Goal: Task Accomplishment & Management: Use online tool/utility

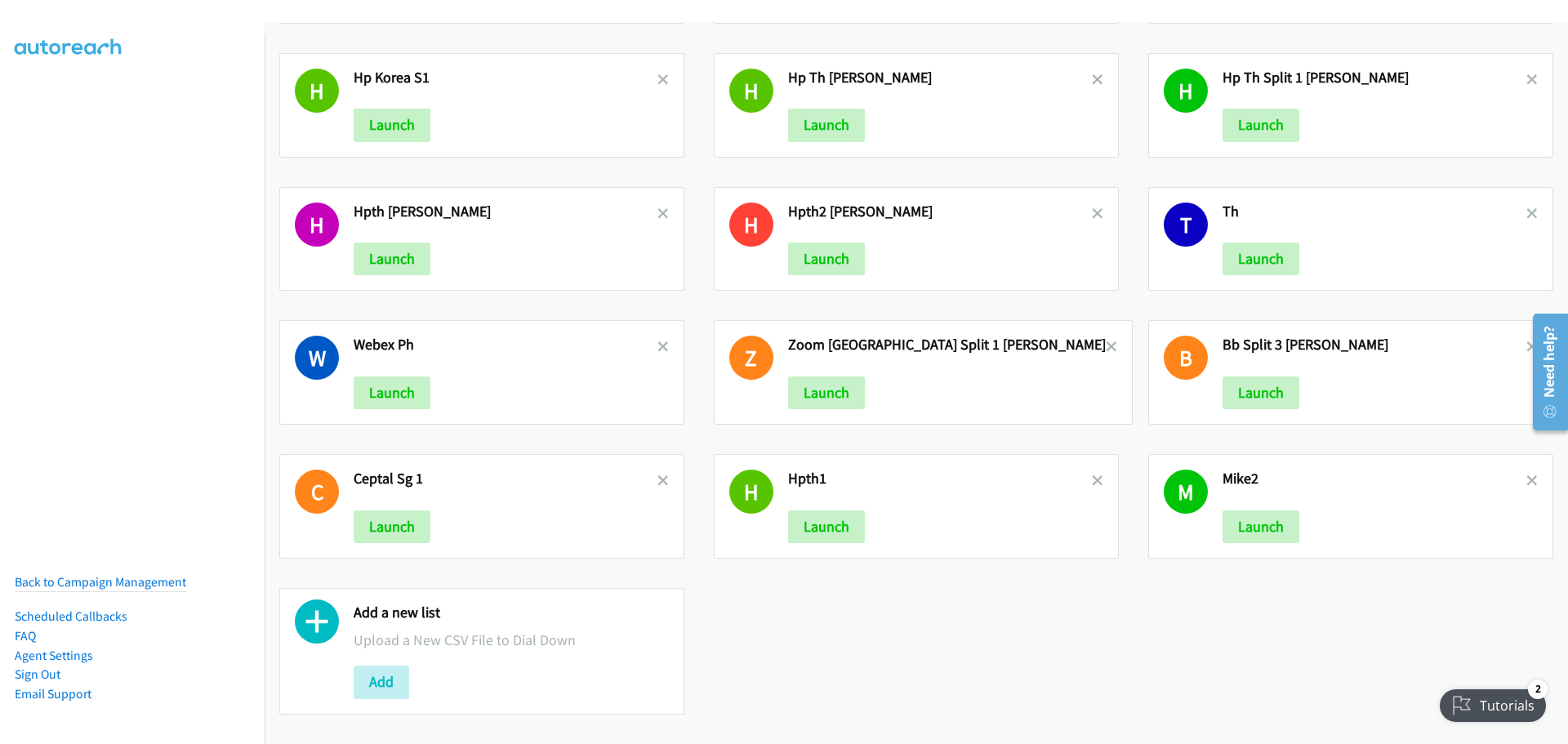
scroll to position [679, 0]
click at [378, 667] on button "Add" at bounding box center [381, 682] width 55 height 32
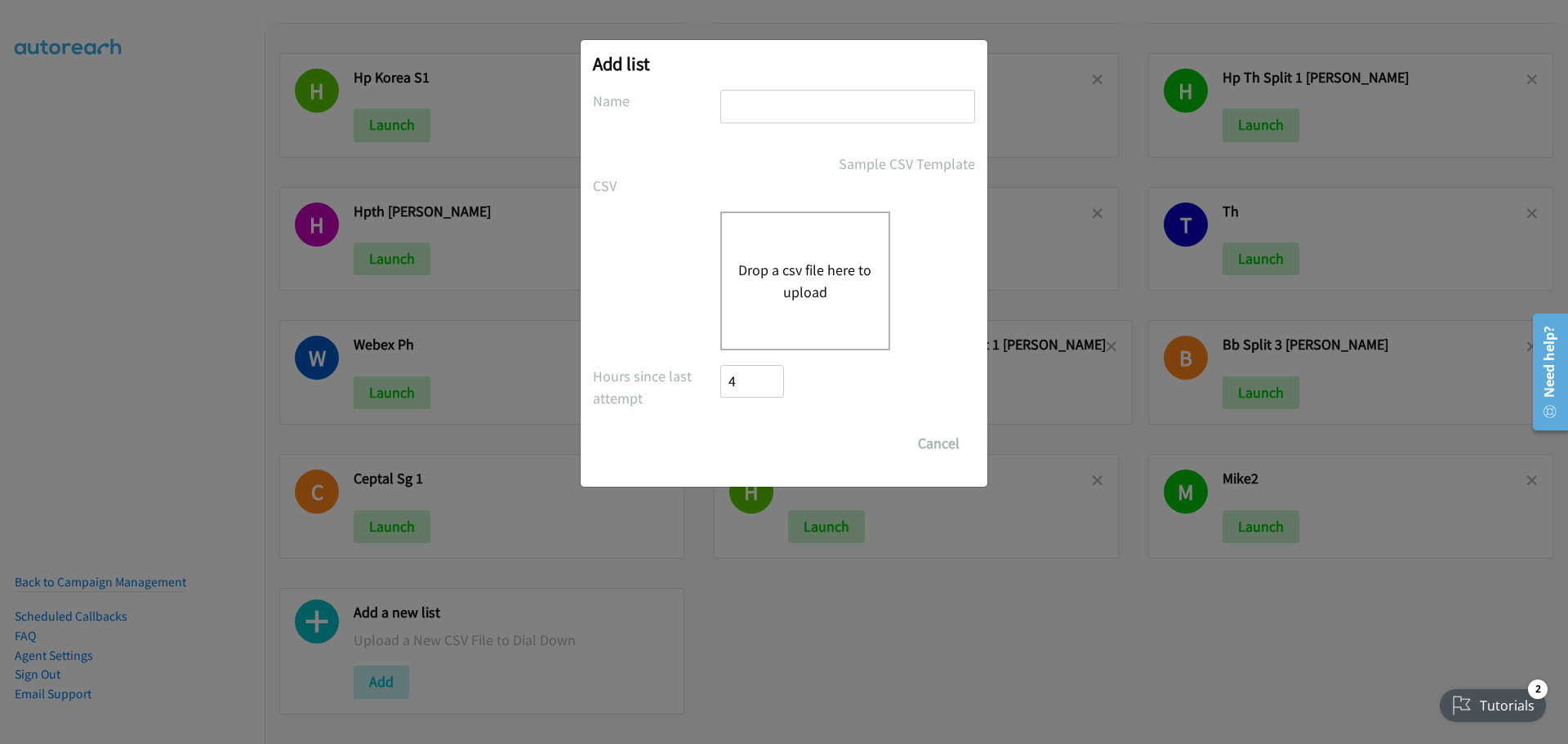
click at [801, 106] on input "text" at bounding box center [847, 106] width 255 height 33
type input "mike3"
click at [778, 288] on button "Drop a csv file here to upload" at bounding box center [804, 281] width 134 height 44
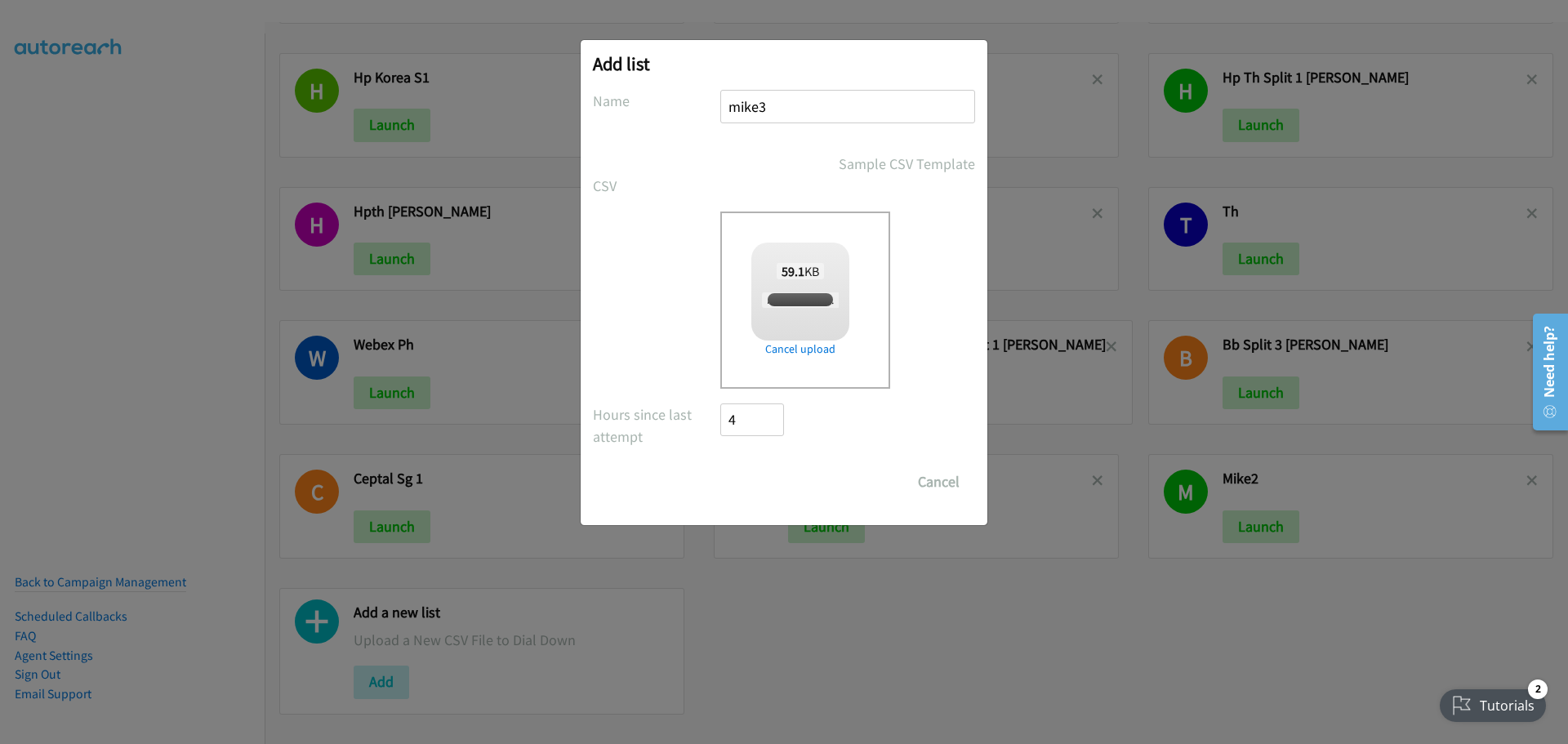
checkbox input "true"
click at [769, 482] on input "Save List" at bounding box center [763, 482] width 86 height 32
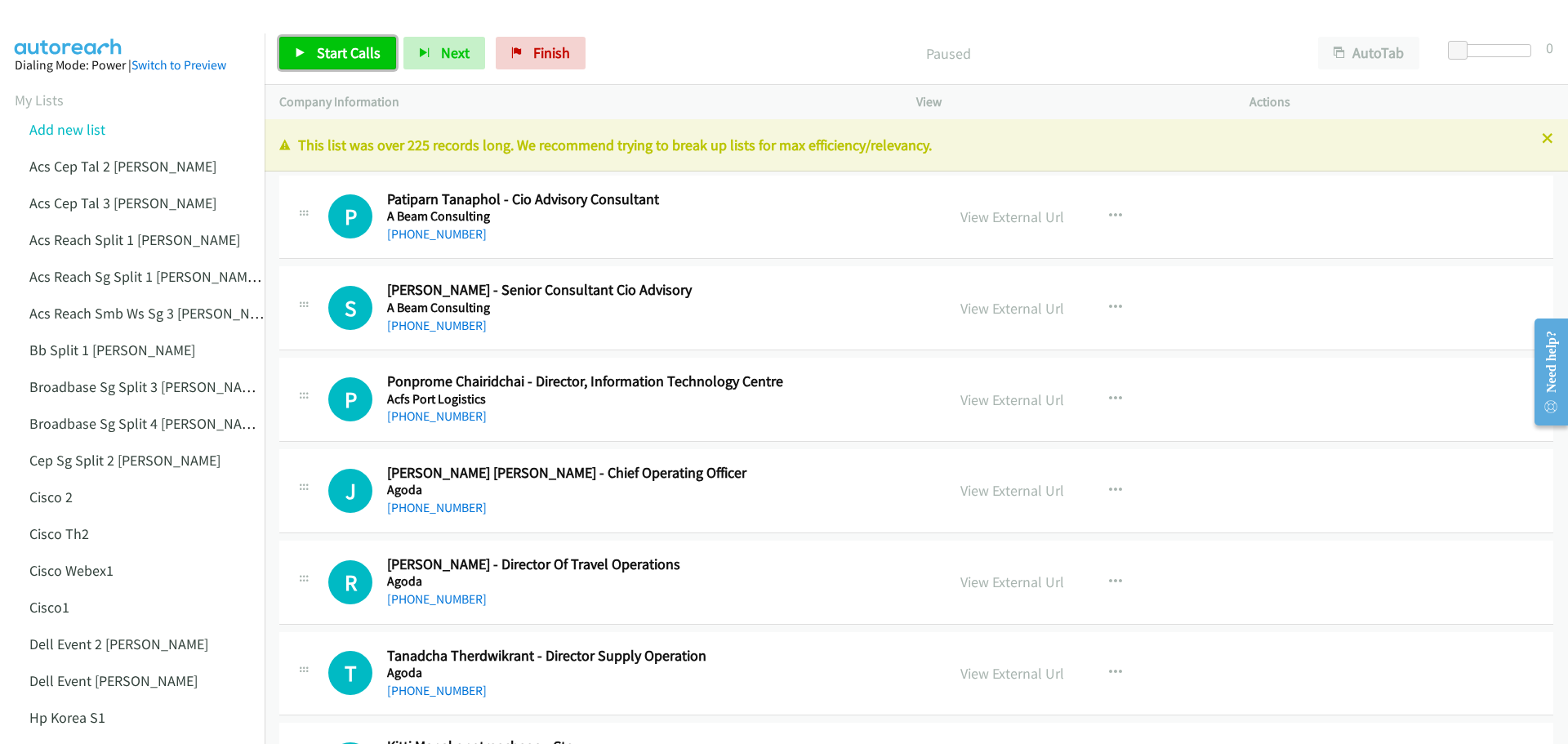
drag, startPoint x: 343, startPoint y: 47, endPoint x: 358, endPoint y: 60, distance: 19.8
click at [343, 47] on span "Start Calls" at bounding box center [348, 53] width 64 height 19
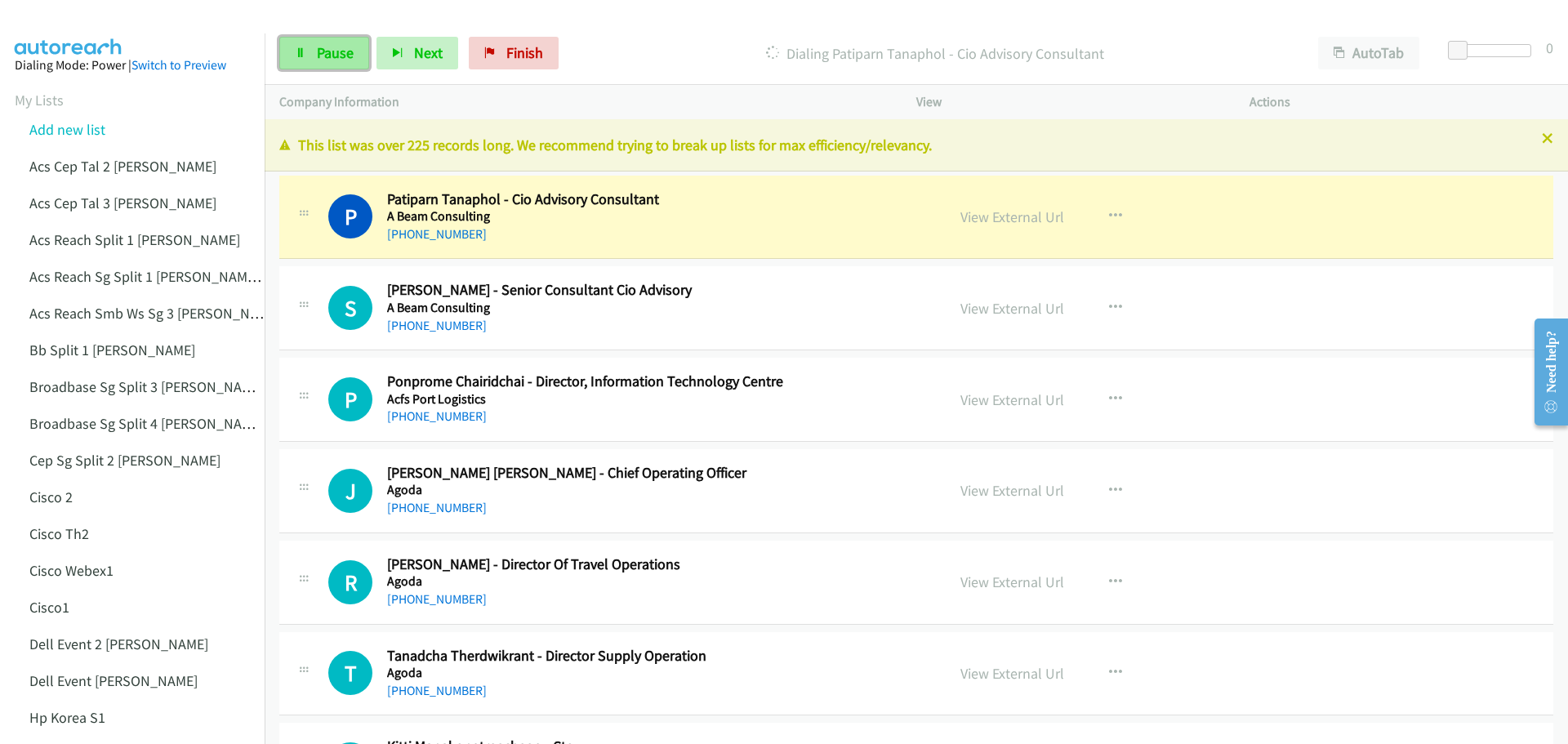
click at [305, 46] on link "Pause" at bounding box center [324, 53] width 90 height 32
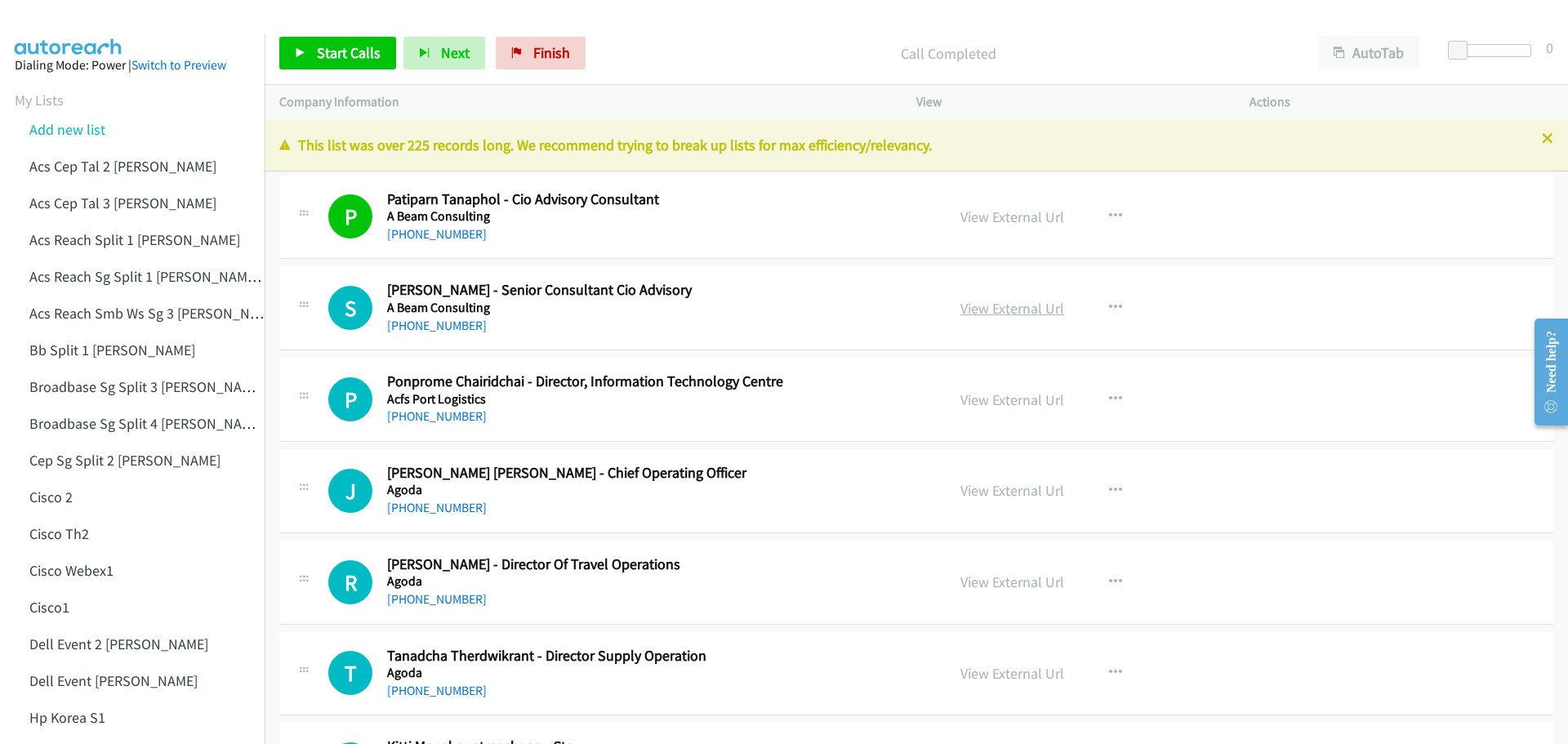
click at [1016, 312] on link "View External Url" at bounding box center [1012, 308] width 104 height 19
click at [343, 49] on span "Start Calls" at bounding box center [348, 53] width 64 height 19
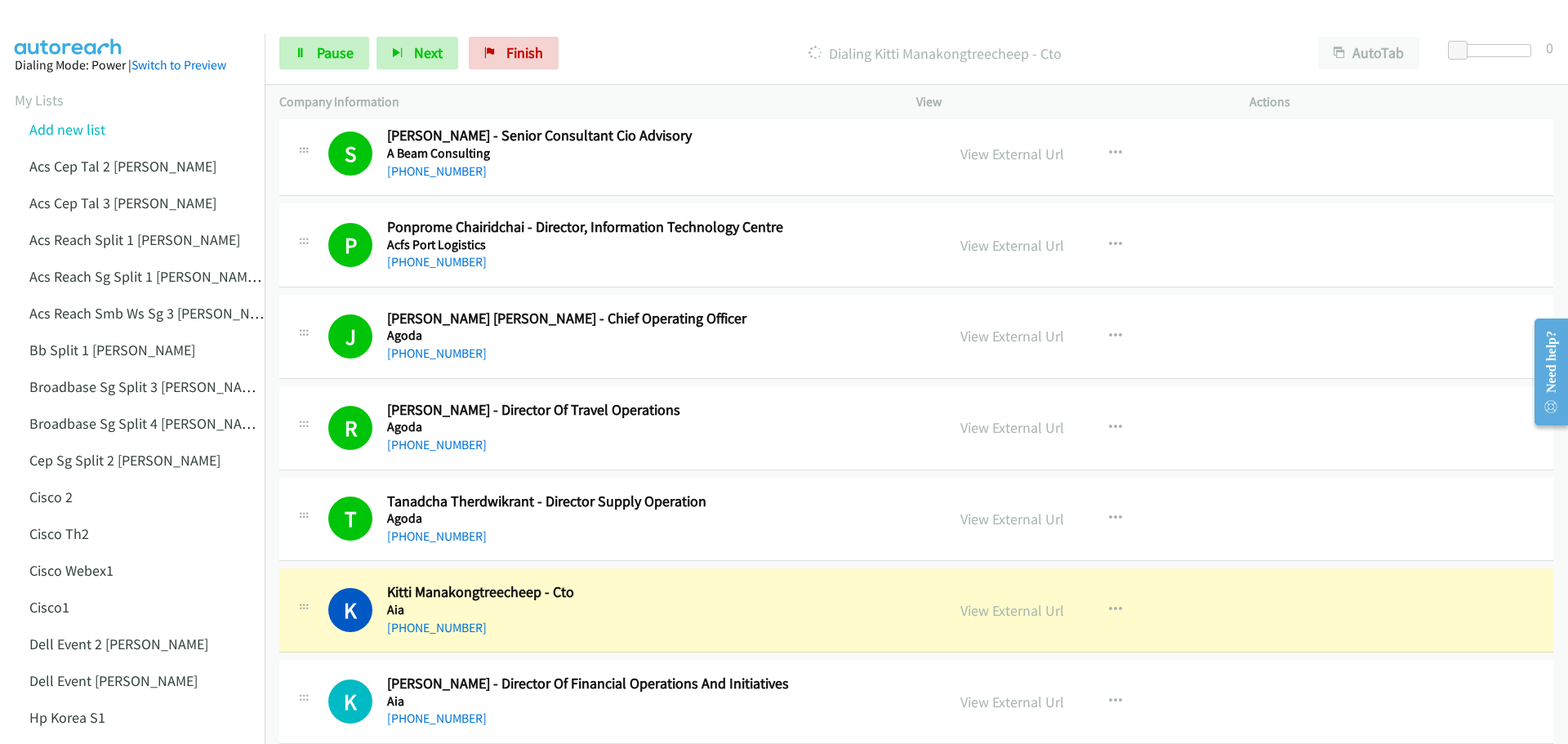
scroll to position [163, 0]
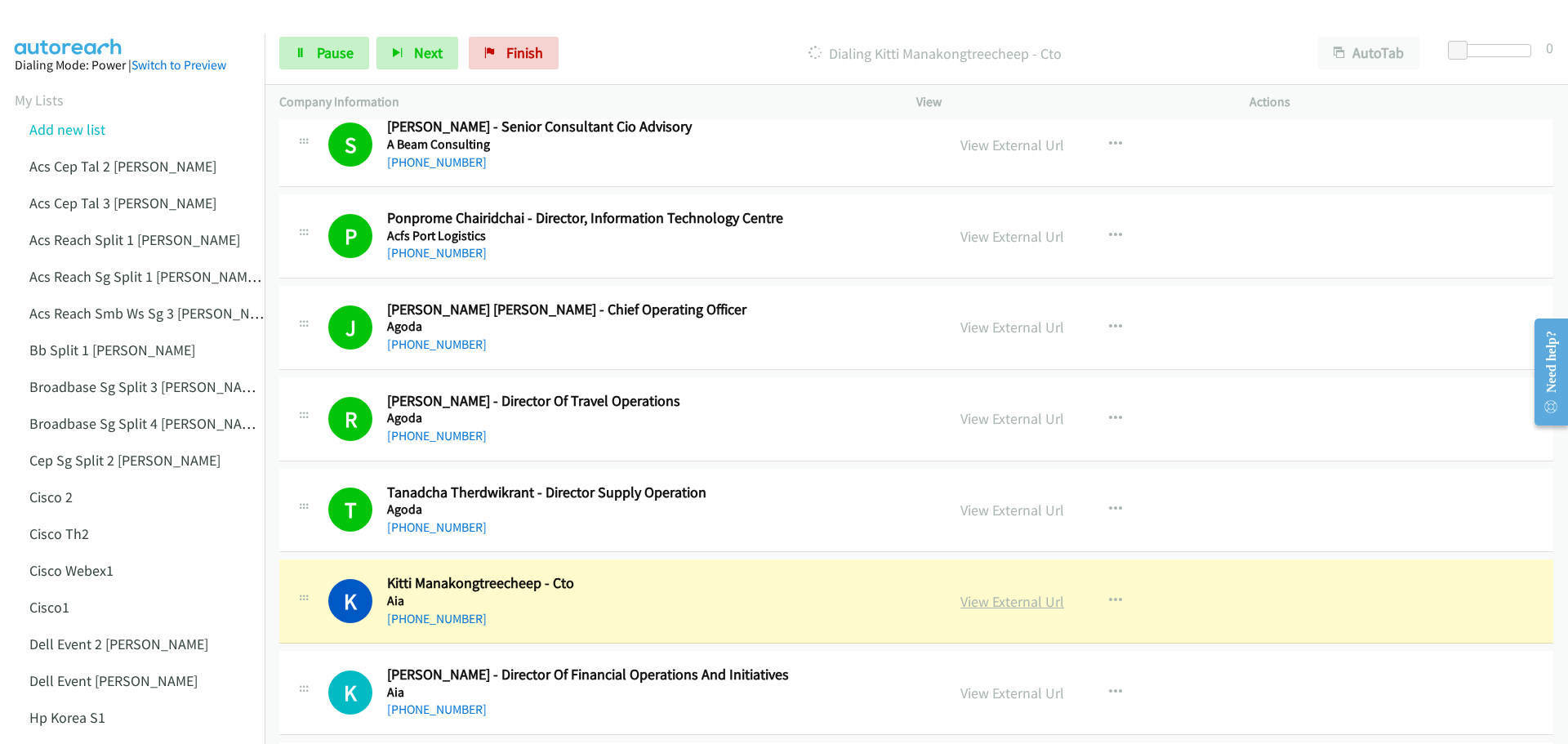
click at [1037, 604] on link "View External Url" at bounding box center [1012, 602] width 104 height 19
click at [335, 49] on span "Pause" at bounding box center [335, 53] width 37 height 19
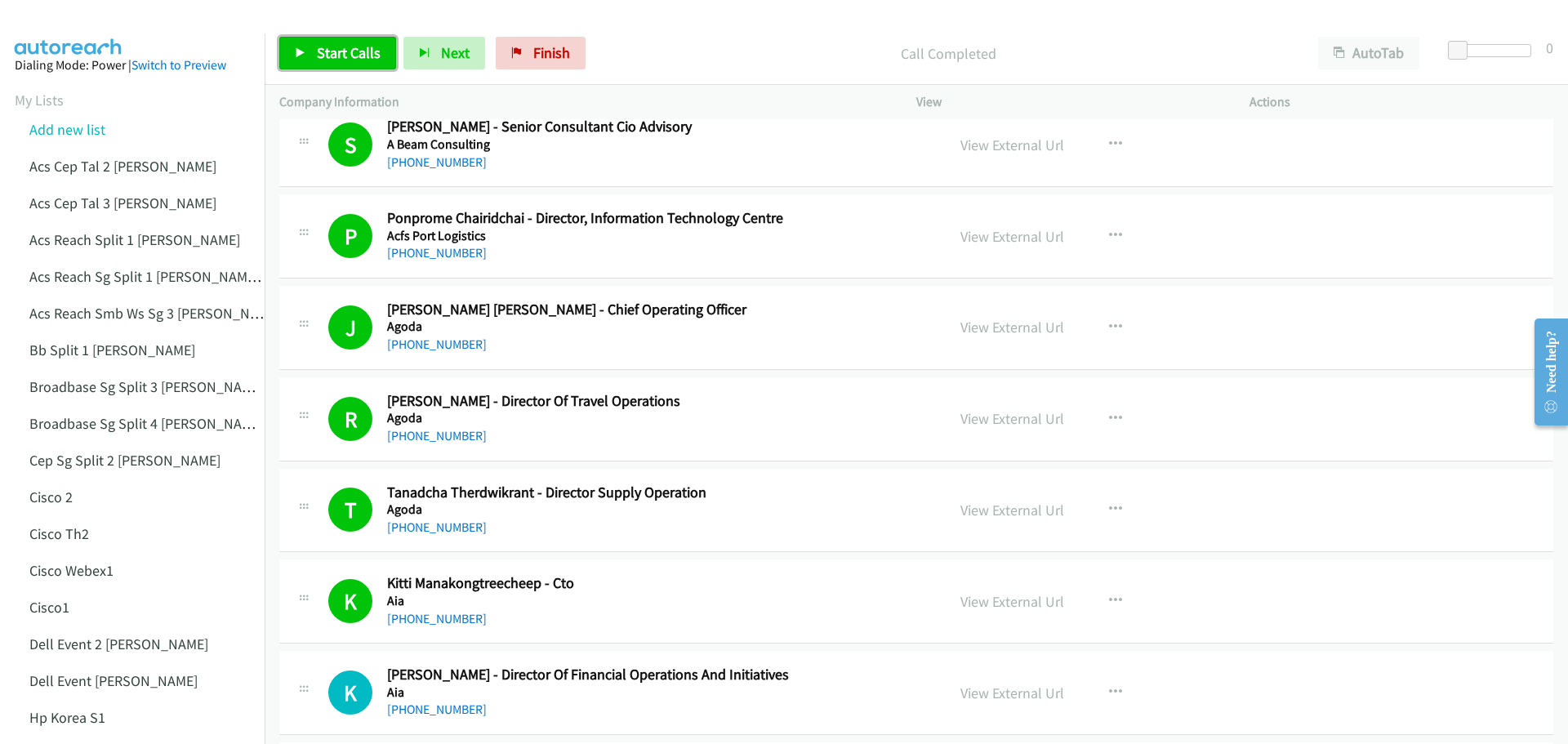
click at [330, 57] on span "Start Calls" at bounding box center [348, 53] width 64 height 19
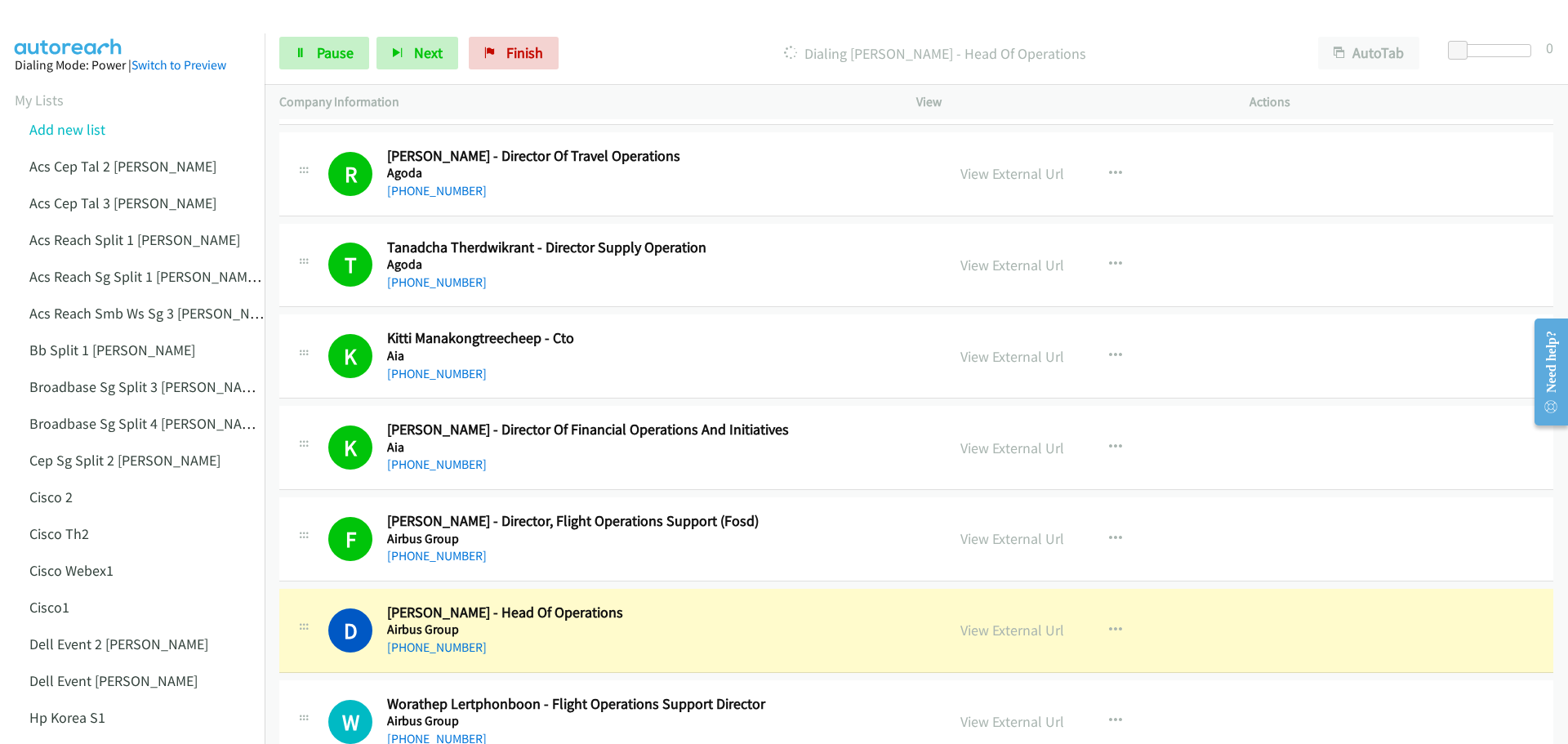
scroll to position [490, 0]
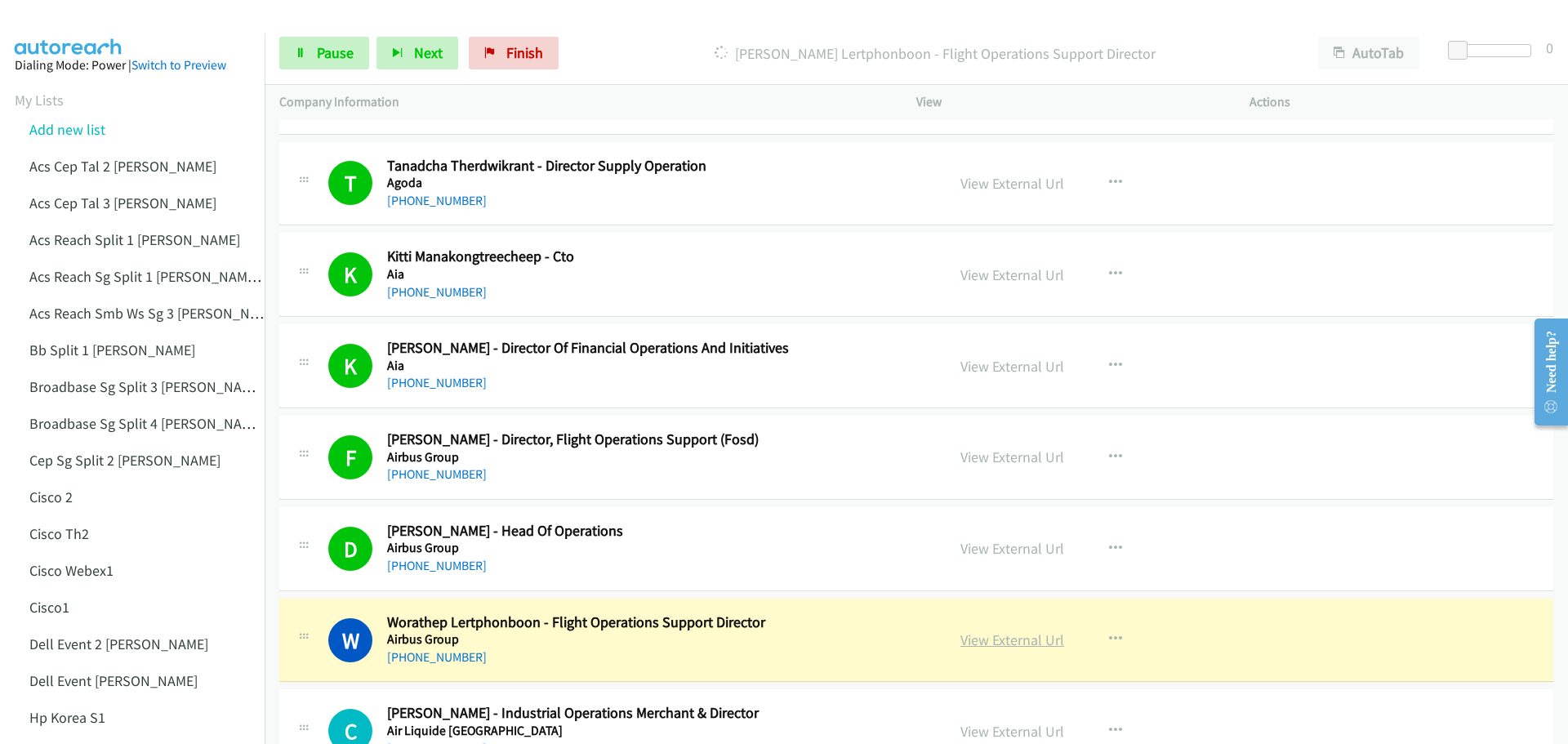
click at [1002, 639] on link "View External Url" at bounding box center [1012, 640] width 104 height 19
click at [313, 59] on link "Pause" at bounding box center [324, 53] width 90 height 32
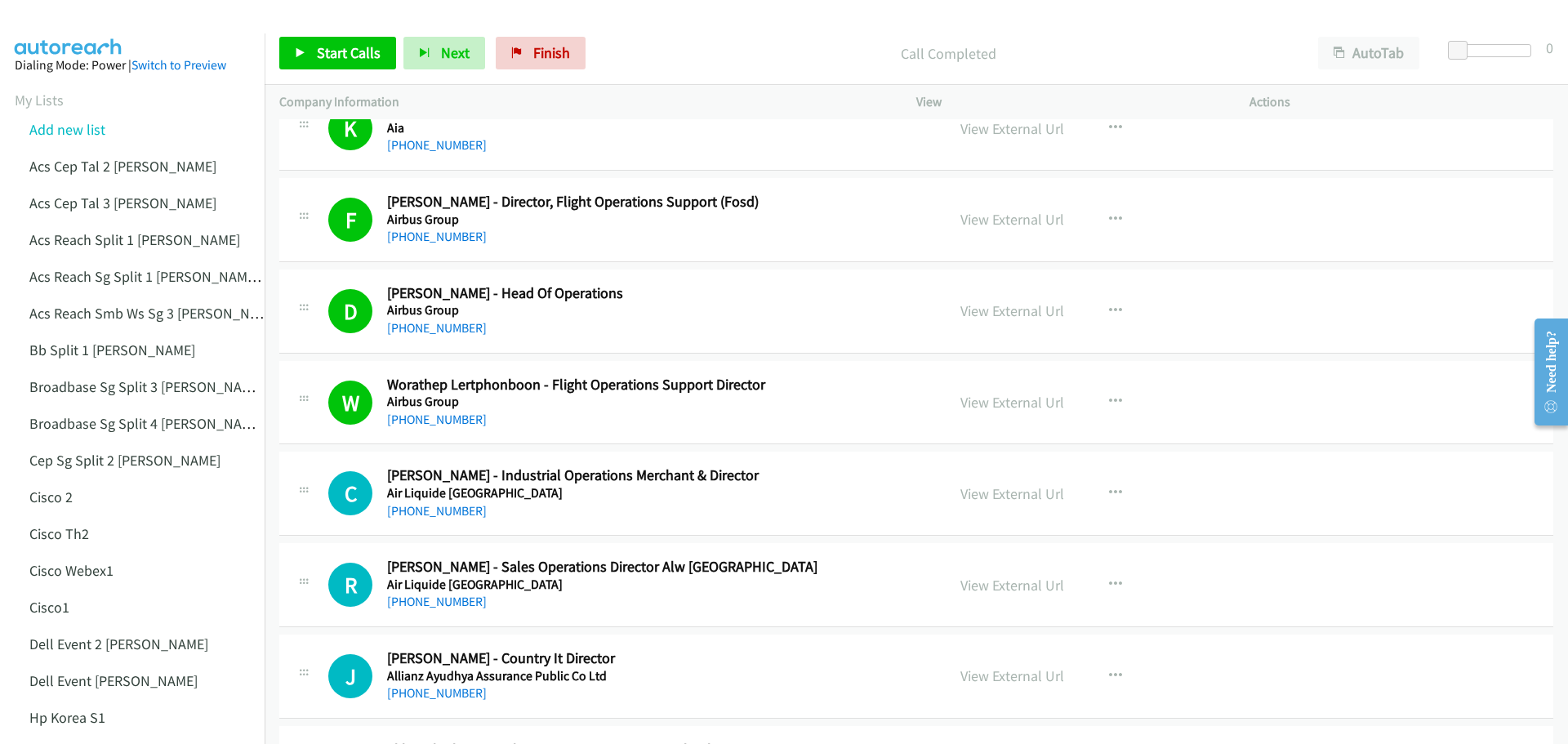
scroll to position [735, 0]
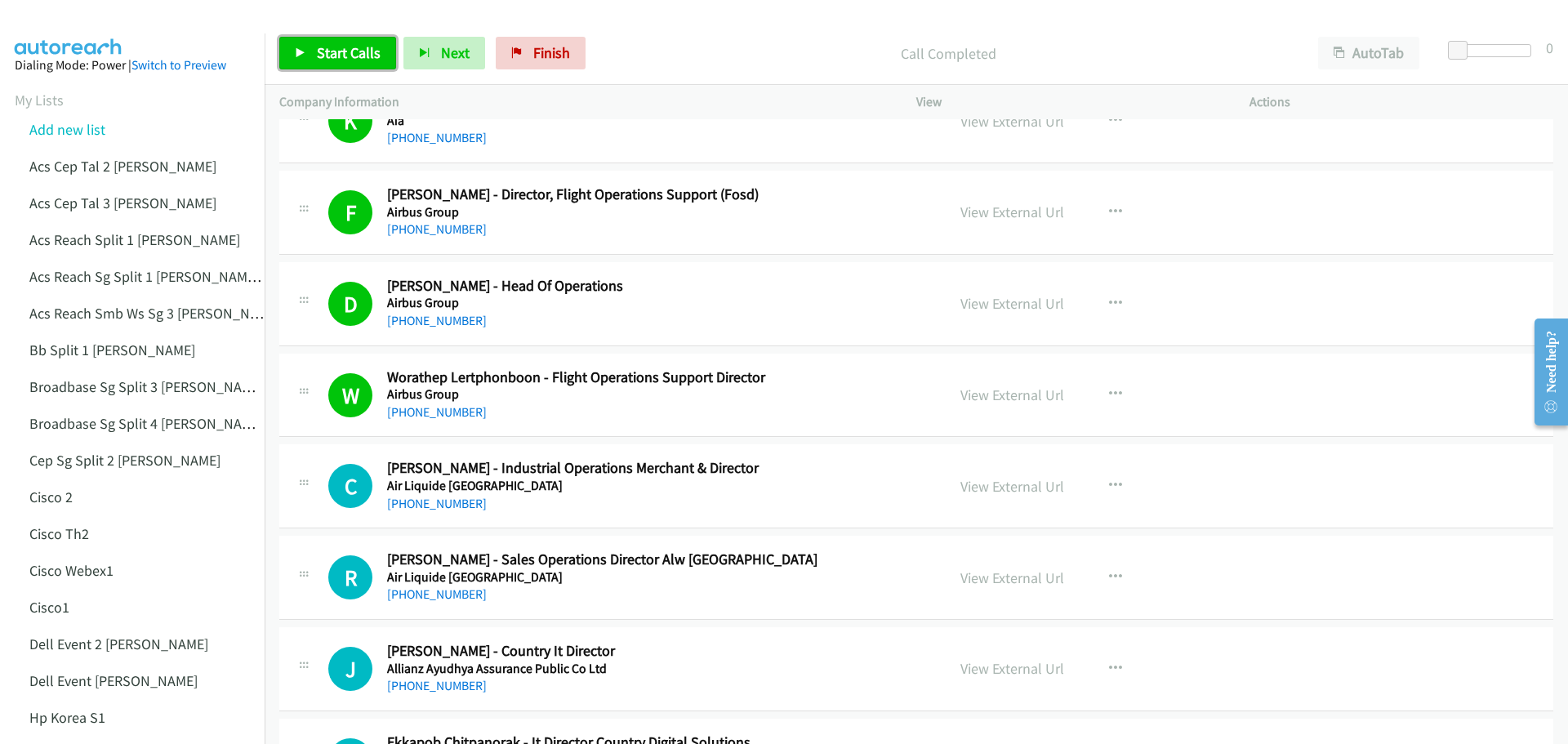
click at [337, 57] on span "Start Calls" at bounding box center [348, 53] width 64 height 19
click at [867, 103] on p "Company Information" at bounding box center [583, 101] width 608 height 20
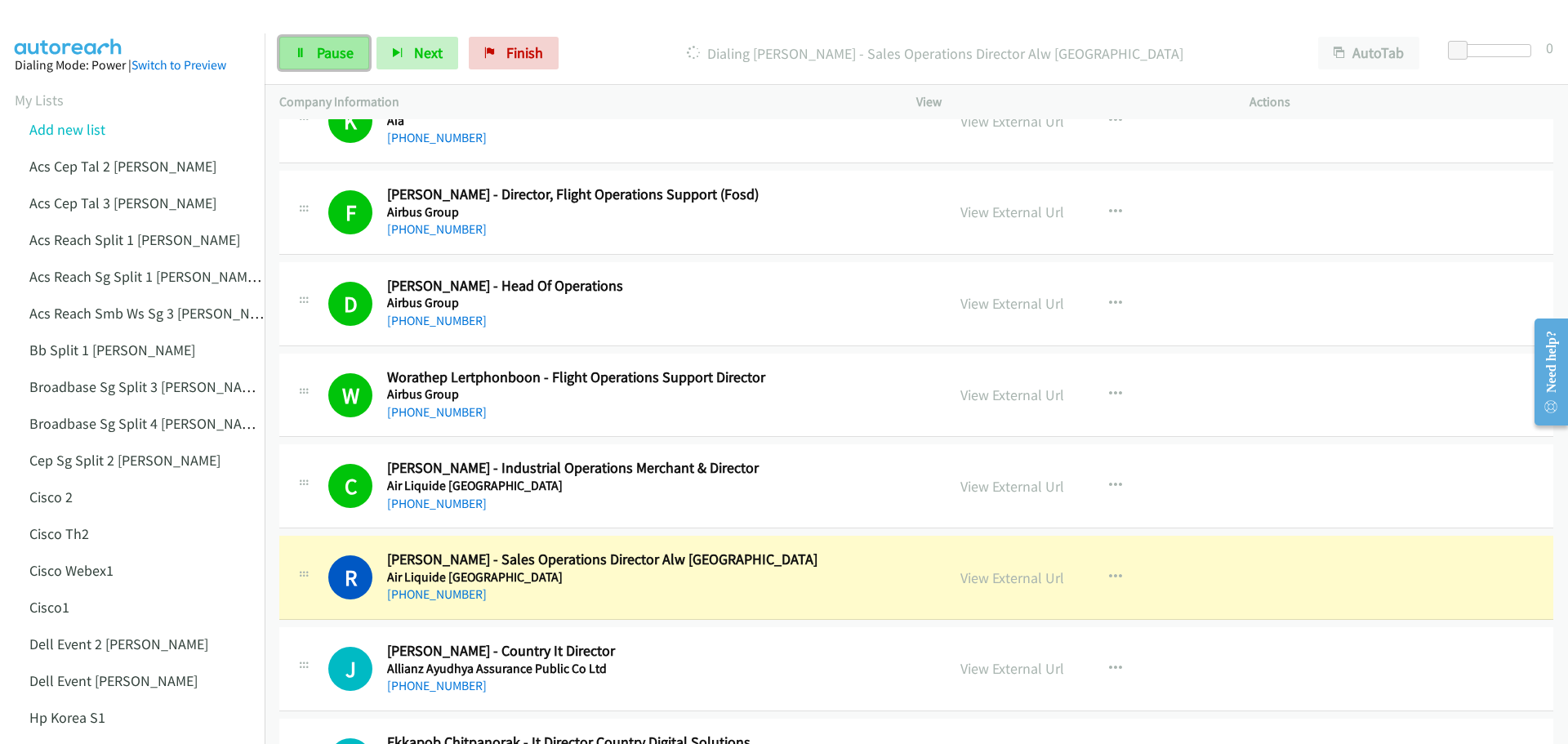
click at [321, 60] on span "Pause" at bounding box center [335, 53] width 37 height 19
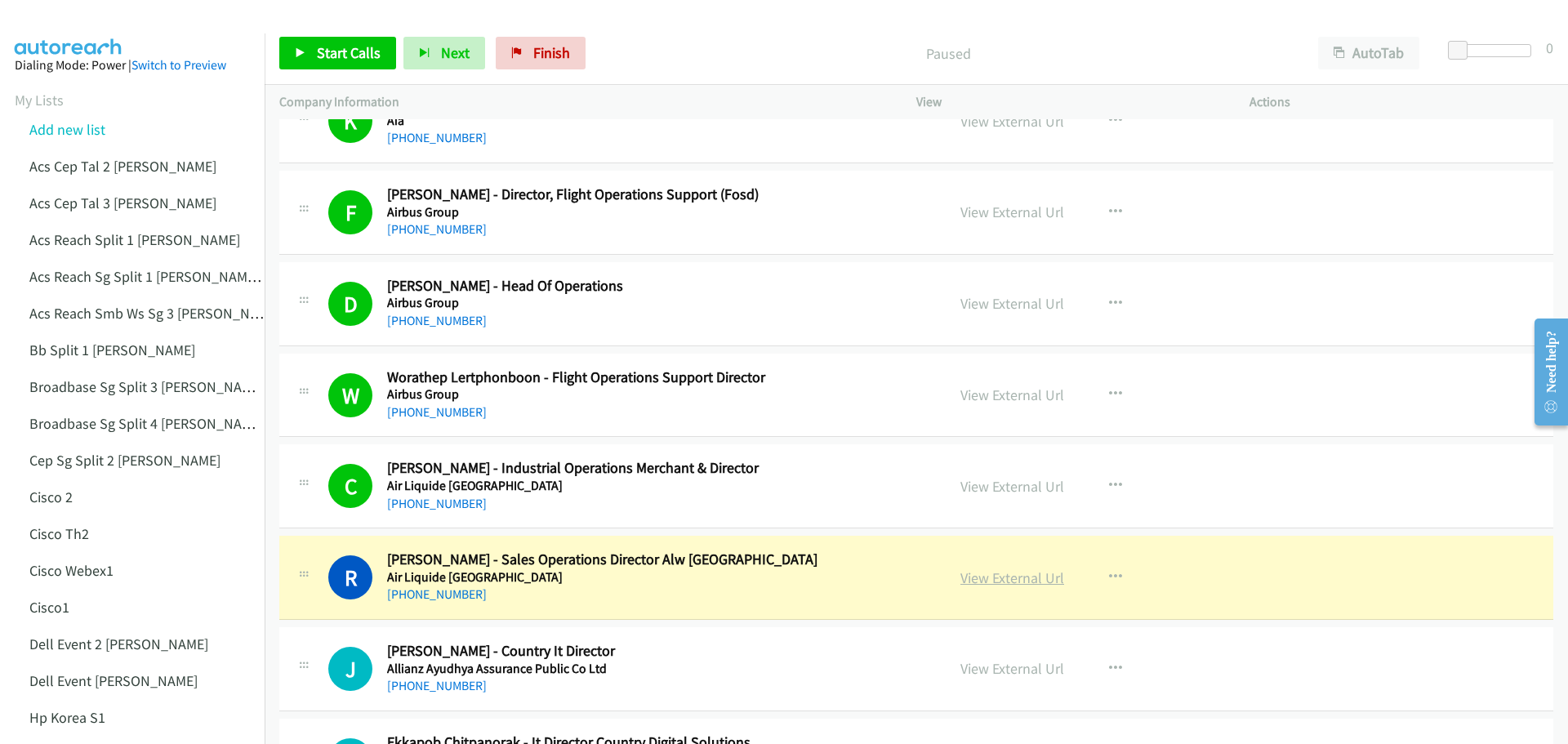
click at [987, 582] on link "View External Url" at bounding box center [1012, 578] width 104 height 19
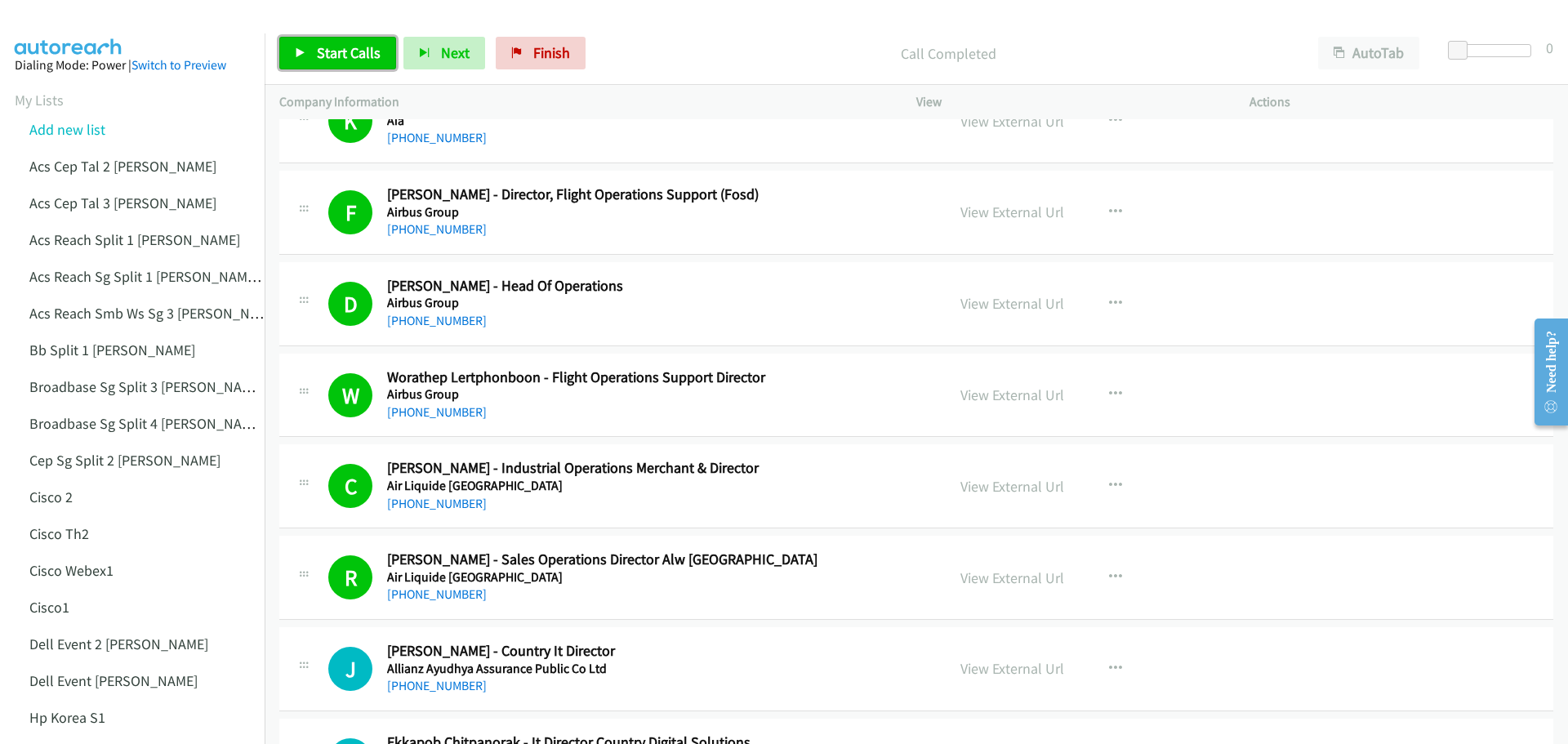
click at [341, 49] on span "Start Calls" at bounding box center [348, 53] width 64 height 19
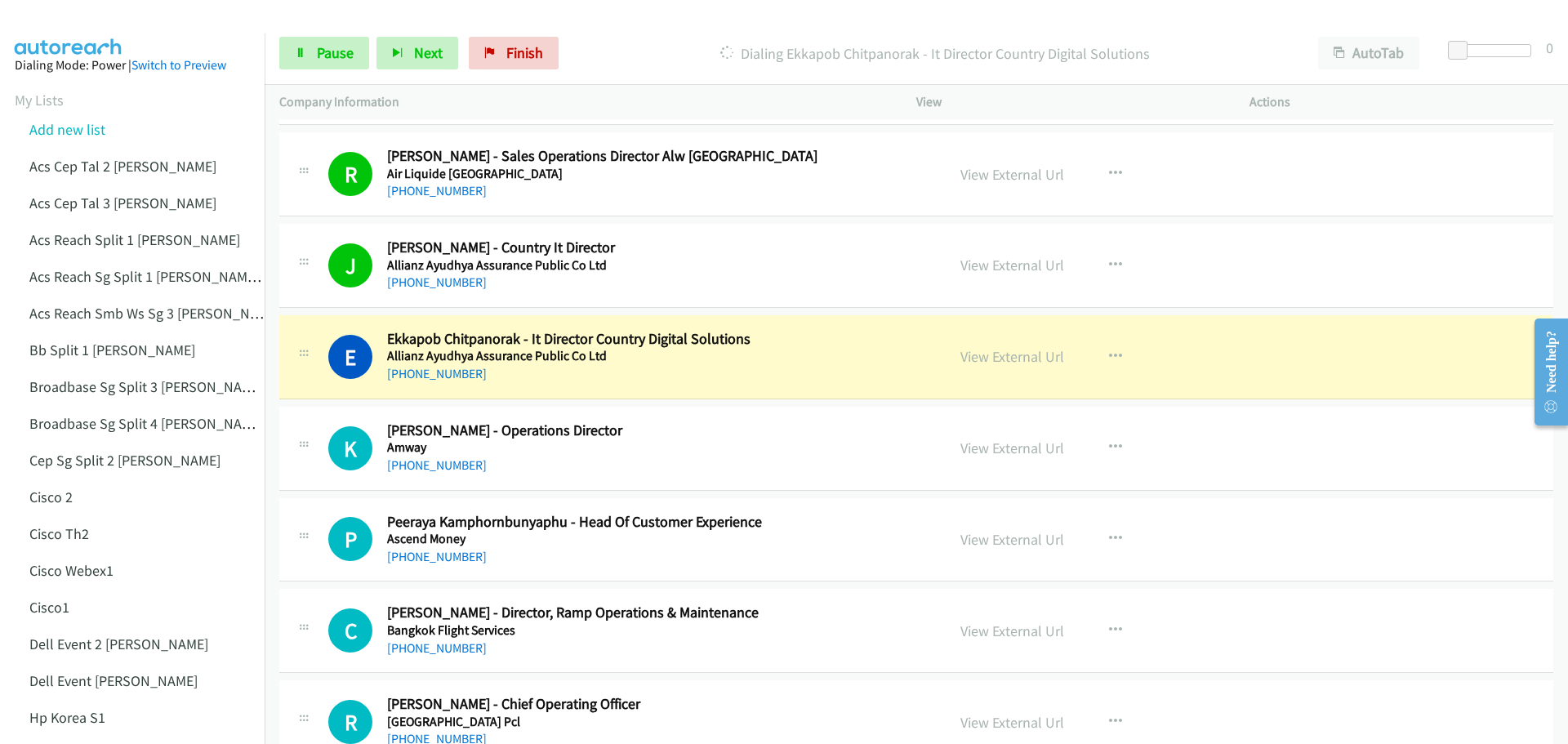
scroll to position [1143, 0]
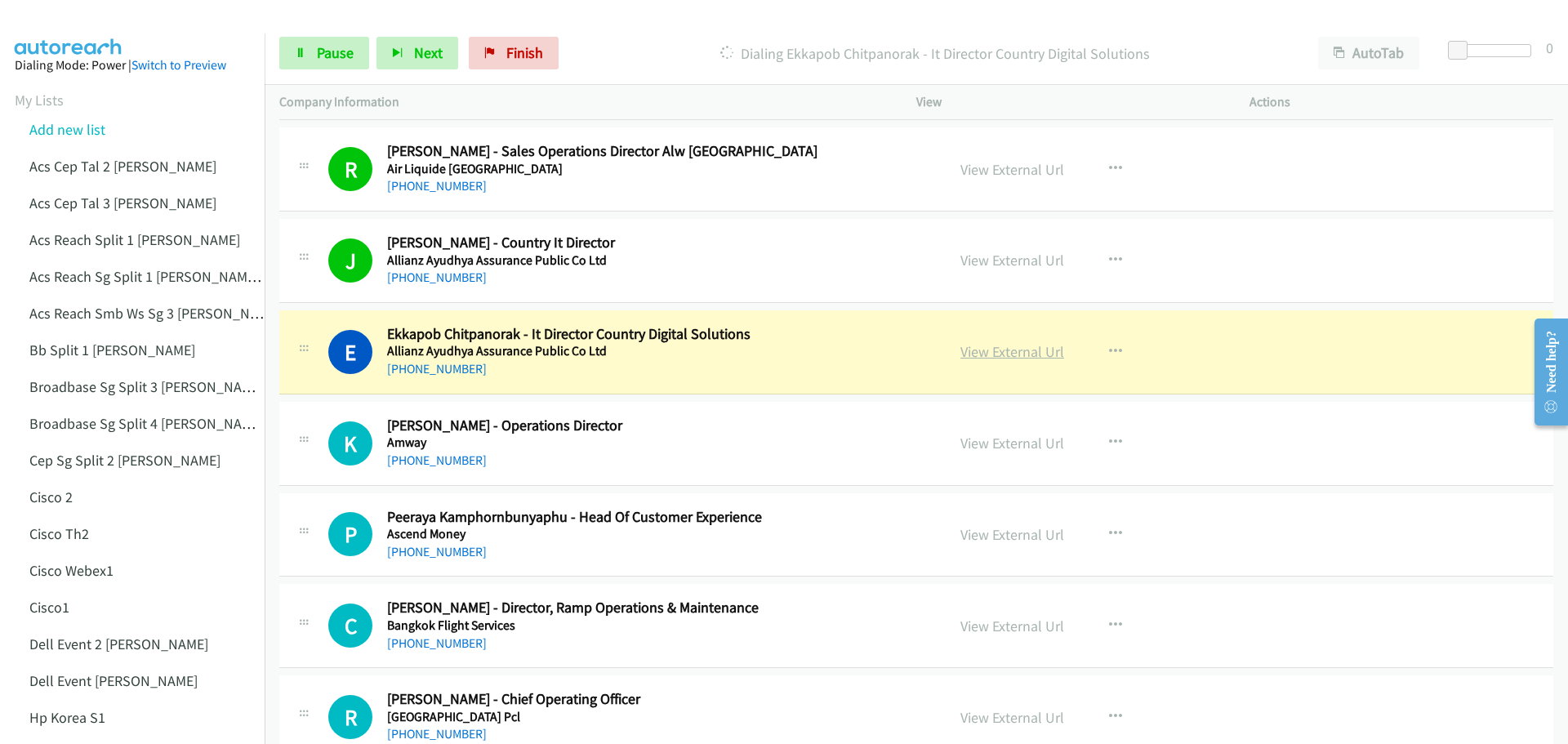
click at [1006, 356] on link "View External Url" at bounding box center [1012, 352] width 104 height 19
click at [340, 49] on span "Pause" at bounding box center [335, 53] width 37 height 19
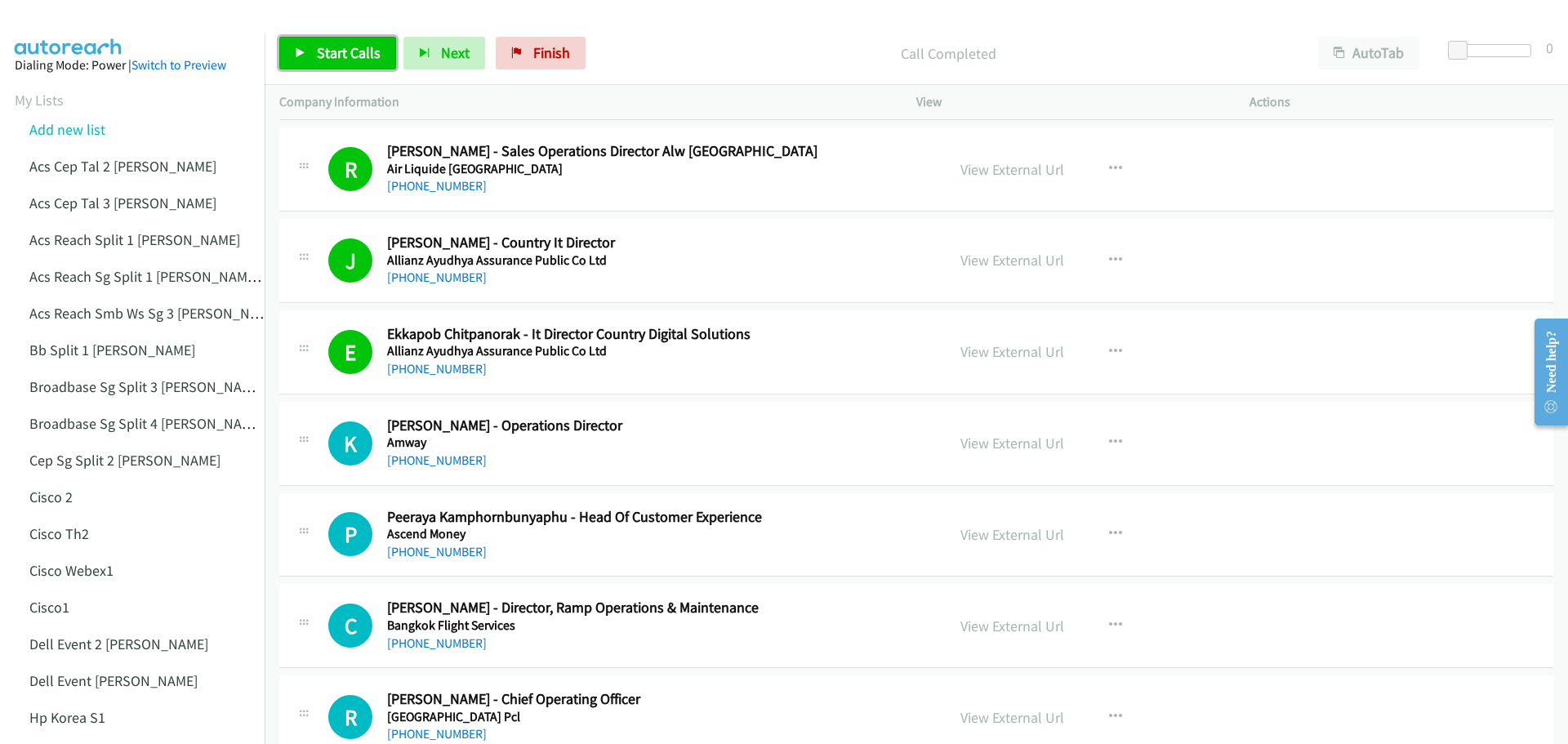
click at [335, 50] on span "Start Calls" at bounding box center [348, 53] width 64 height 19
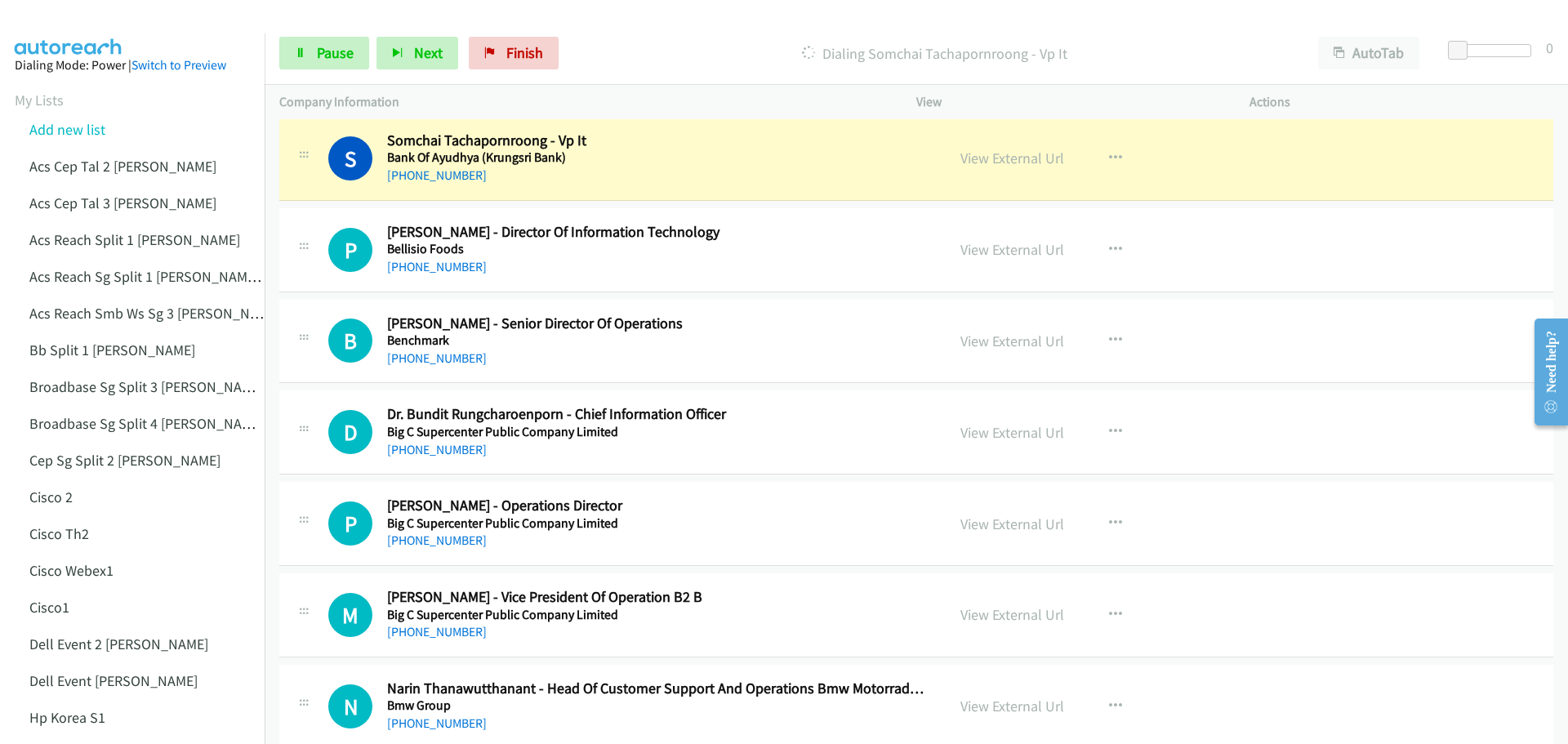
scroll to position [1797, 0]
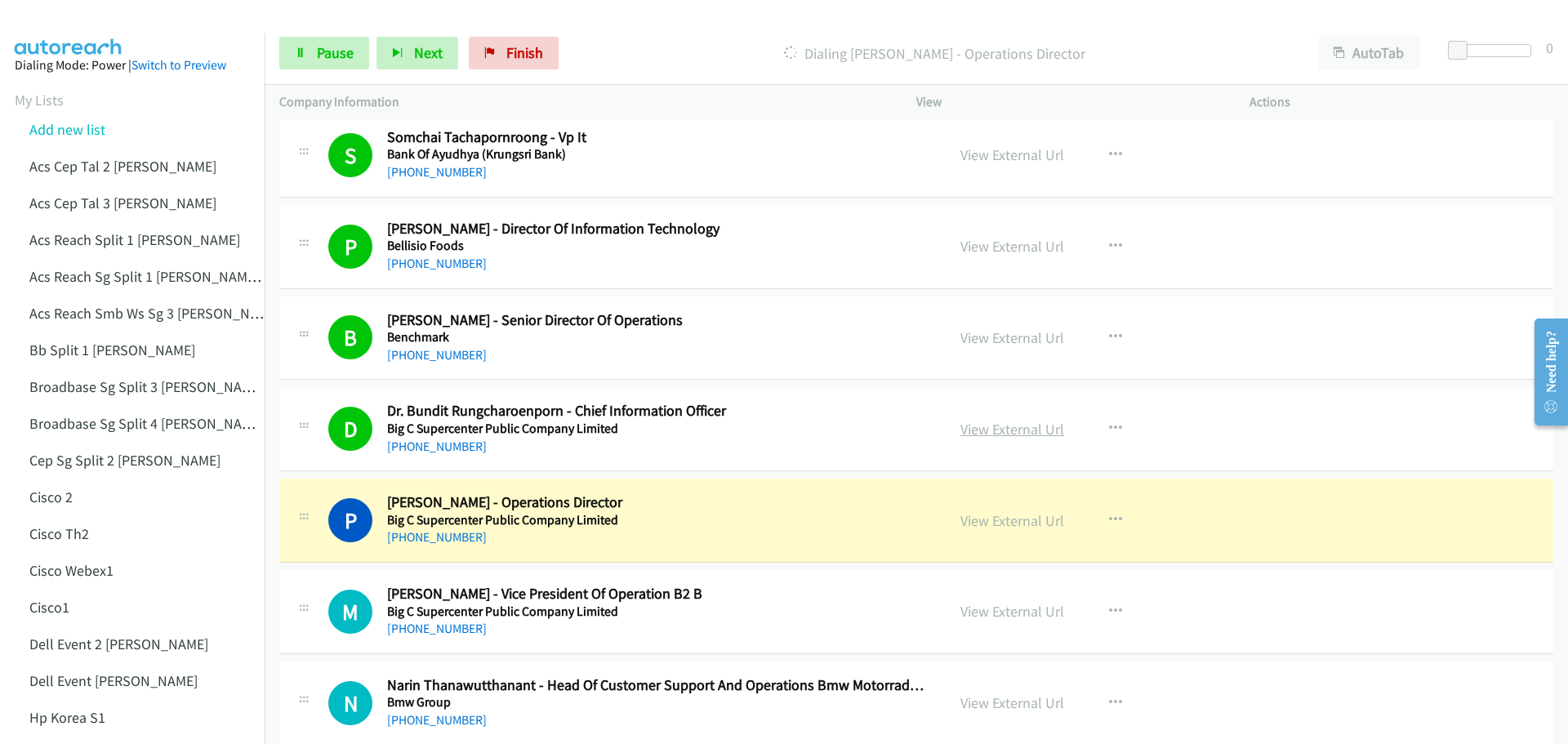
click at [1000, 428] on link "View External Url" at bounding box center [1012, 429] width 104 height 19
click at [286, 60] on link "Pause" at bounding box center [324, 53] width 90 height 32
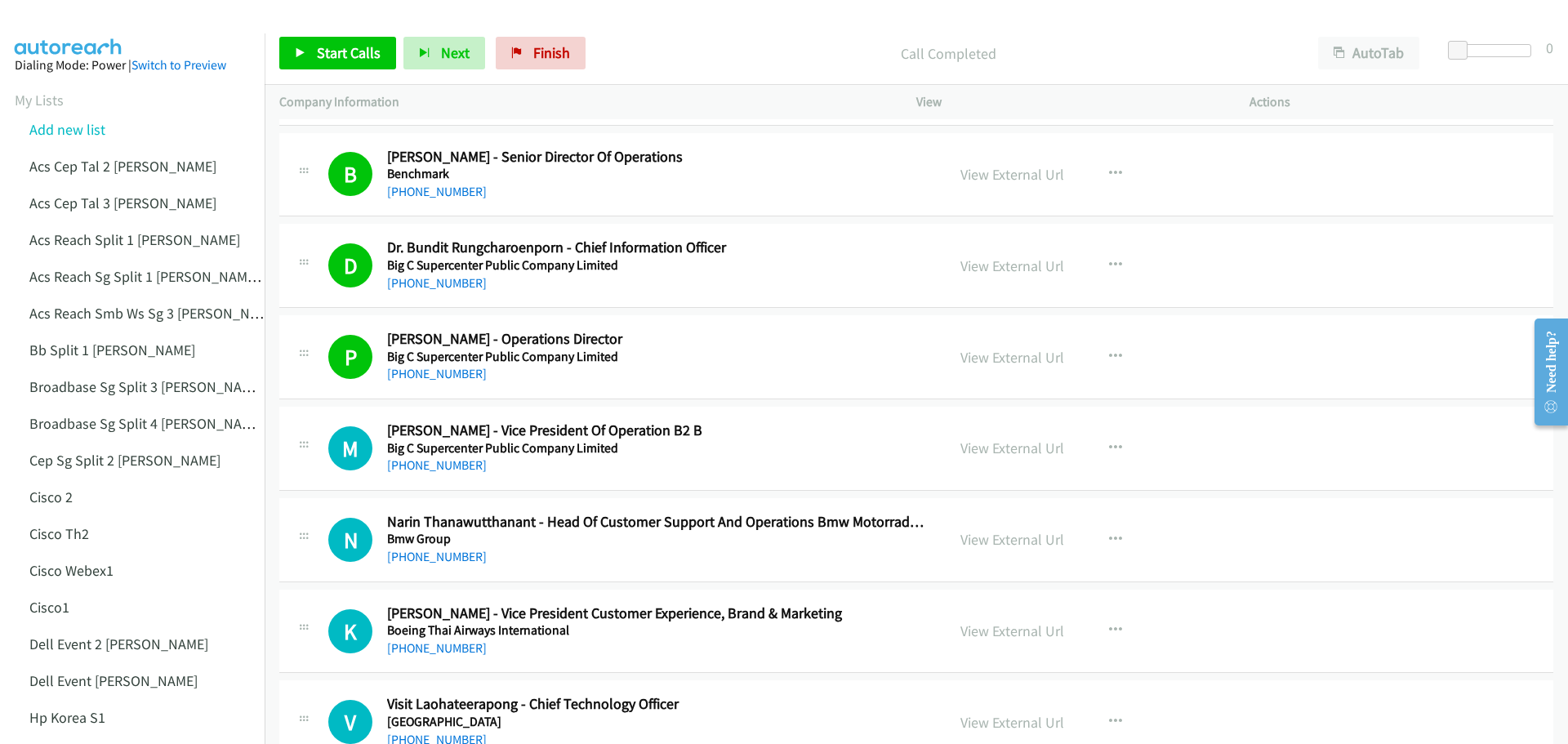
scroll to position [2042, 0]
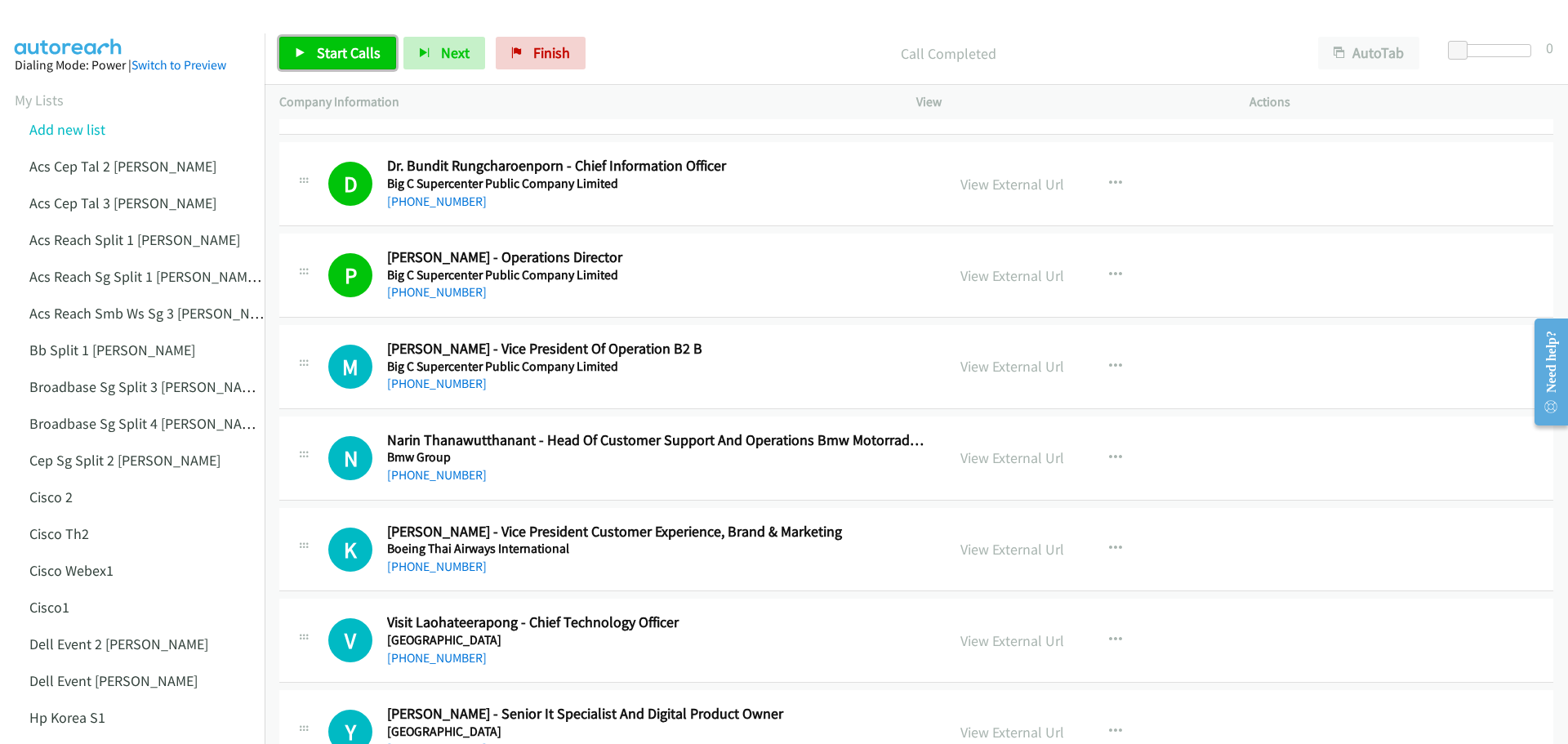
click at [330, 55] on span "Start Calls" at bounding box center [348, 53] width 64 height 19
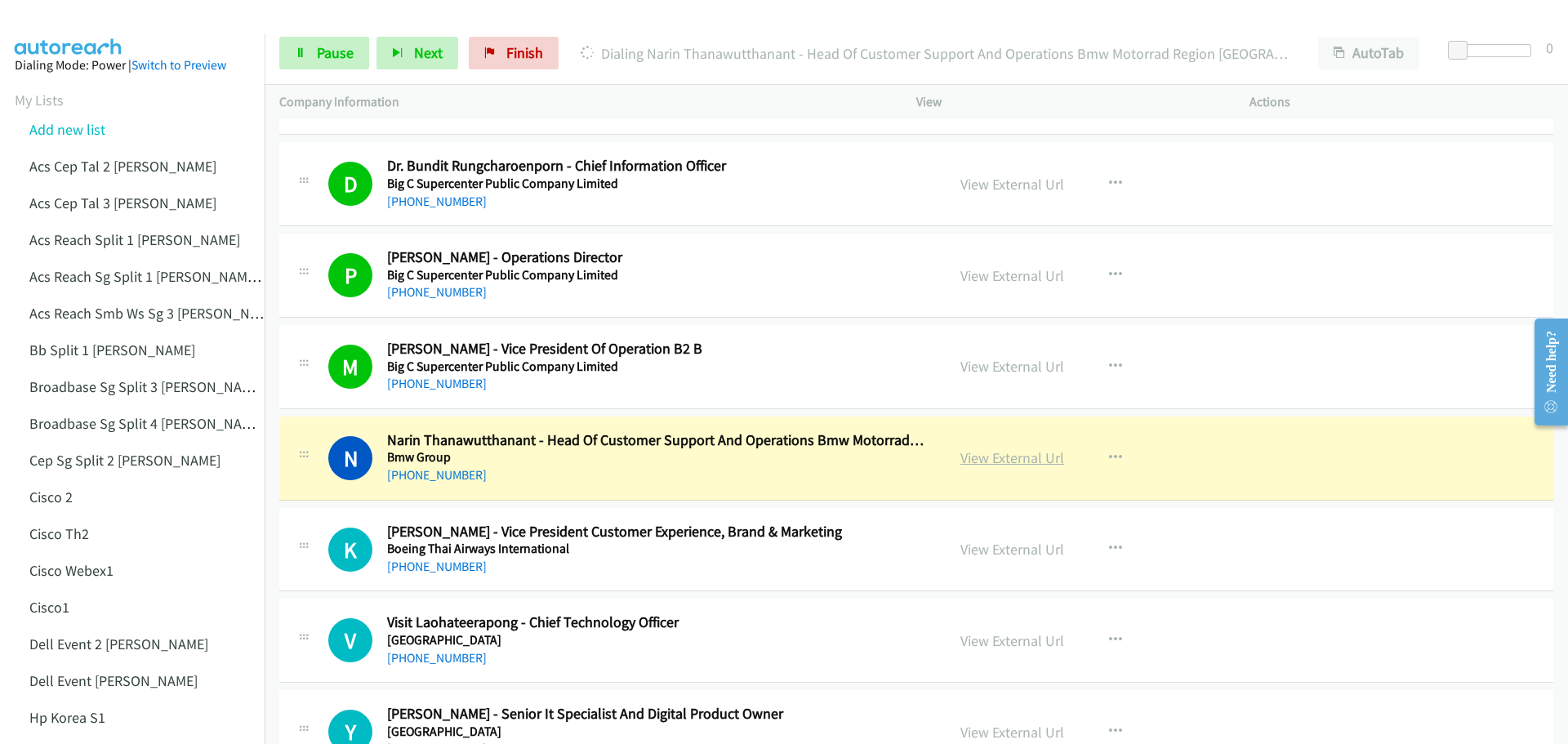
click at [981, 458] on link "View External Url" at bounding box center [1012, 458] width 104 height 19
click at [335, 37] on link "Pause" at bounding box center [324, 53] width 90 height 32
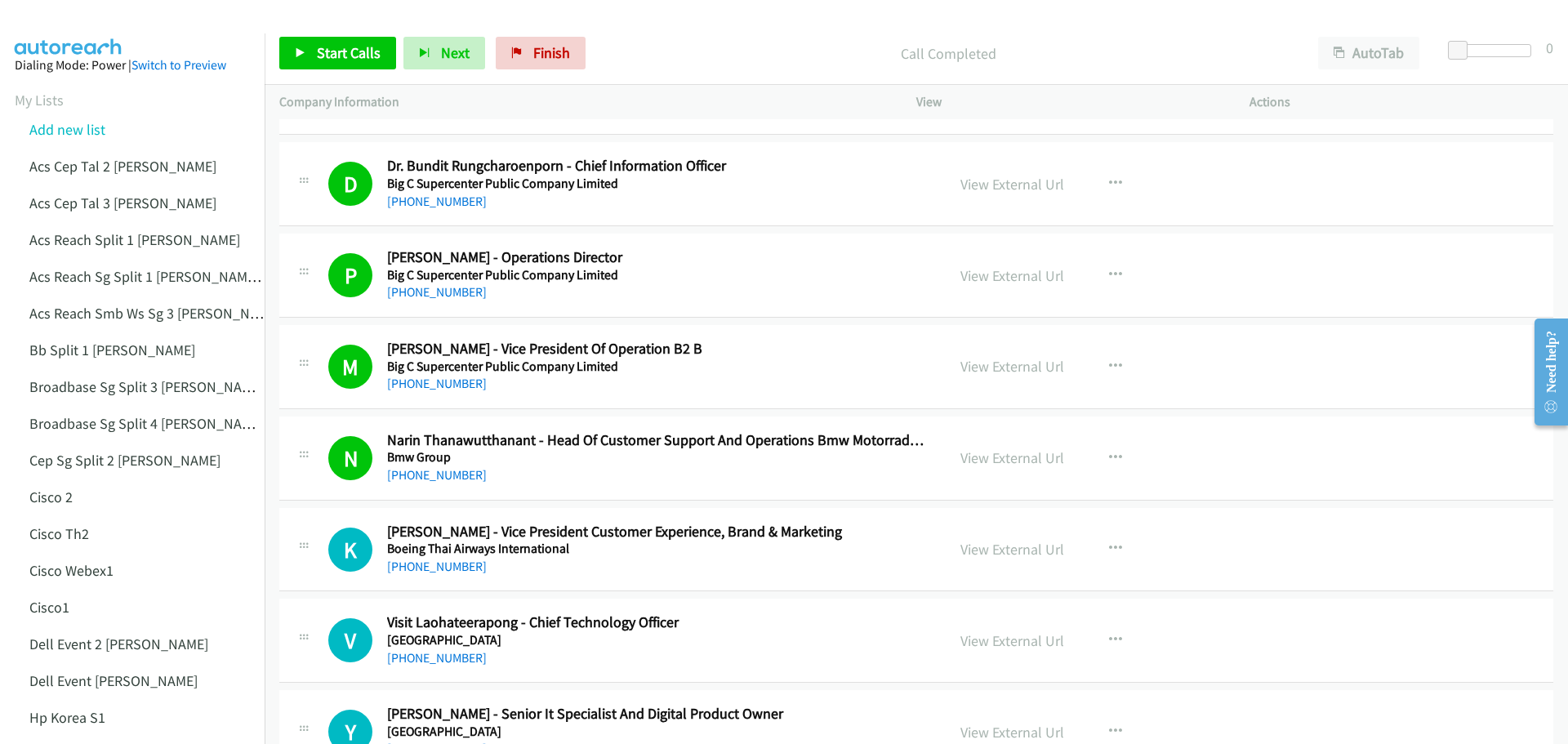
scroll to position [2124, 0]
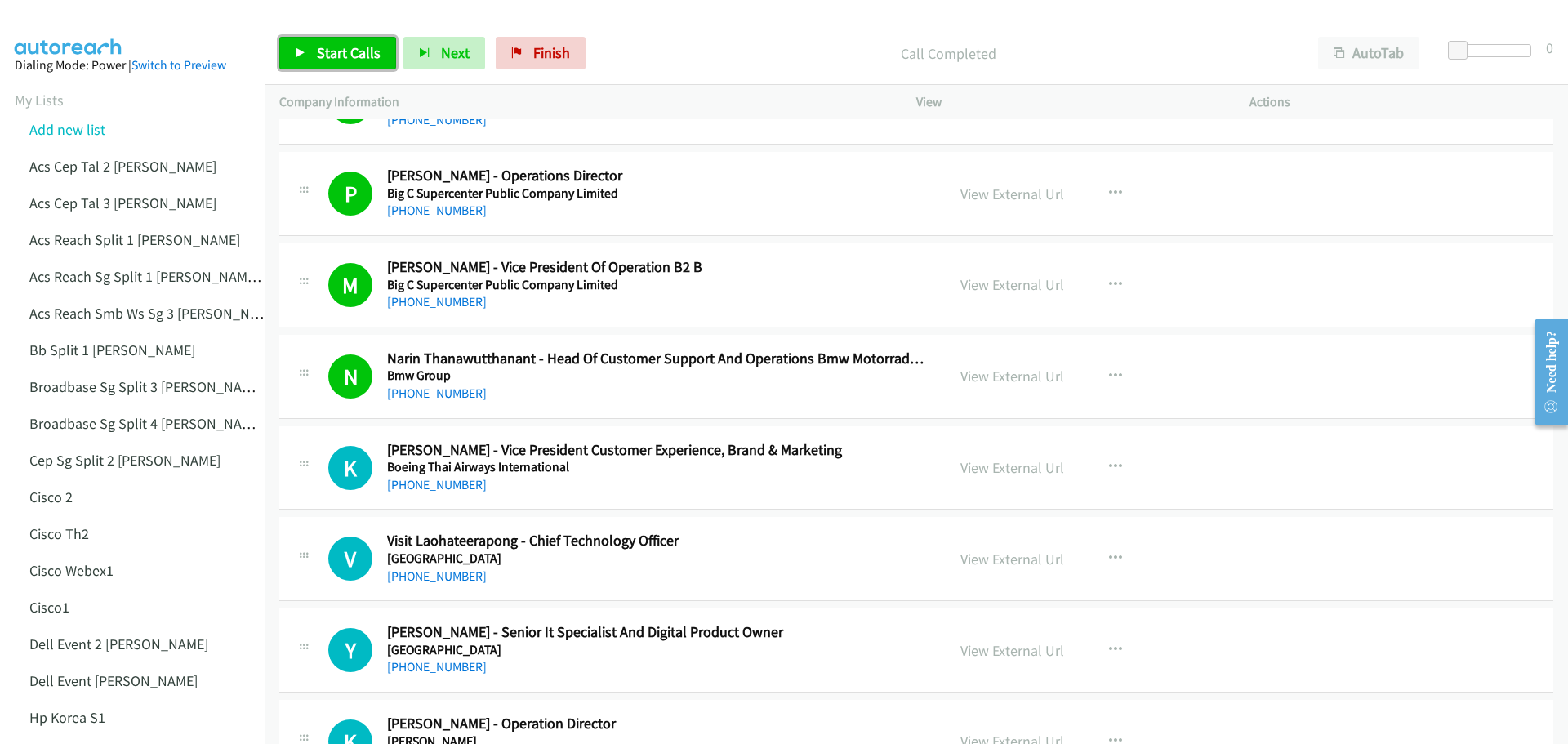
click at [337, 40] on link "Start Calls" at bounding box center [337, 53] width 117 height 32
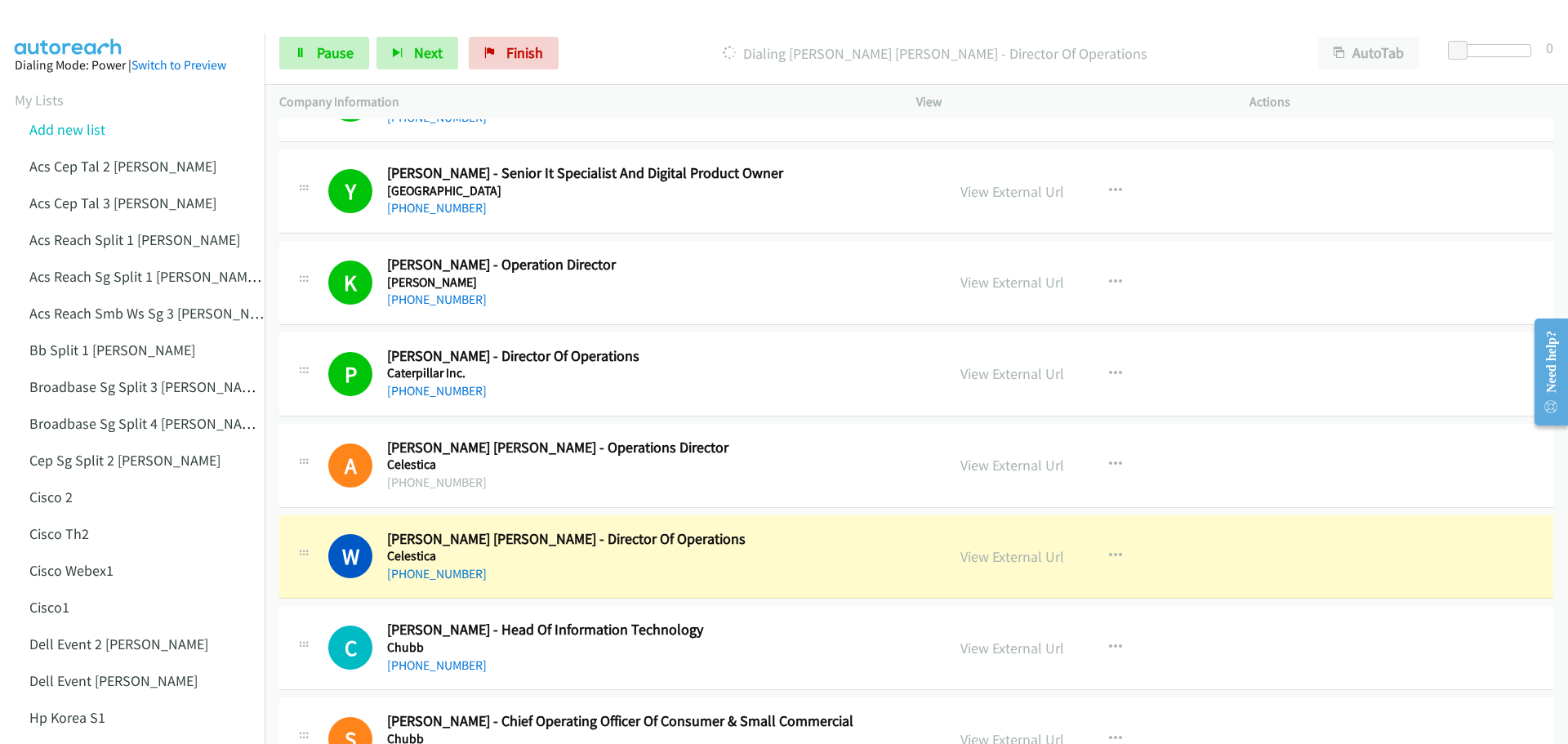
scroll to position [2613, 0]
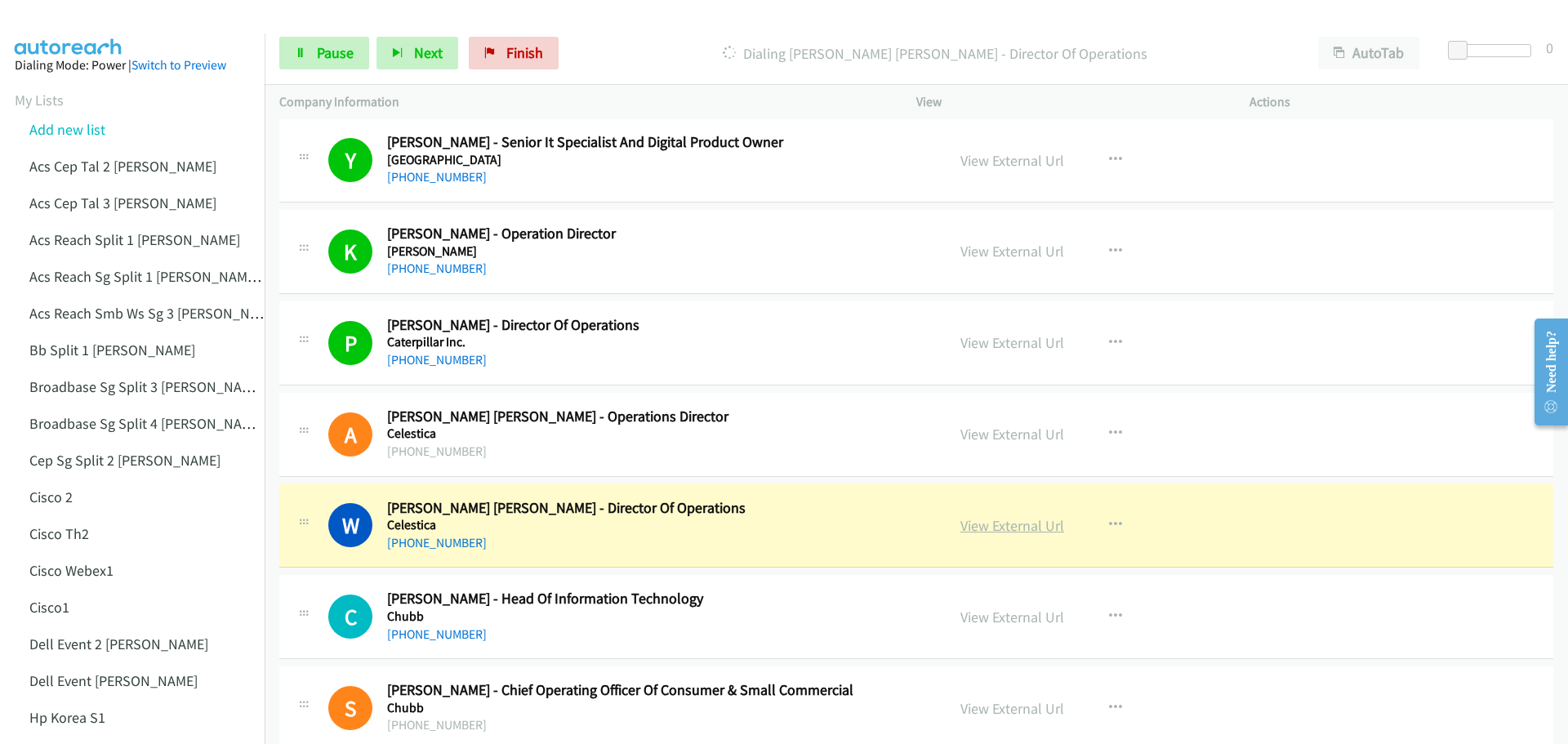
click at [1000, 524] on link "View External Url" at bounding box center [1012, 525] width 104 height 19
click at [333, 59] on span "Pause" at bounding box center [335, 53] width 37 height 19
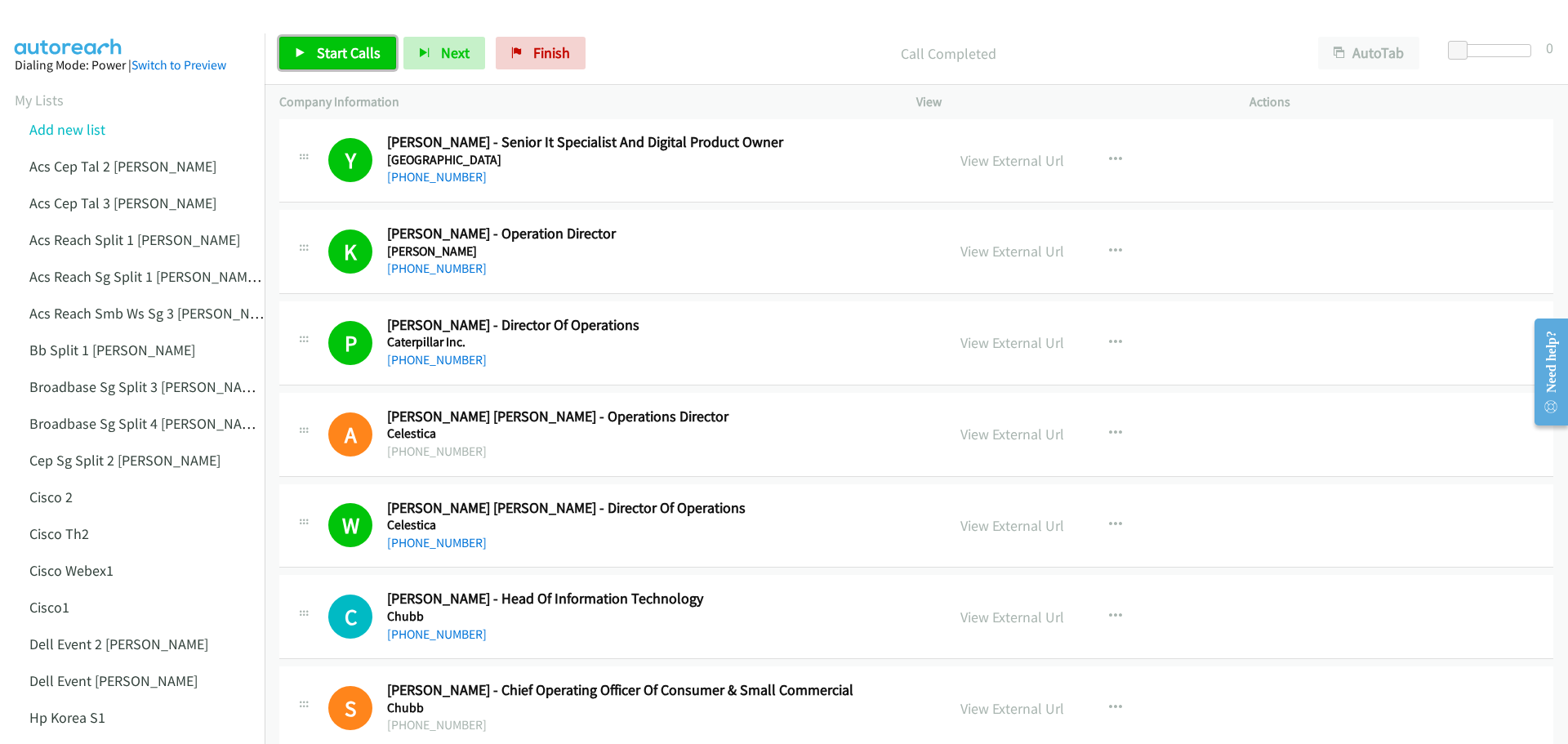
click at [332, 38] on link "Start Calls" at bounding box center [337, 53] width 117 height 32
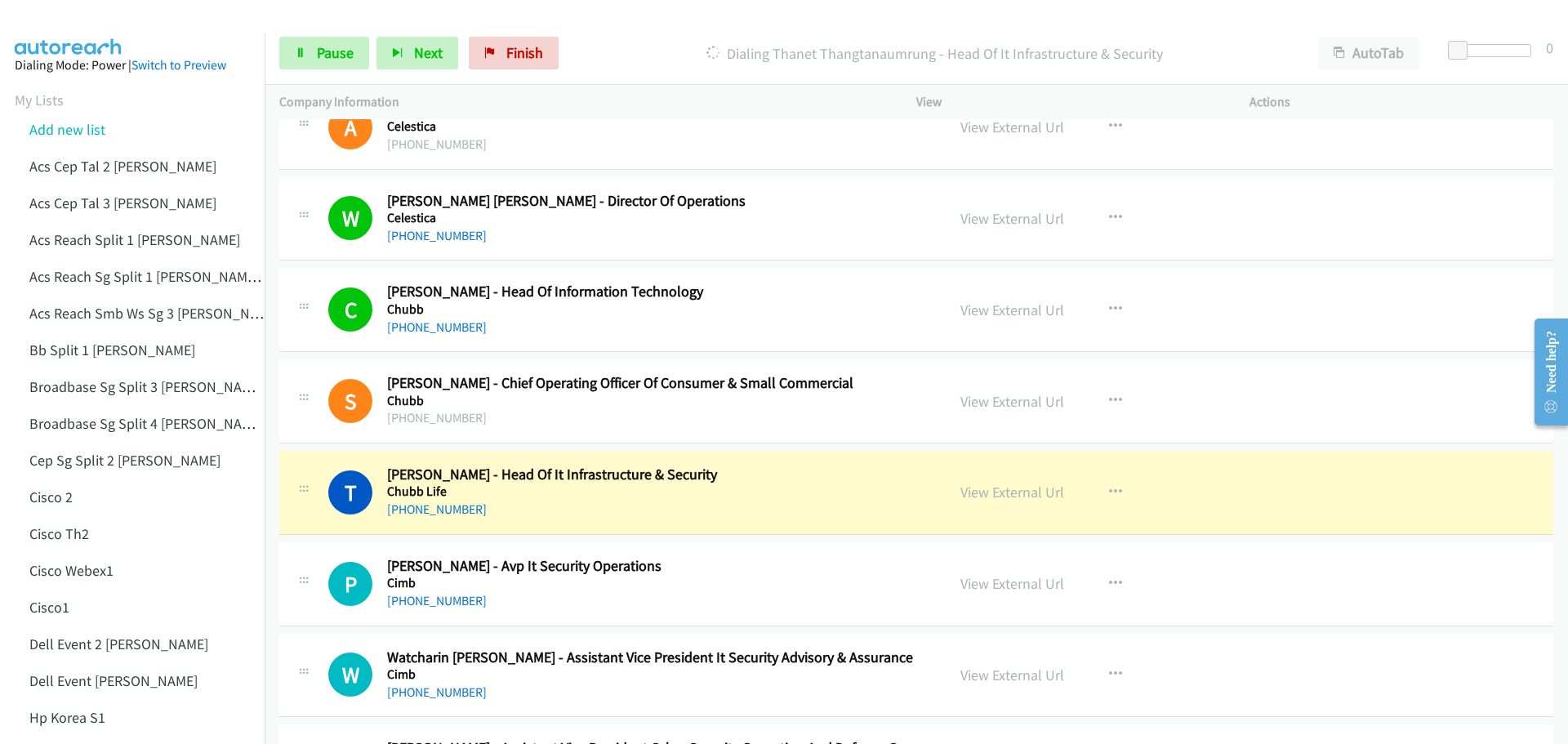
scroll to position [2940, 0]
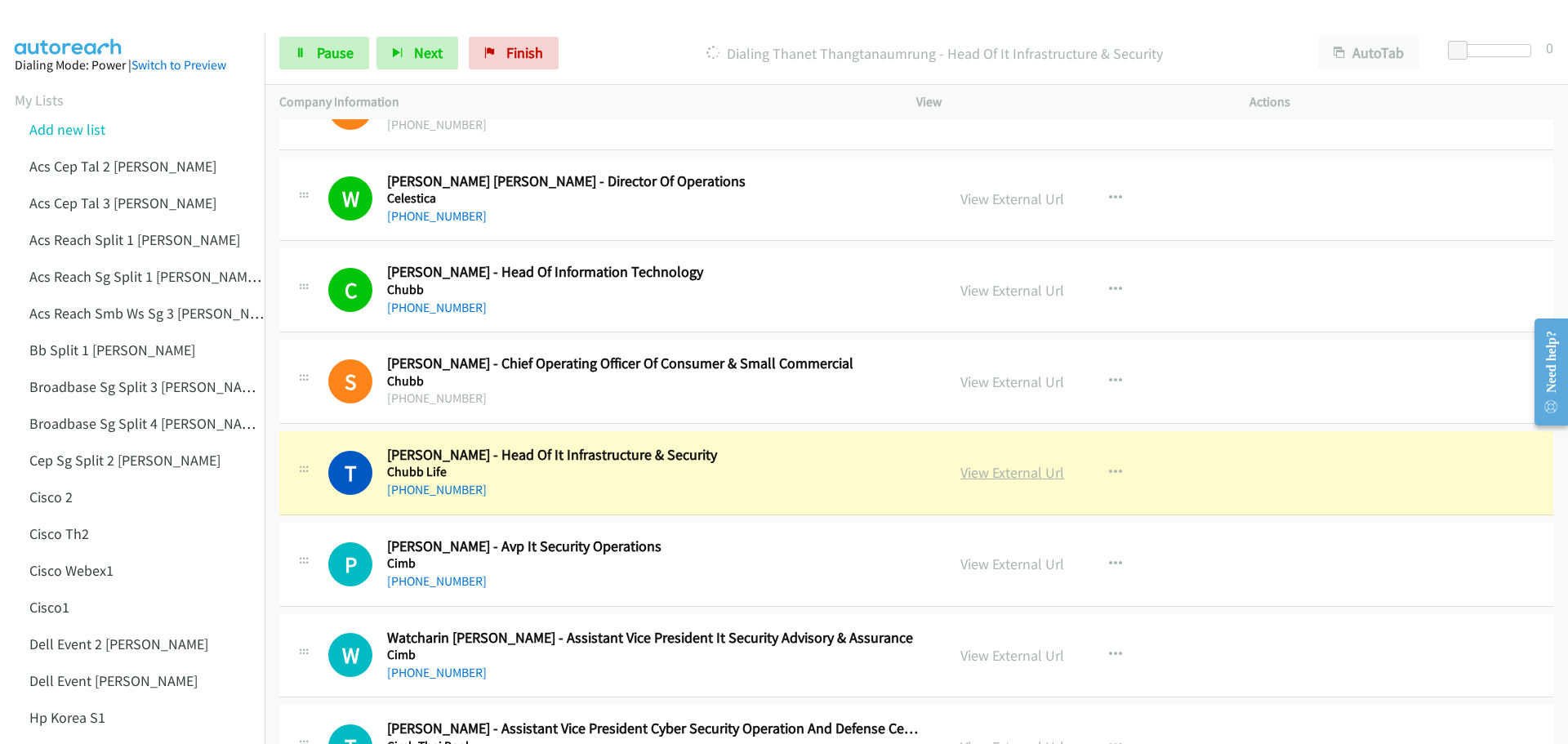
click at [992, 479] on link "View External Url" at bounding box center [1012, 472] width 104 height 19
click at [328, 65] on link "Pause" at bounding box center [324, 53] width 90 height 32
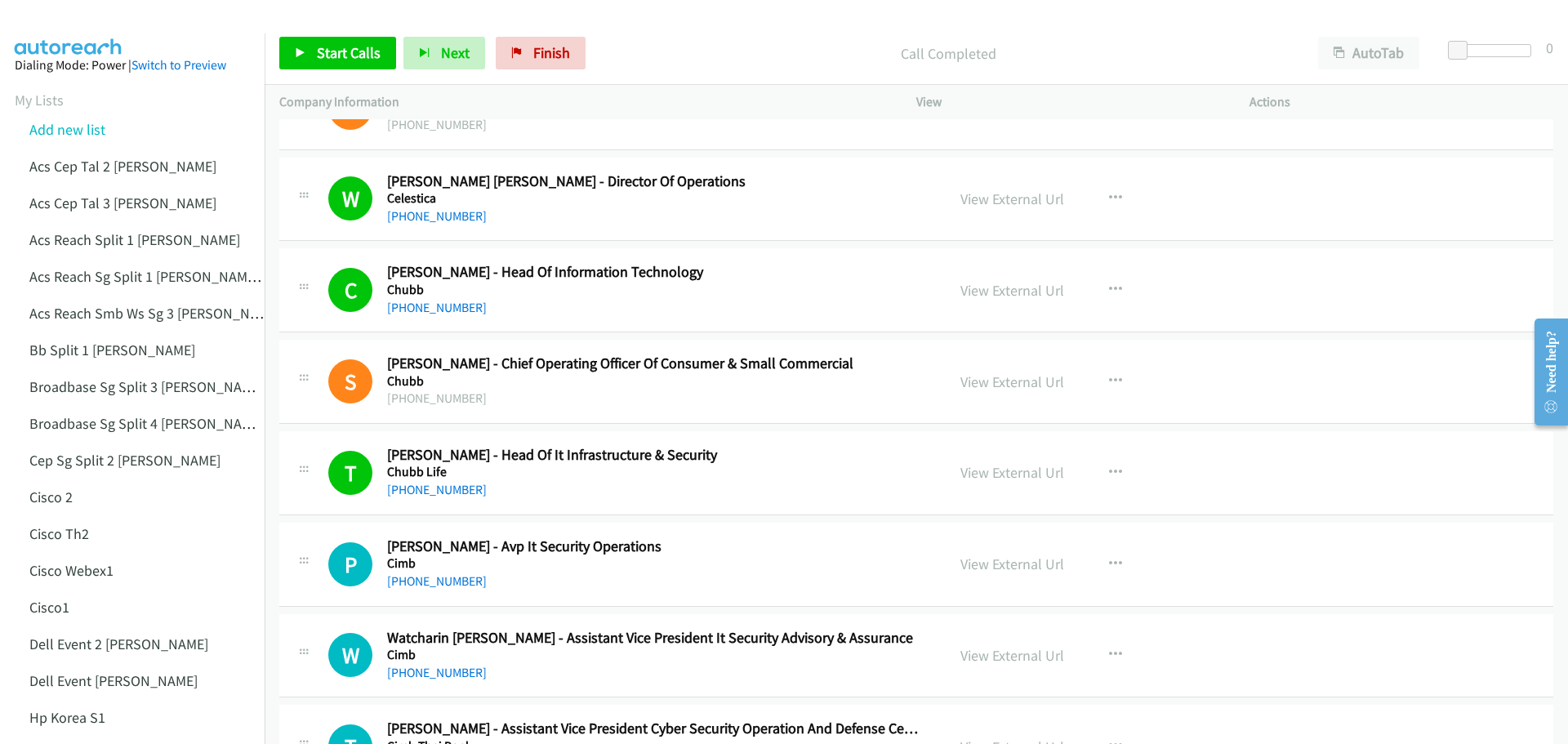
click at [331, 35] on div "Start Calls Pause Next Finish Call Completed AutoTab AutoTab 0" at bounding box center [916, 54] width 1303 height 63
click at [335, 63] on link "Start Calls" at bounding box center [337, 53] width 117 height 32
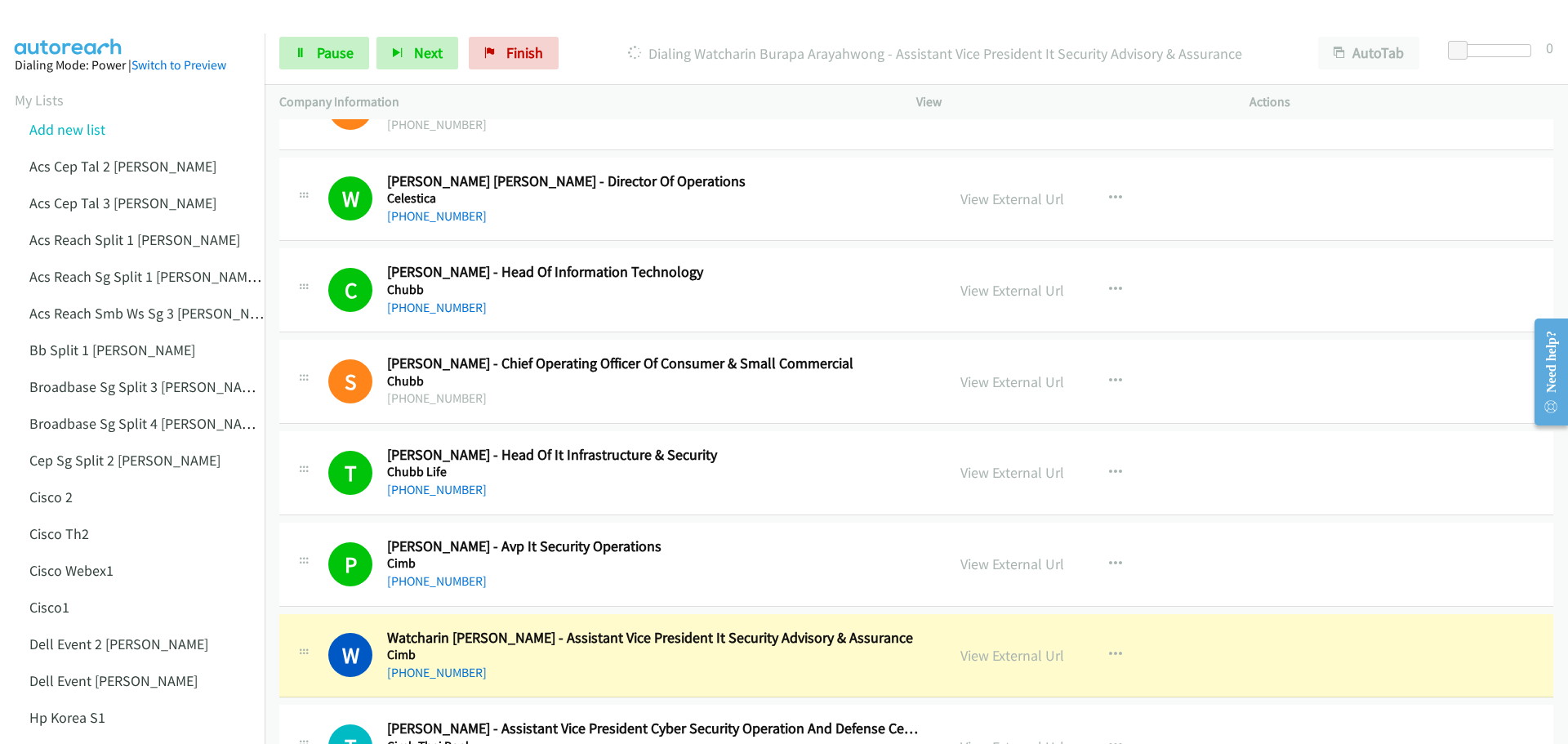
scroll to position [3022, 0]
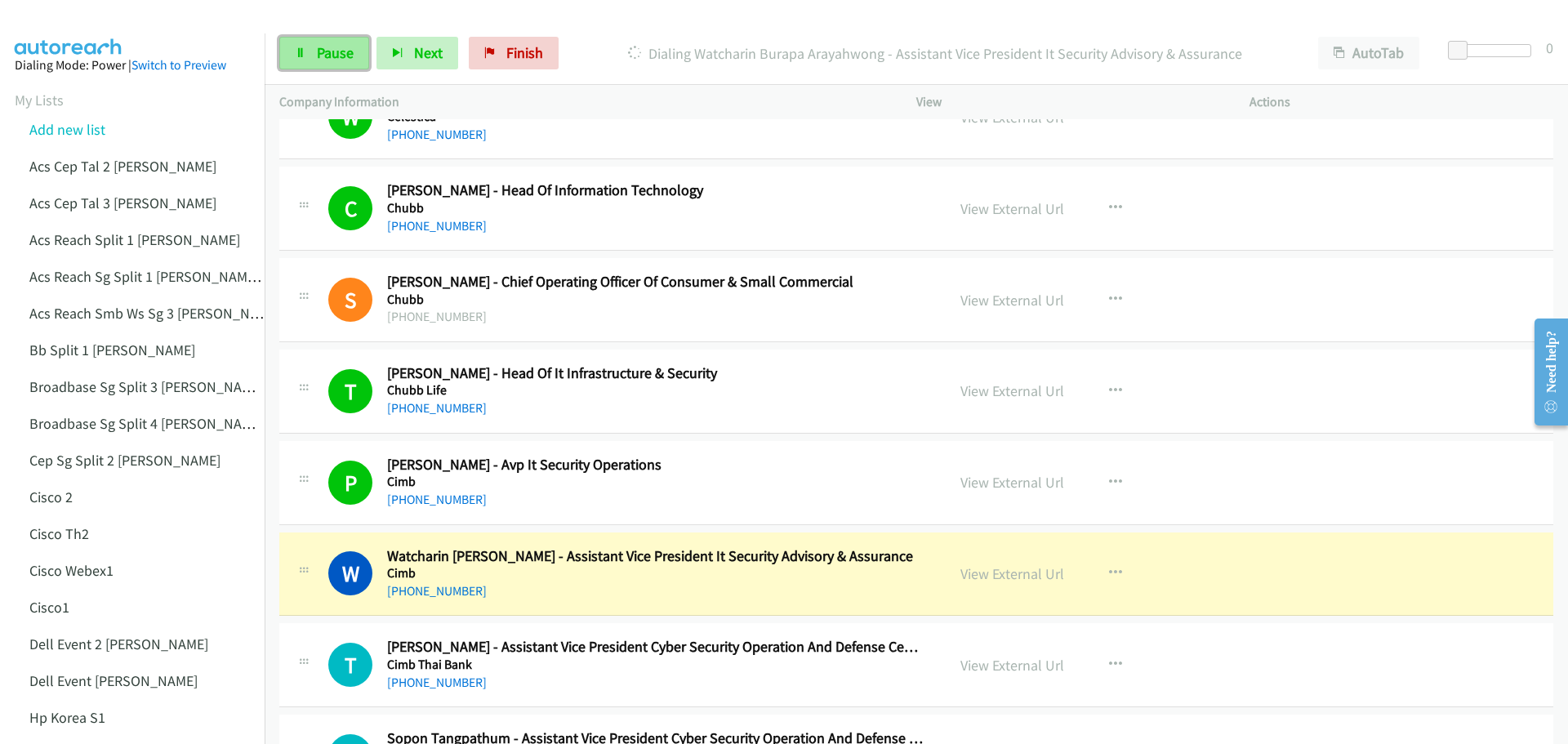
click at [331, 53] on span "Pause" at bounding box center [335, 53] width 37 height 19
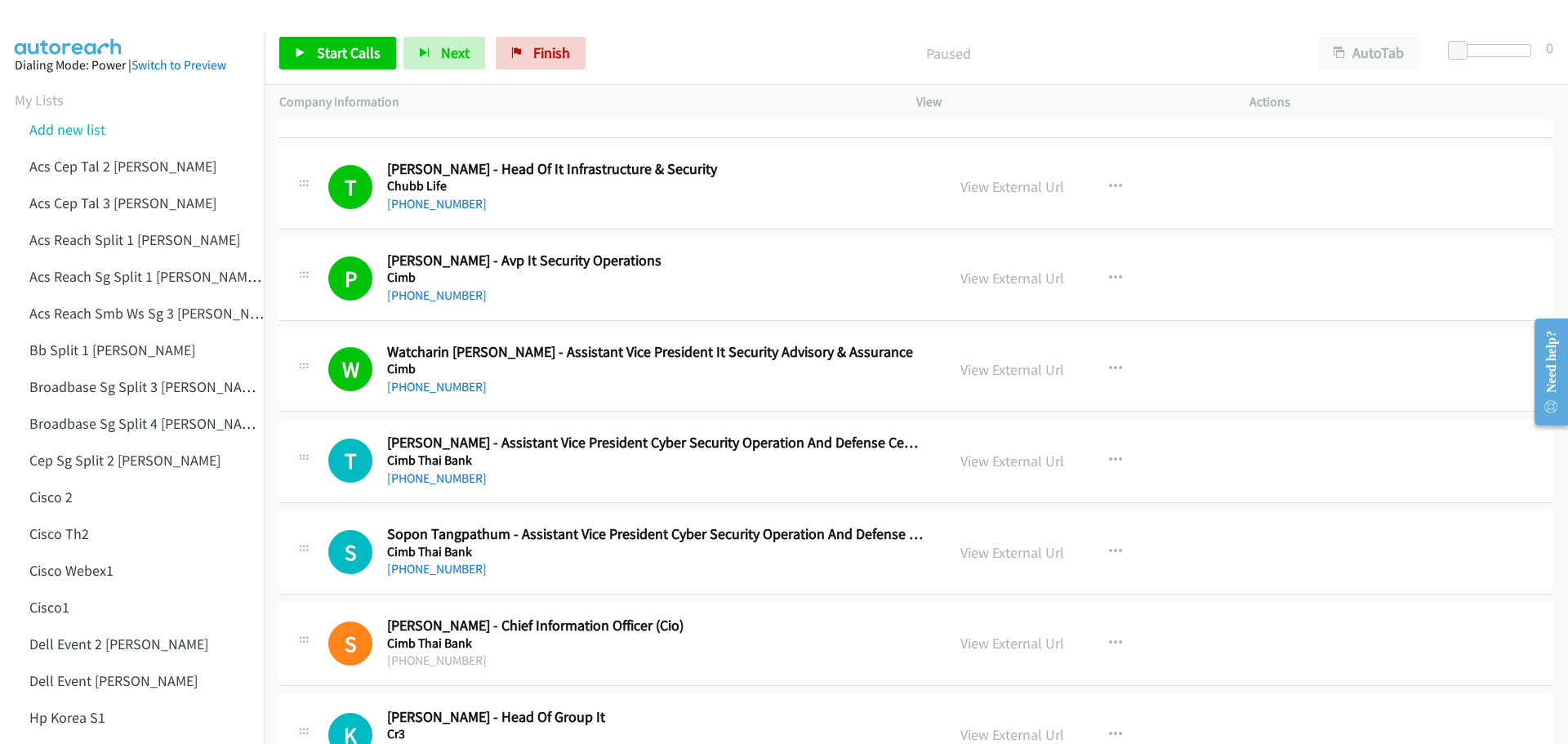
scroll to position [3267, 0]
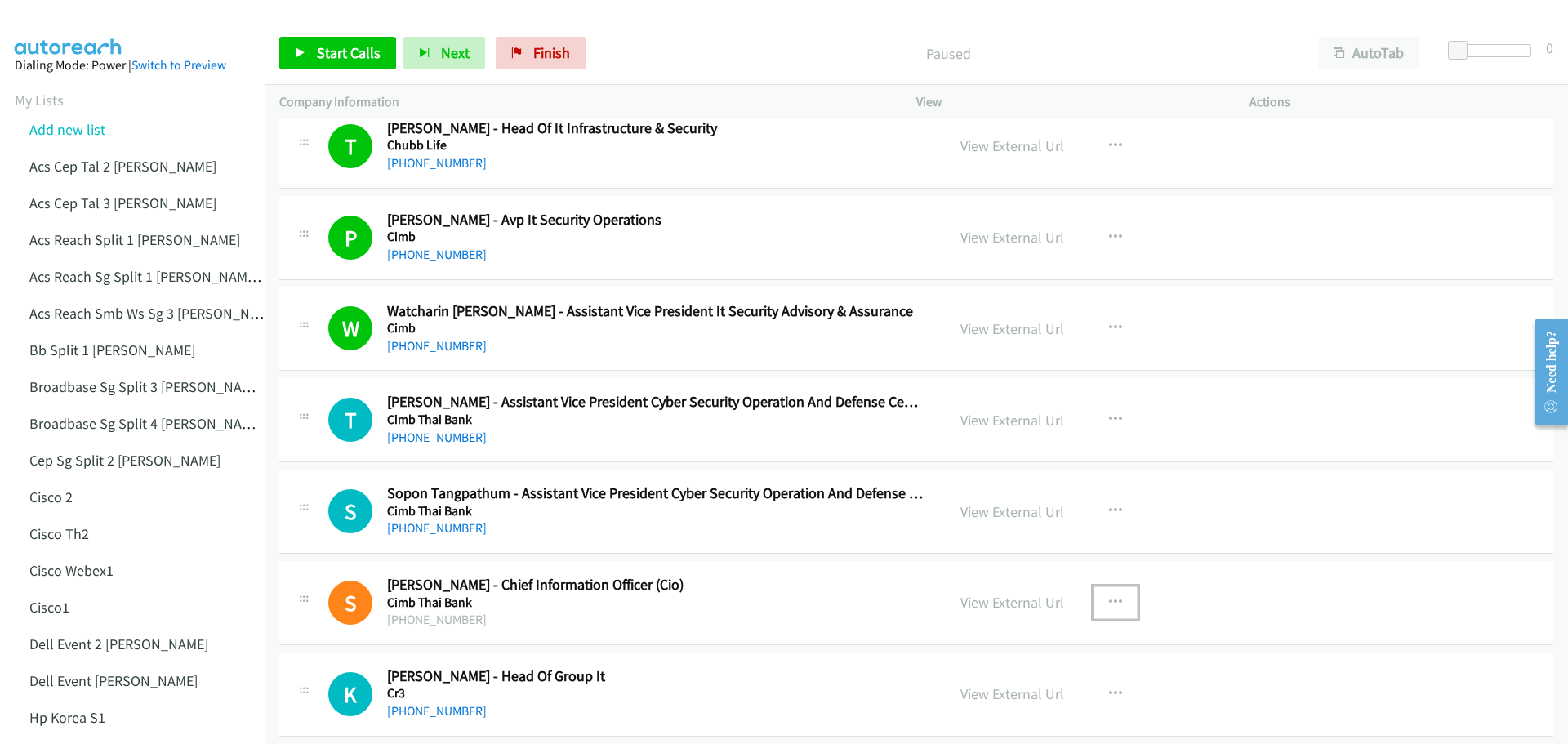
click at [1109, 602] on icon "button" at bounding box center [1115, 602] width 13 height 13
click at [1022, 708] on link "Start Calls Here" at bounding box center [1027, 710] width 217 height 32
click at [1112, 597] on icon "button" at bounding box center [1115, 602] width 13 height 13
click at [1033, 703] on link "Start Calls Here" at bounding box center [1027, 710] width 217 height 32
click at [346, 58] on span "Start Calls" at bounding box center [348, 53] width 64 height 19
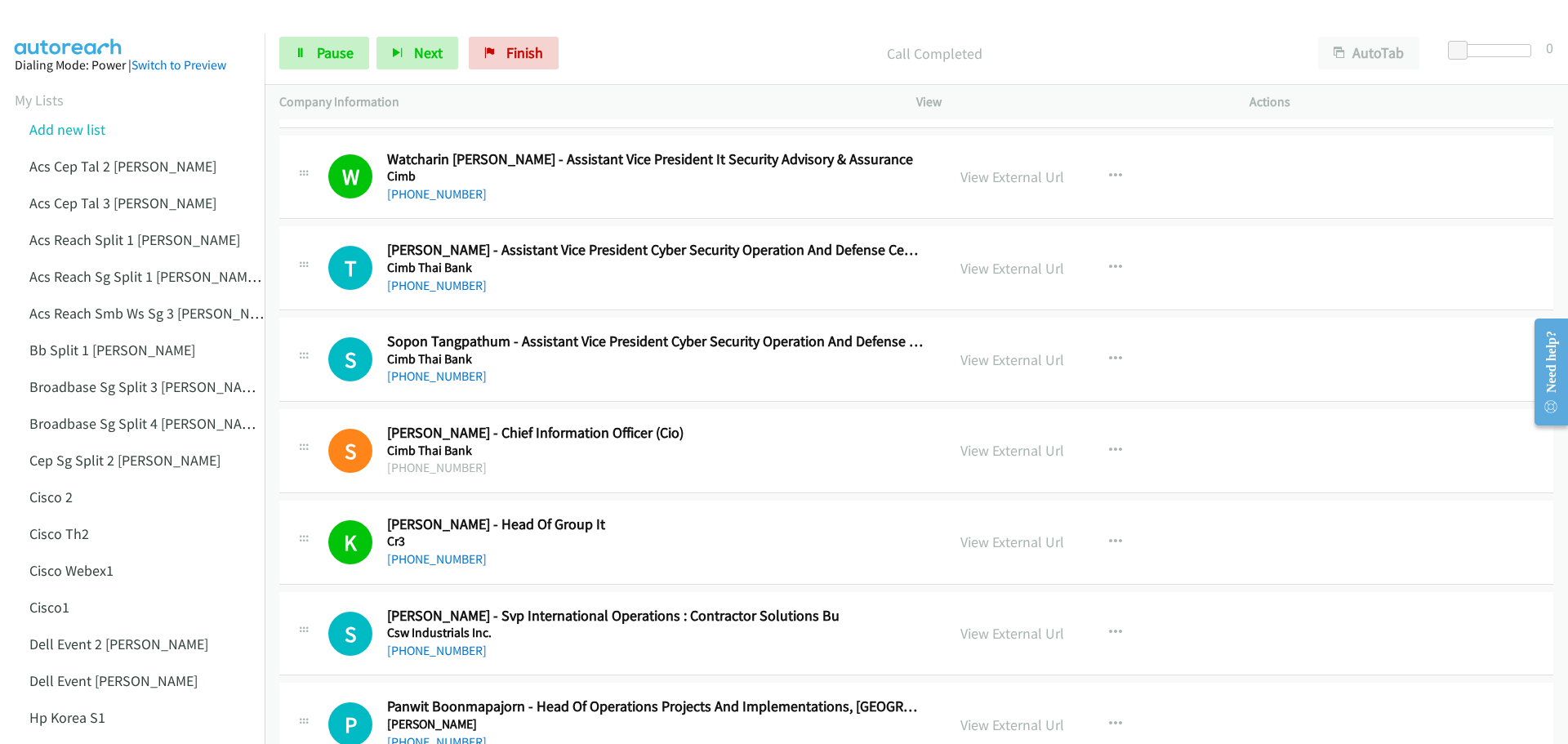
scroll to position [3431, 0]
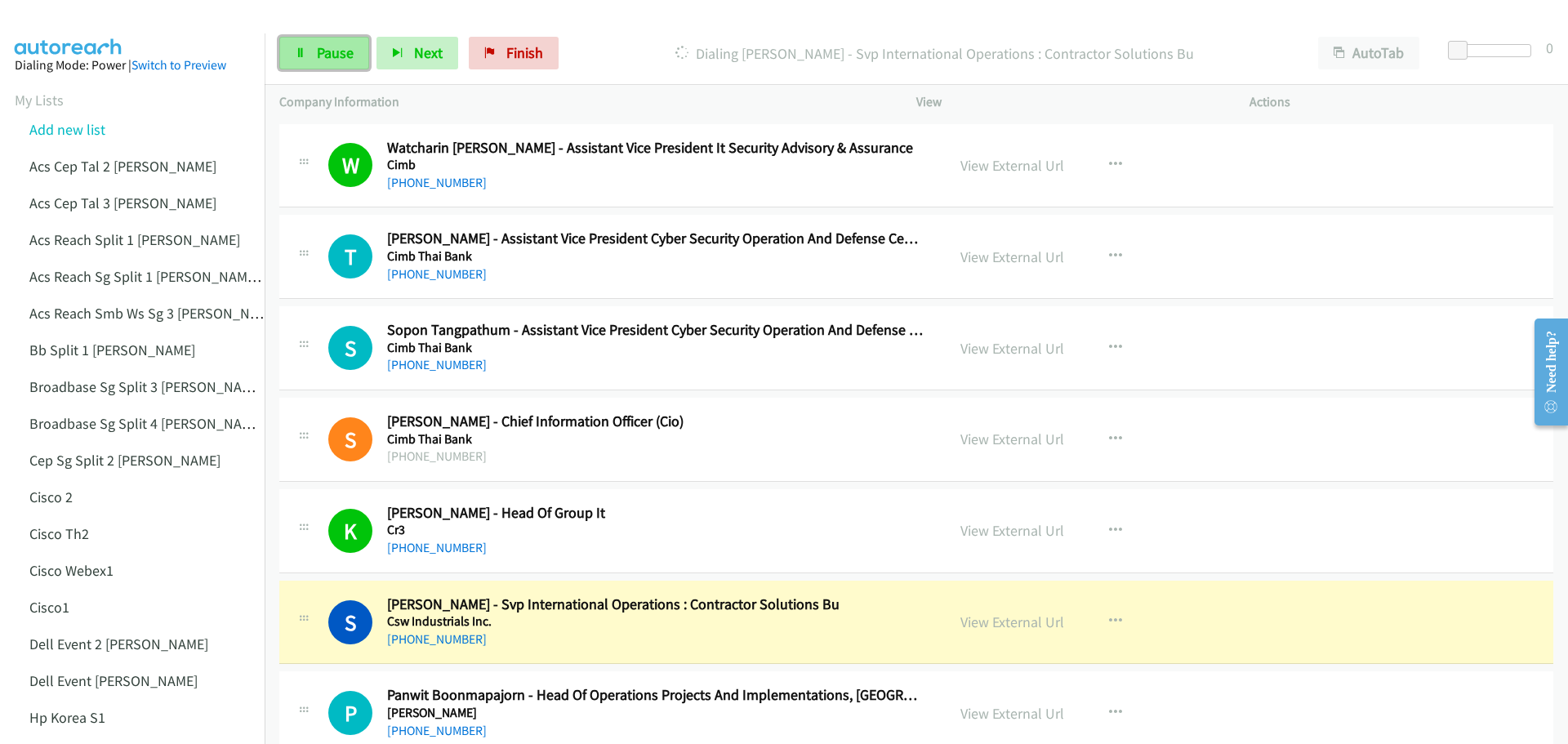
click at [332, 60] on span "Pause" at bounding box center [335, 53] width 37 height 19
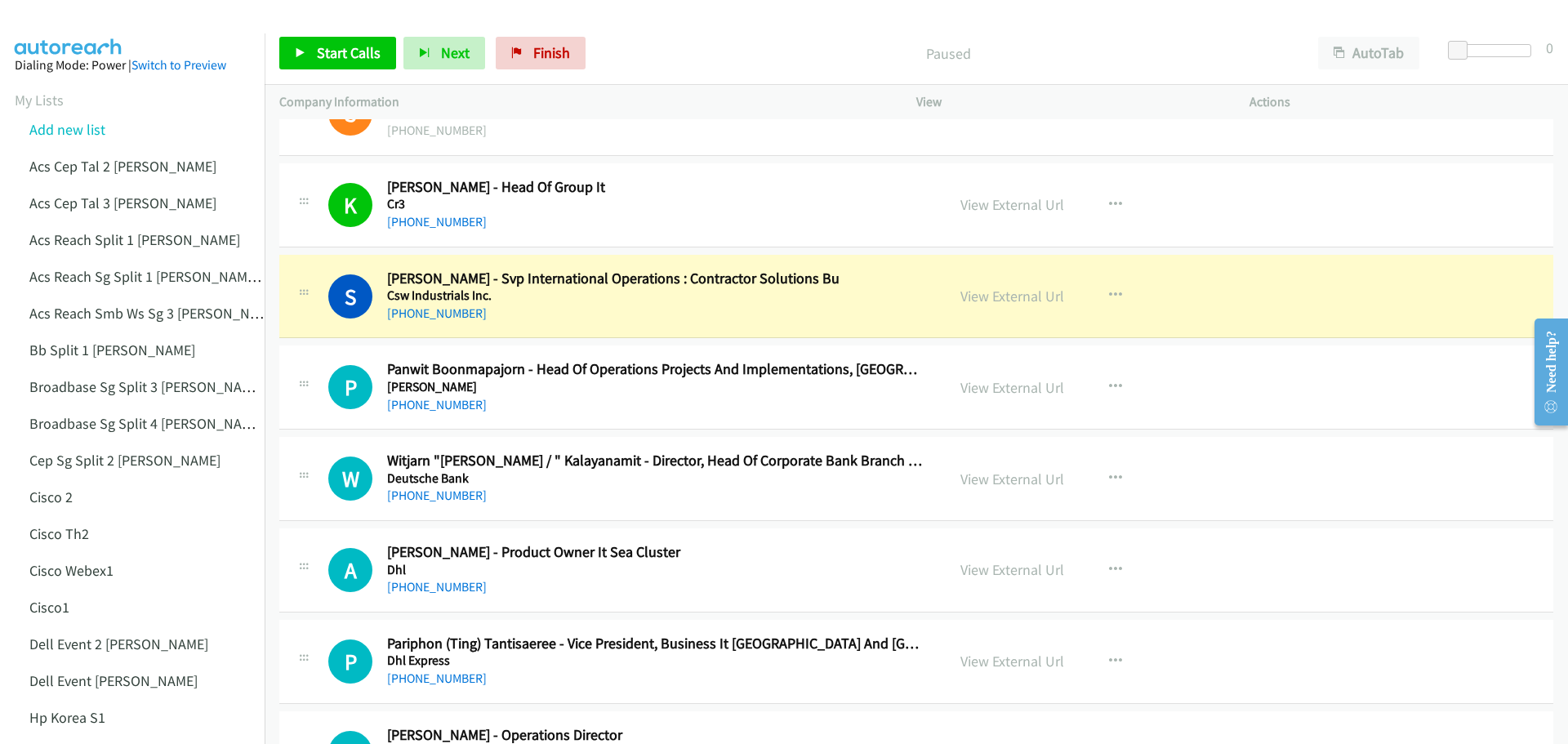
scroll to position [3757, 0]
click at [1026, 292] on link "View External Url" at bounding box center [1012, 295] width 104 height 19
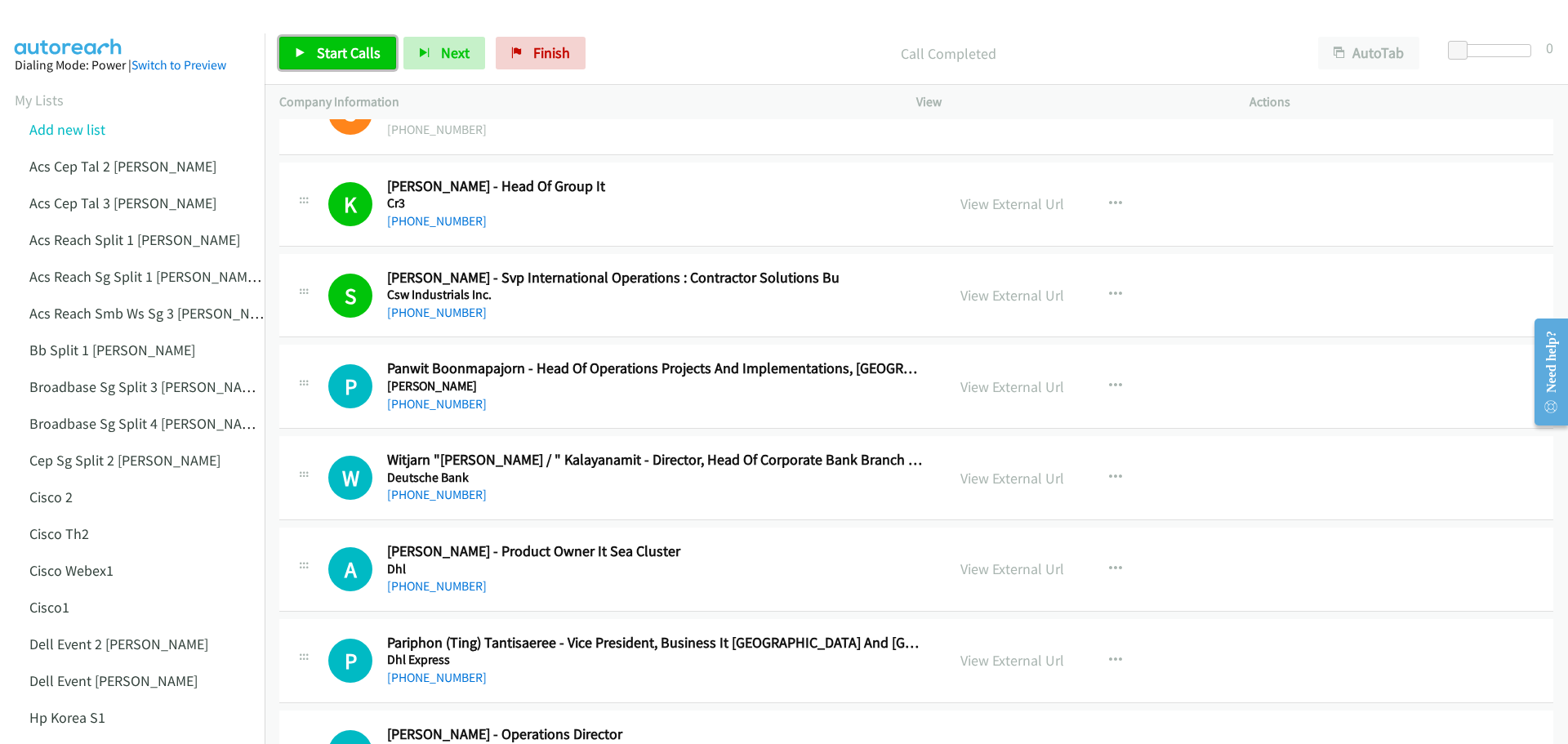
click at [352, 43] on link "Start Calls" at bounding box center [337, 53] width 117 height 32
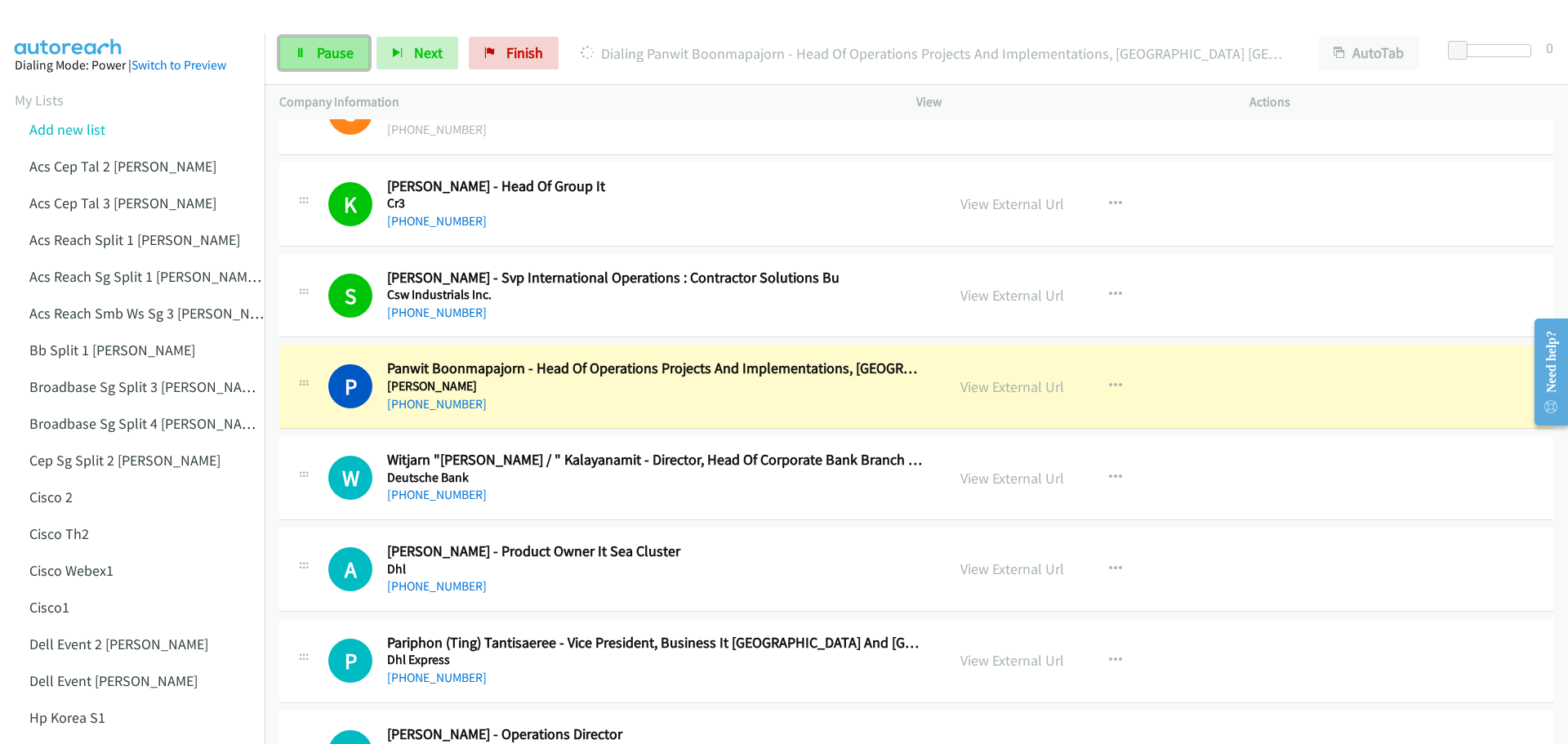
click at [325, 55] on span "Pause" at bounding box center [335, 53] width 37 height 19
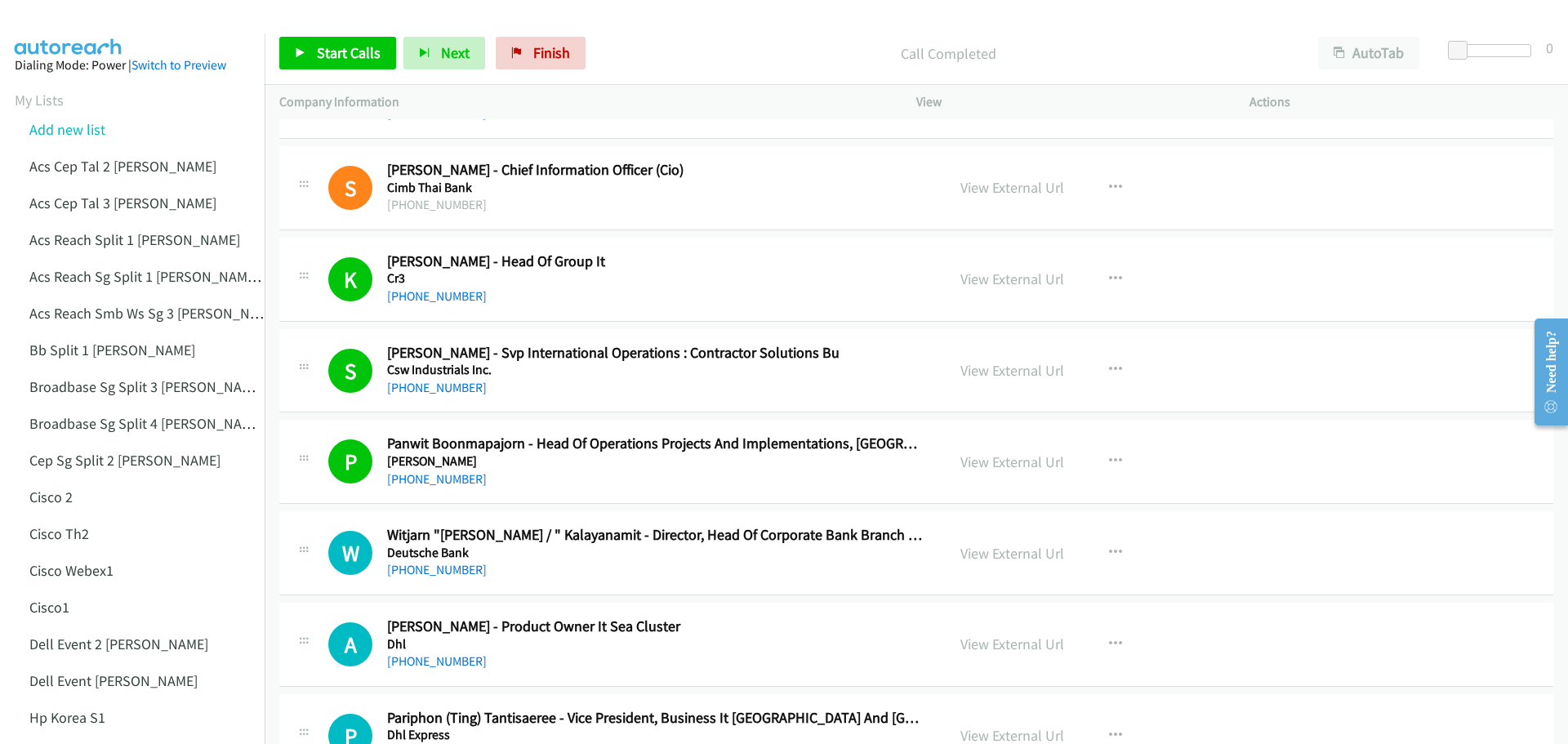
scroll to position [3676, 0]
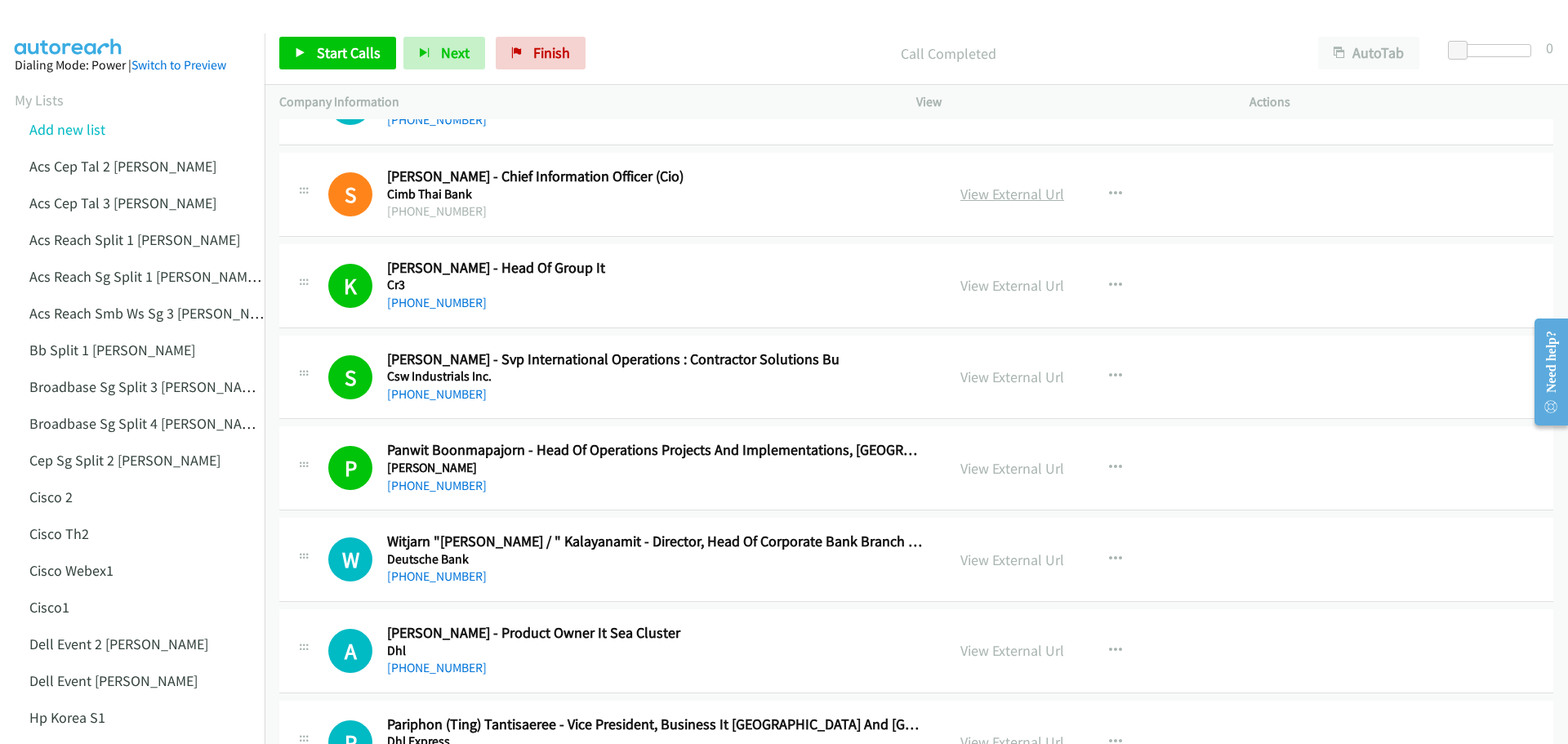
click at [1006, 195] on link "View External Url" at bounding box center [1012, 194] width 104 height 19
click at [331, 47] on span "Start Calls" at bounding box center [348, 53] width 64 height 19
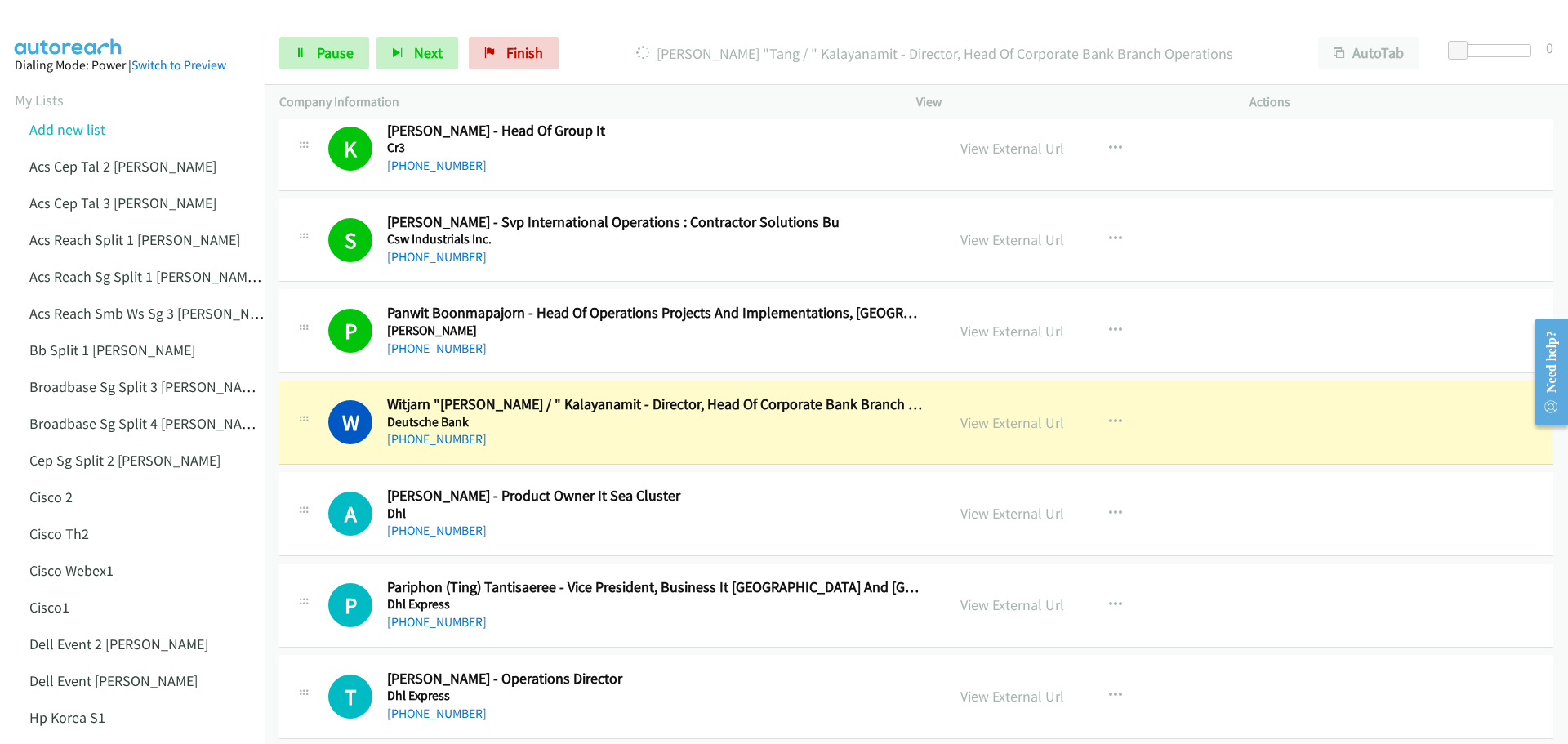
scroll to position [3839, 0]
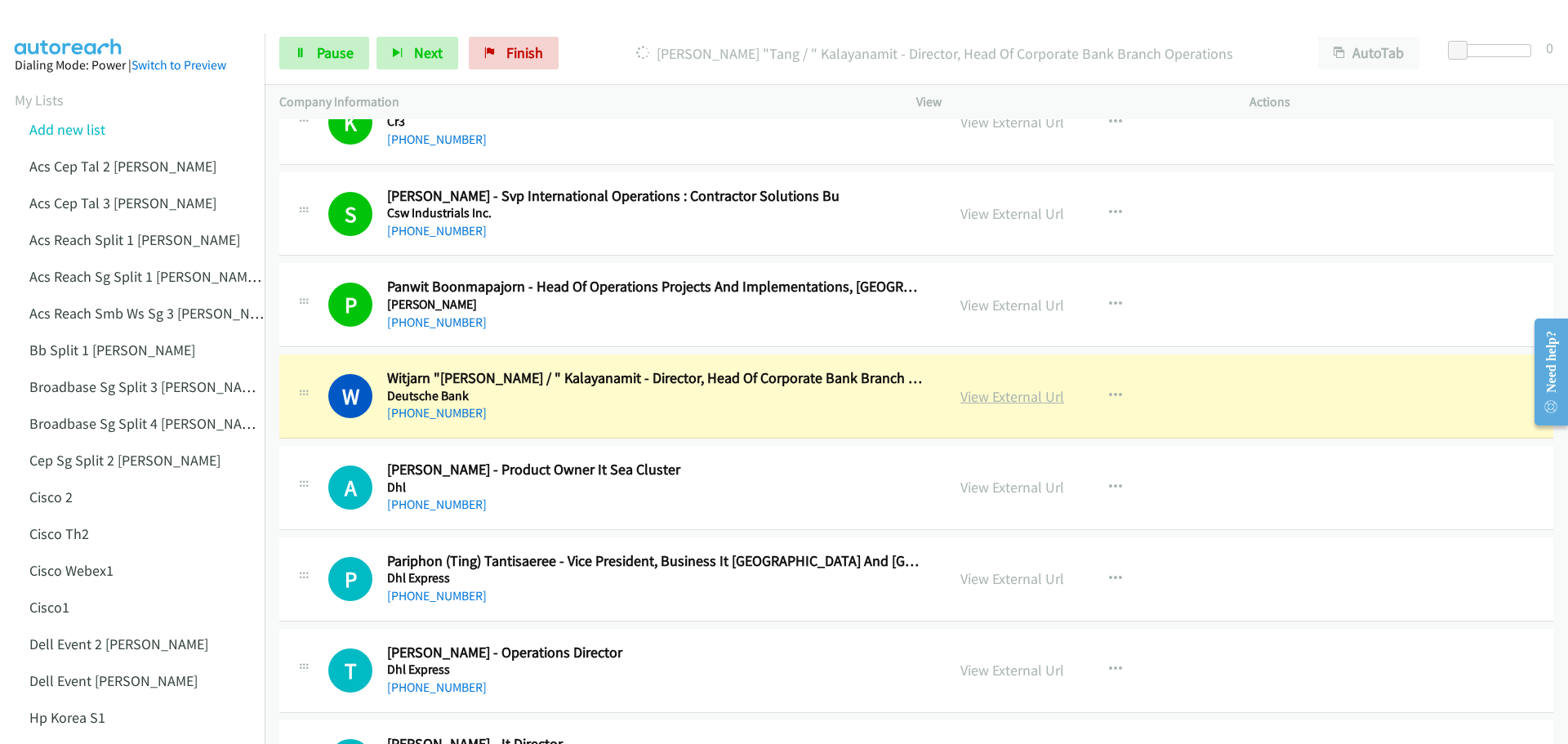
click at [986, 395] on link "View External Url" at bounding box center [1012, 397] width 104 height 19
click at [329, 62] on link "Pause" at bounding box center [324, 53] width 90 height 32
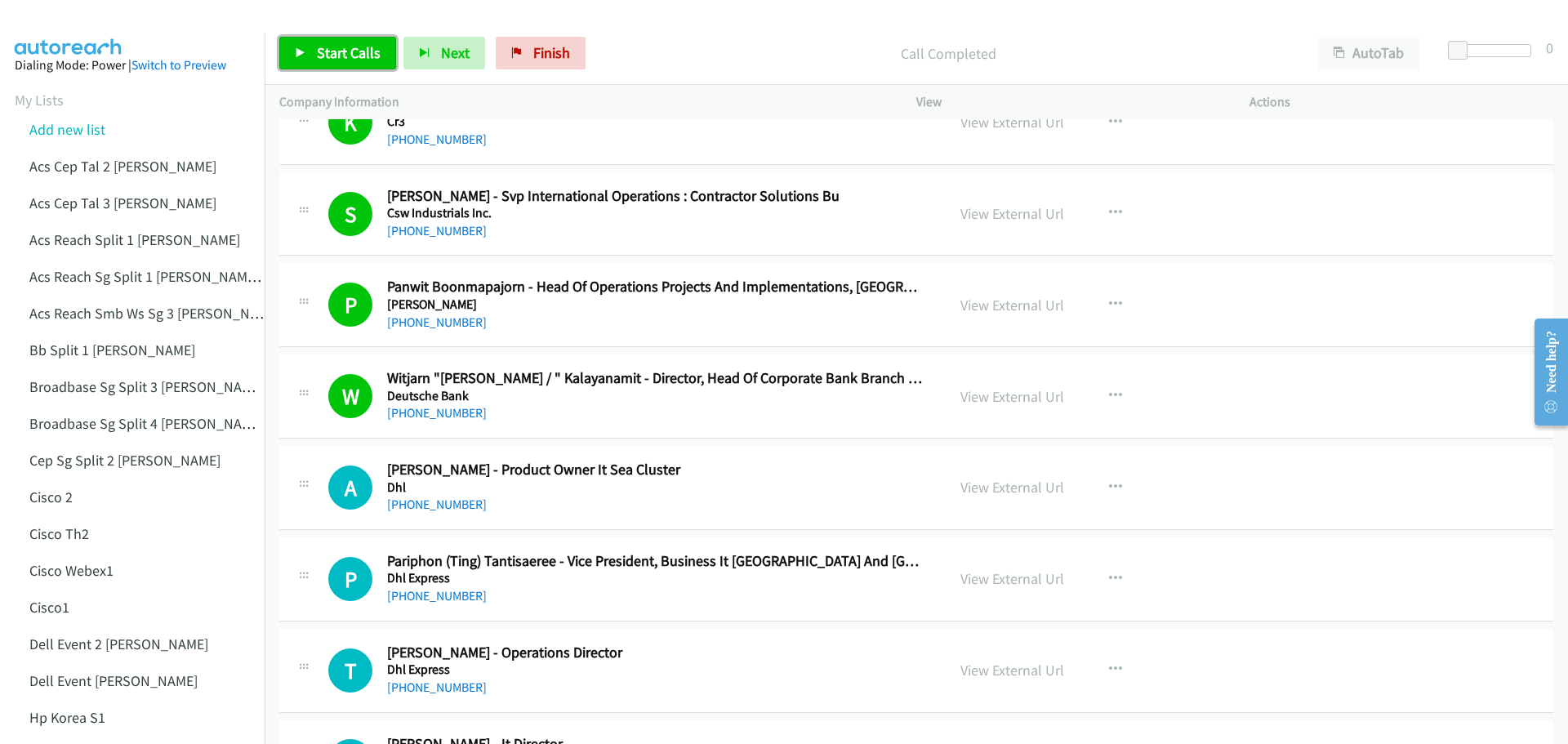
click at [327, 65] on link "Start Calls" at bounding box center [337, 53] width 117 height 32
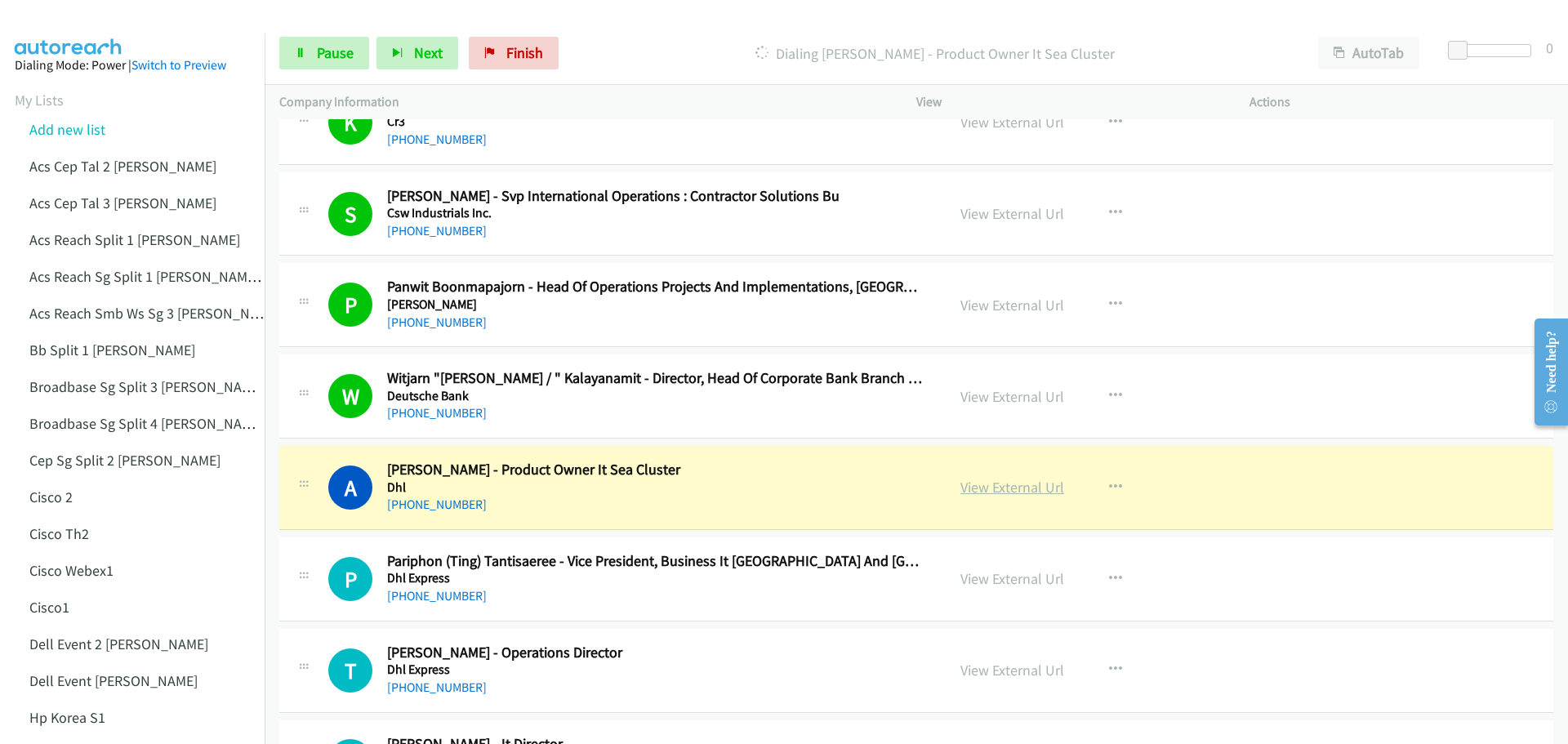
click at [1022, 490] on link "View External Url" at bounding box center [1012, 487] width 104 height 19
click at [332, 50] on span "Pause" at bounding box center [335, 53] width 37 height 19
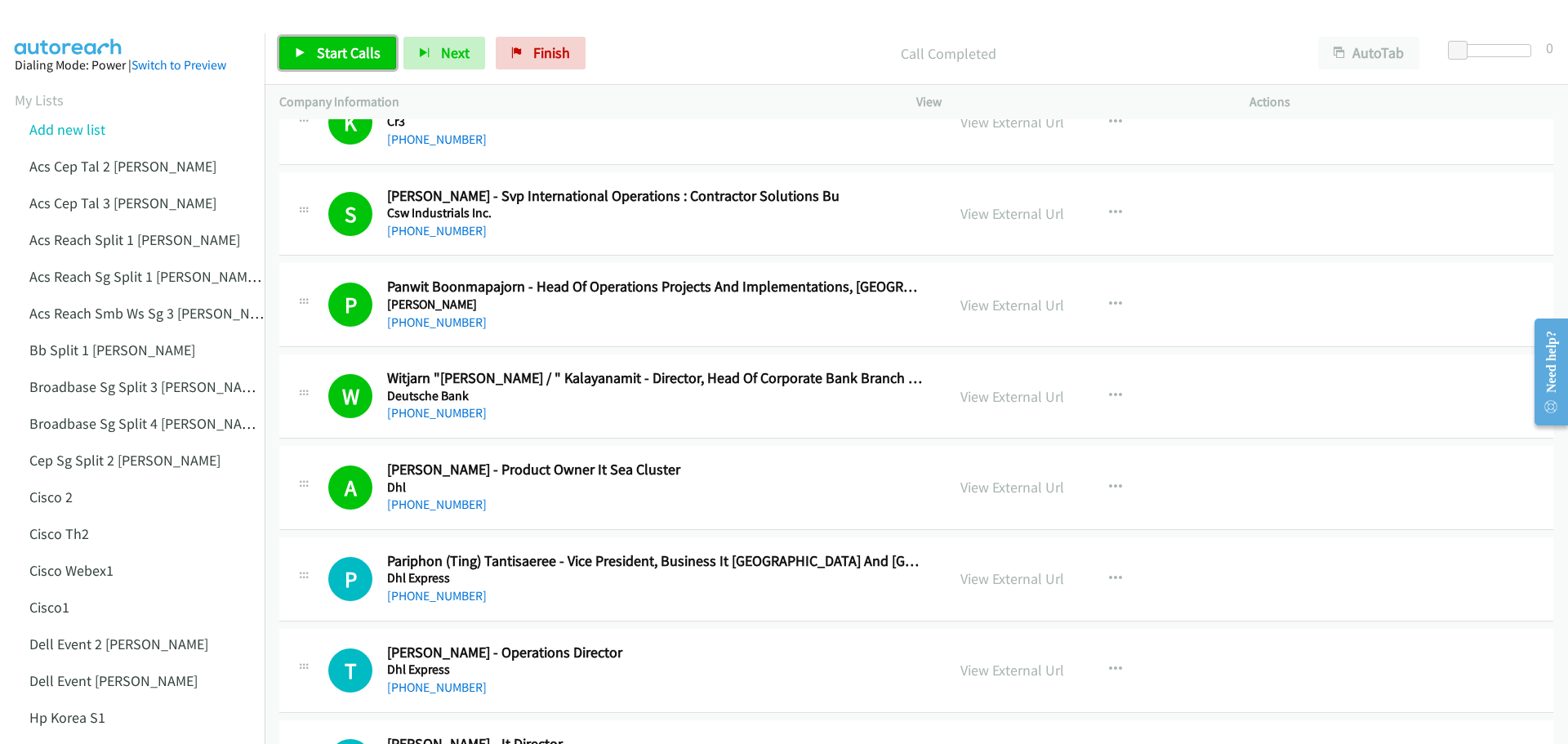
click at [342, 52] on span "Start Calls" at bounding box center [348, 53] width 64 height 19
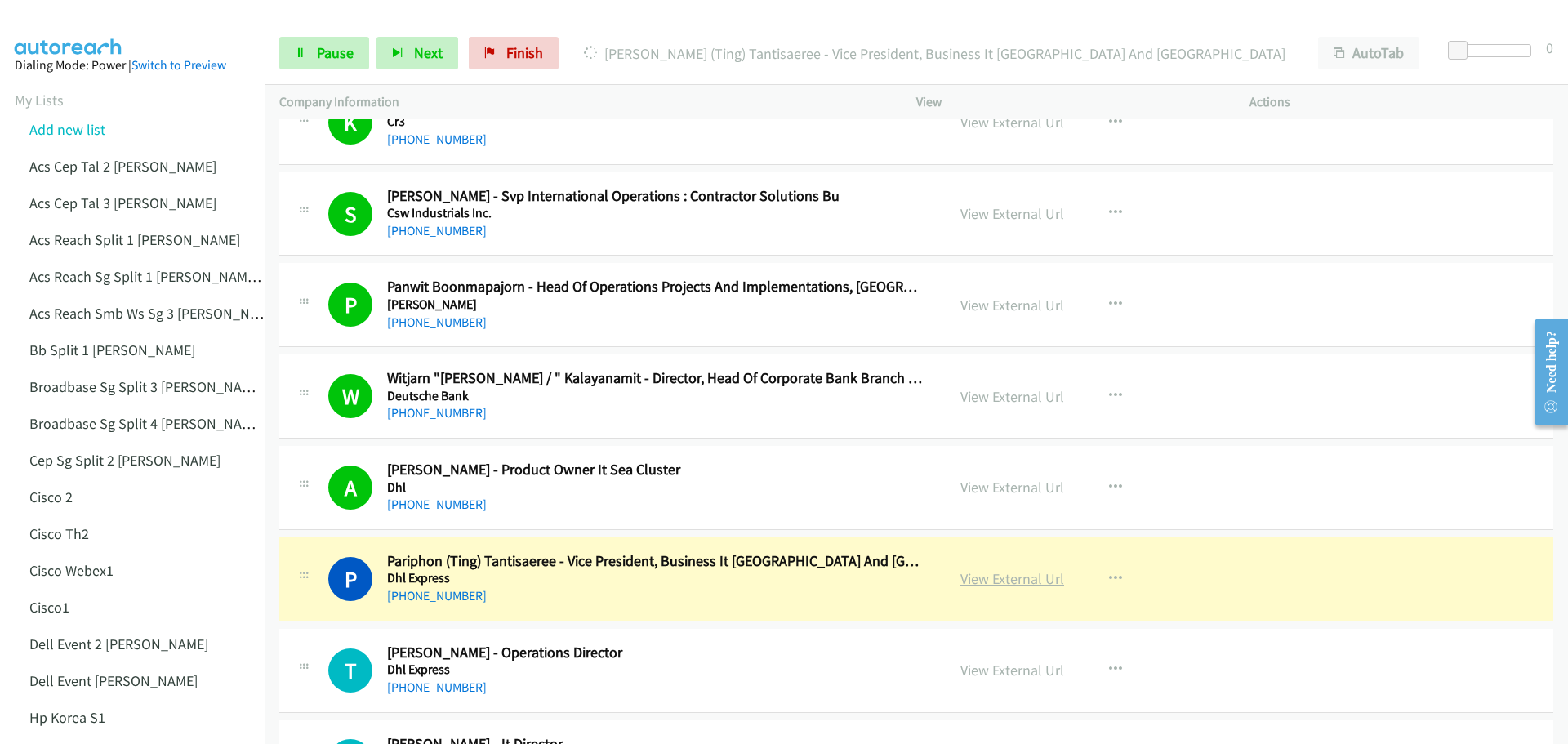
click at [1016, 581] on link "View External Url" at bounding box center [1012, 579] width 104 height 19
click at [335, 49] on span "Pause" at bounding box center [335, 53] width 37 height 19
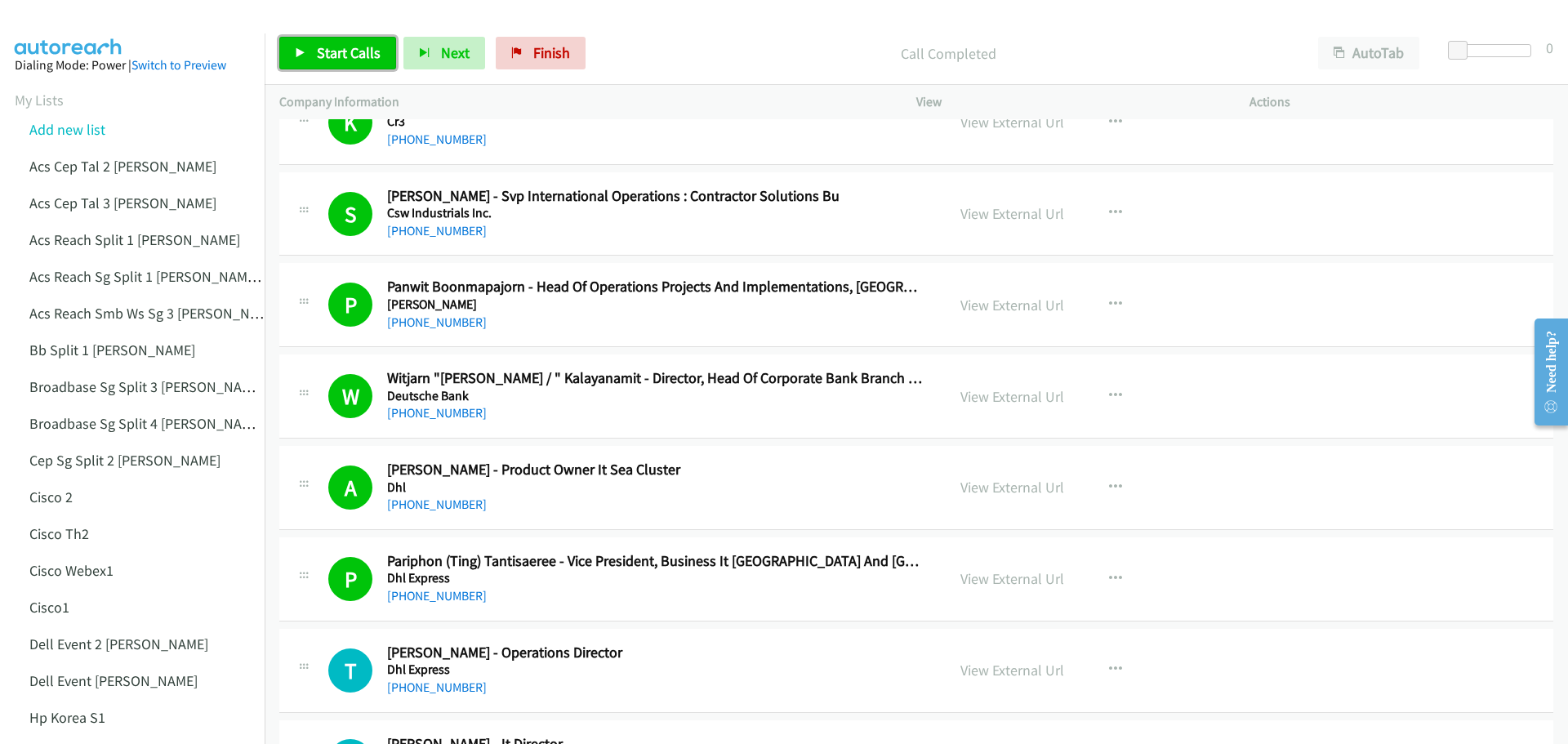
click at [329, 60] on span "Start Calls" at bounding box center [348, 53] width 64 height 19
click at [335, 56] on span "Pause" at bounding box center [335, 53] width 37 height 19
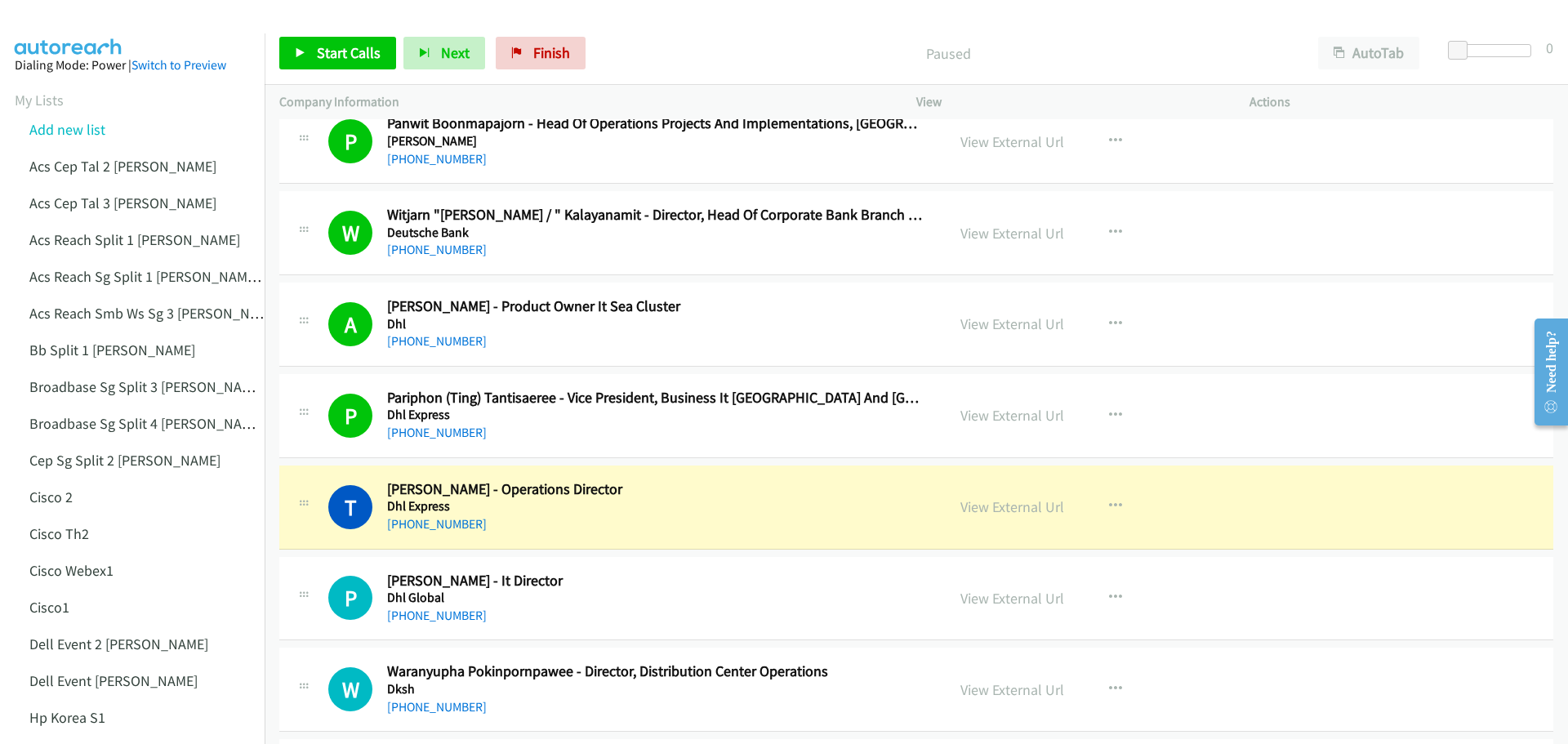
scroll to position [4084, 0]
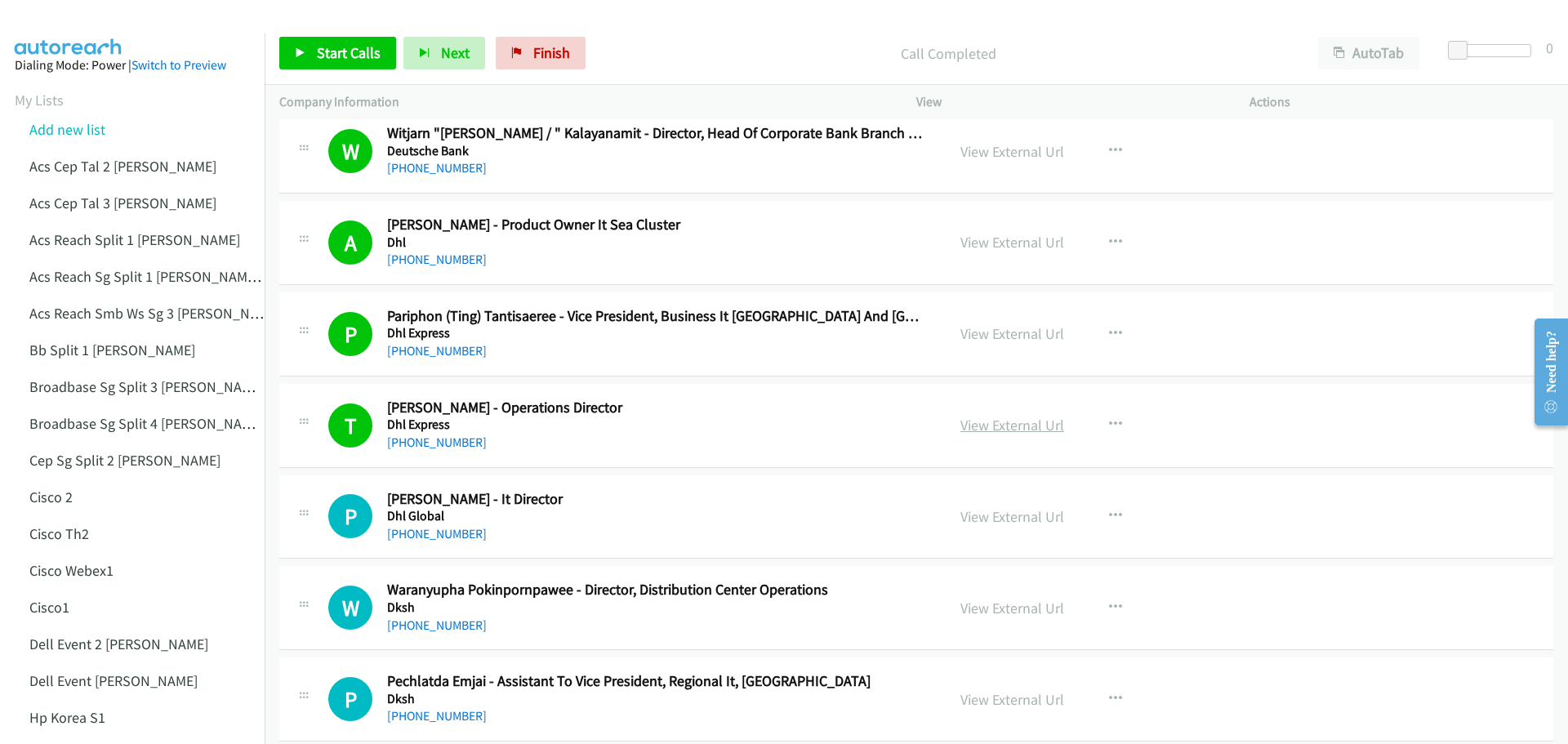
click at [1008, 432] on link "View External Url" at bounding box center [1012, 425] width 104 height 19
click at [335, 39] on link "Start Calls" at bounding box center [337, 53] width 117 height 32
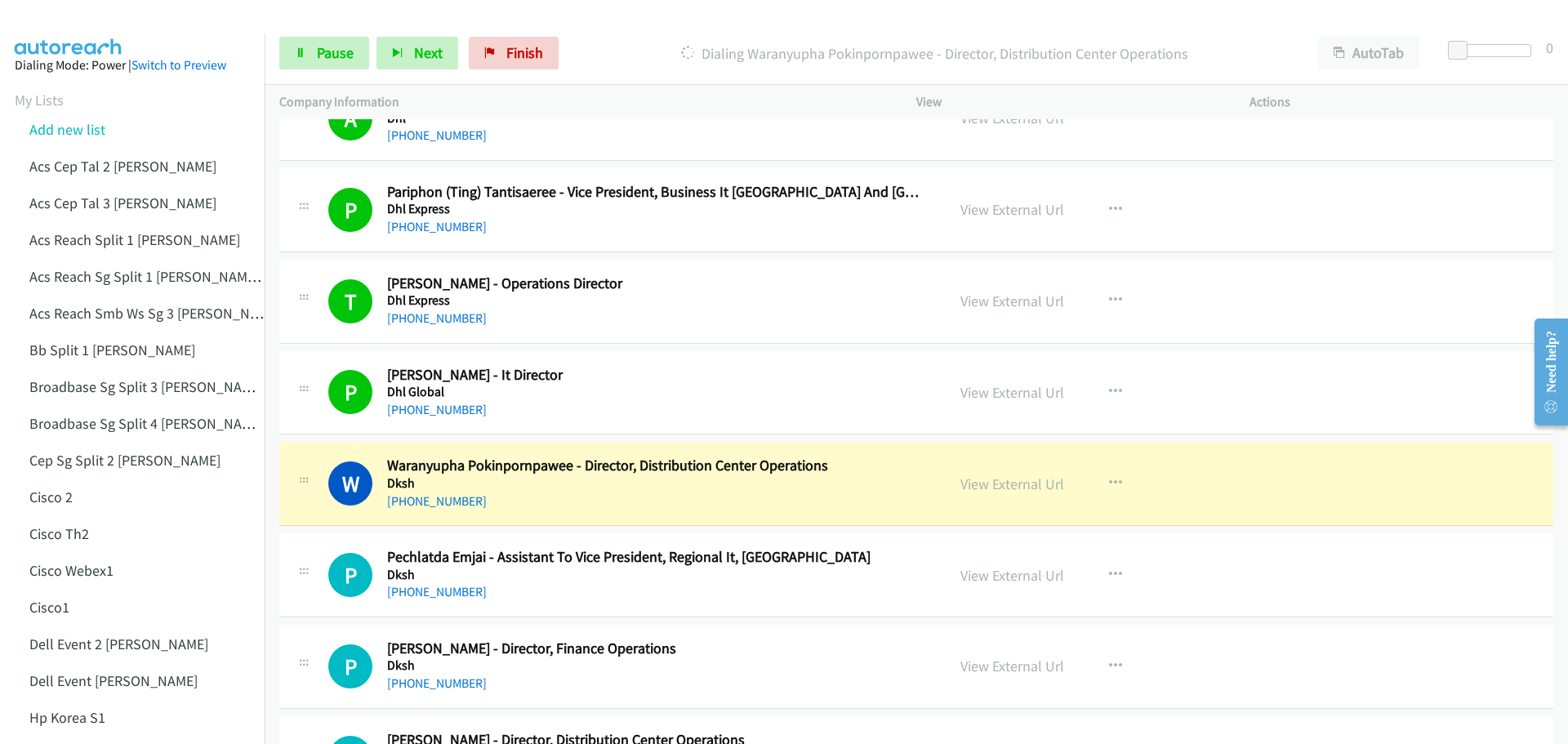
scroll to position [4247, 0]
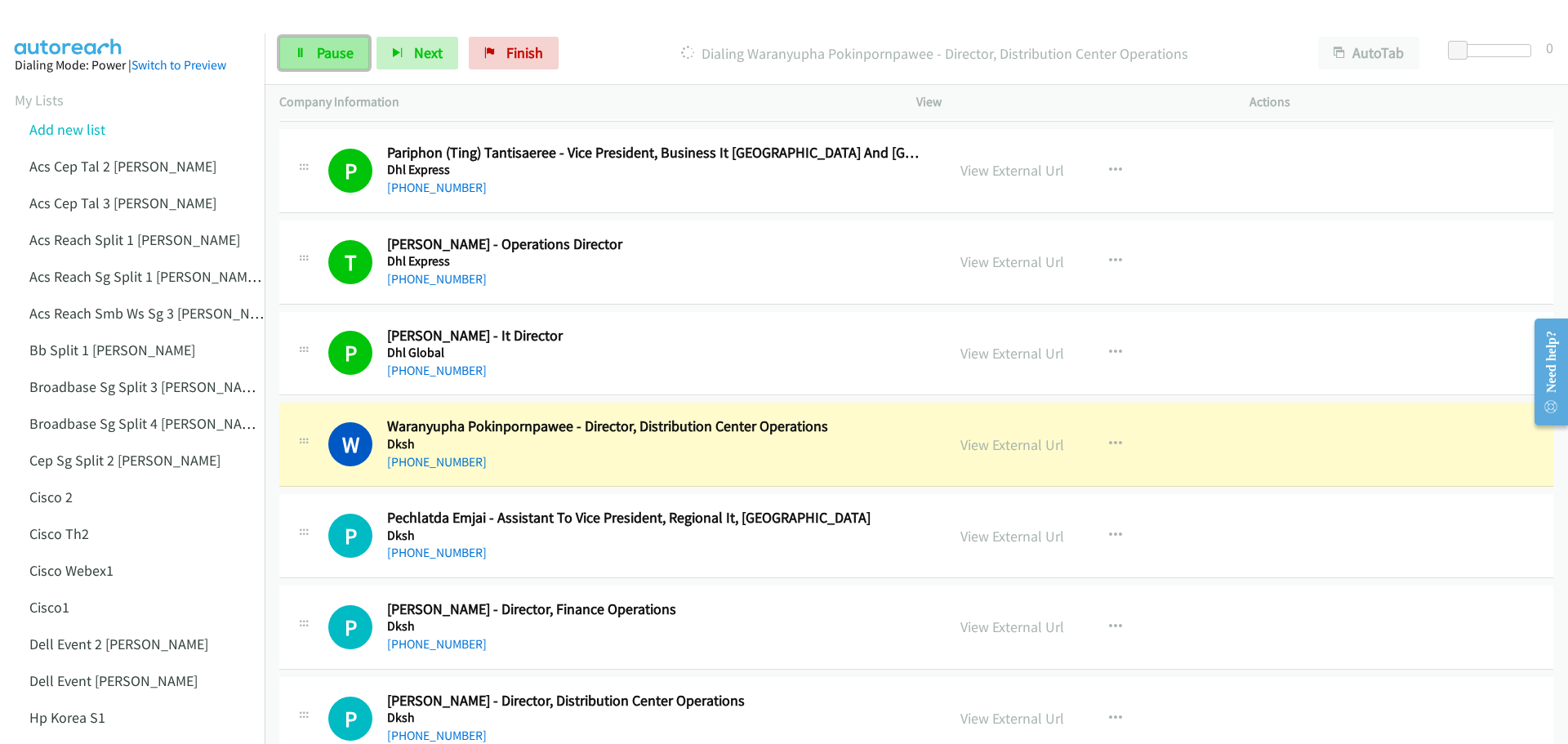
click at [320, 46] on span "Pause" at bounding box center [335, 53] width 37 height 19
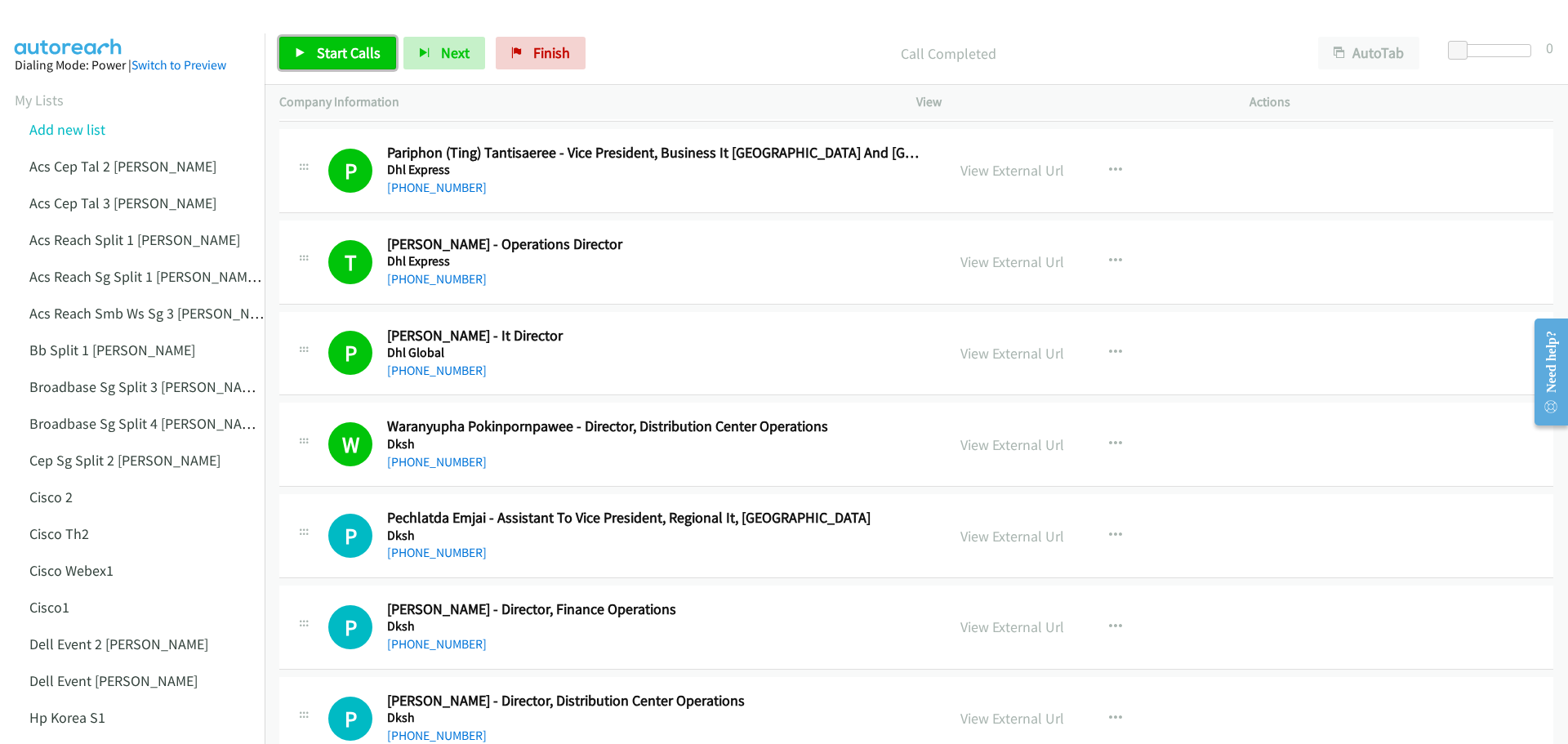
click at [364, 53] on span "Start Calls" at bounding box center [348, 53] width 64 height 19
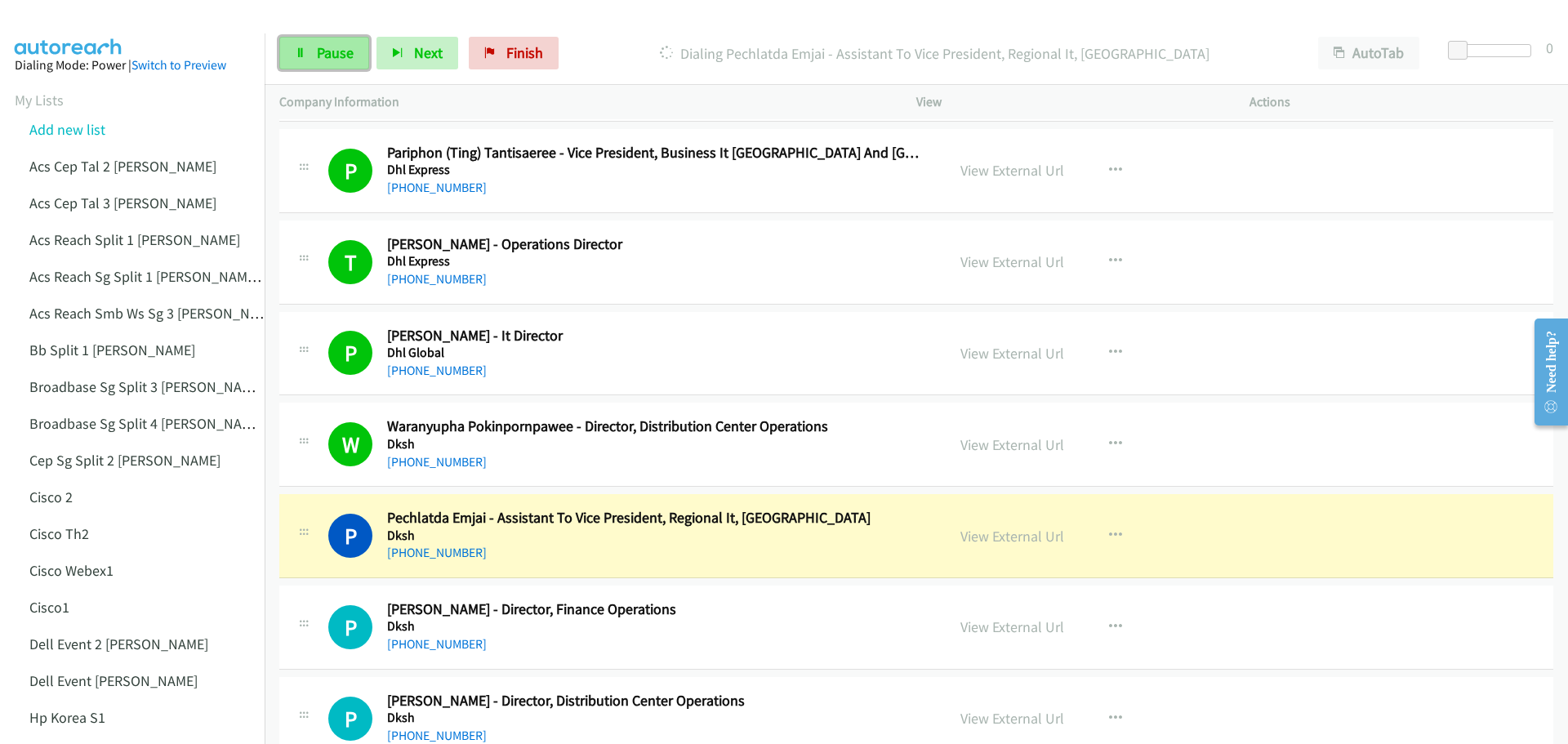
click at [343, 57] on span "Pause" at bounding box center [335, 53] width 37 height 19
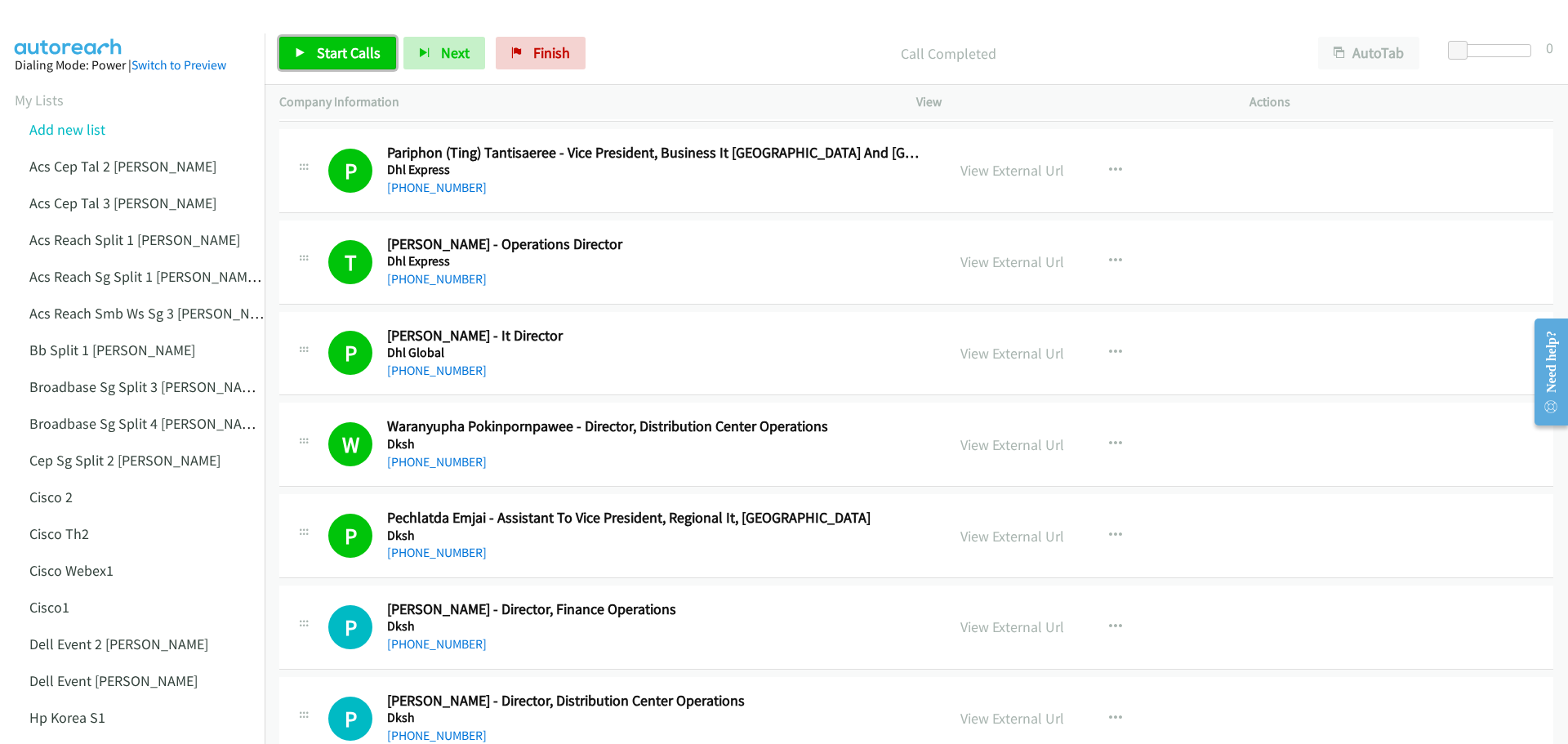
click at [325, 43] on link "Start Calls" at bounding box center [337, 53] width 117 height 32
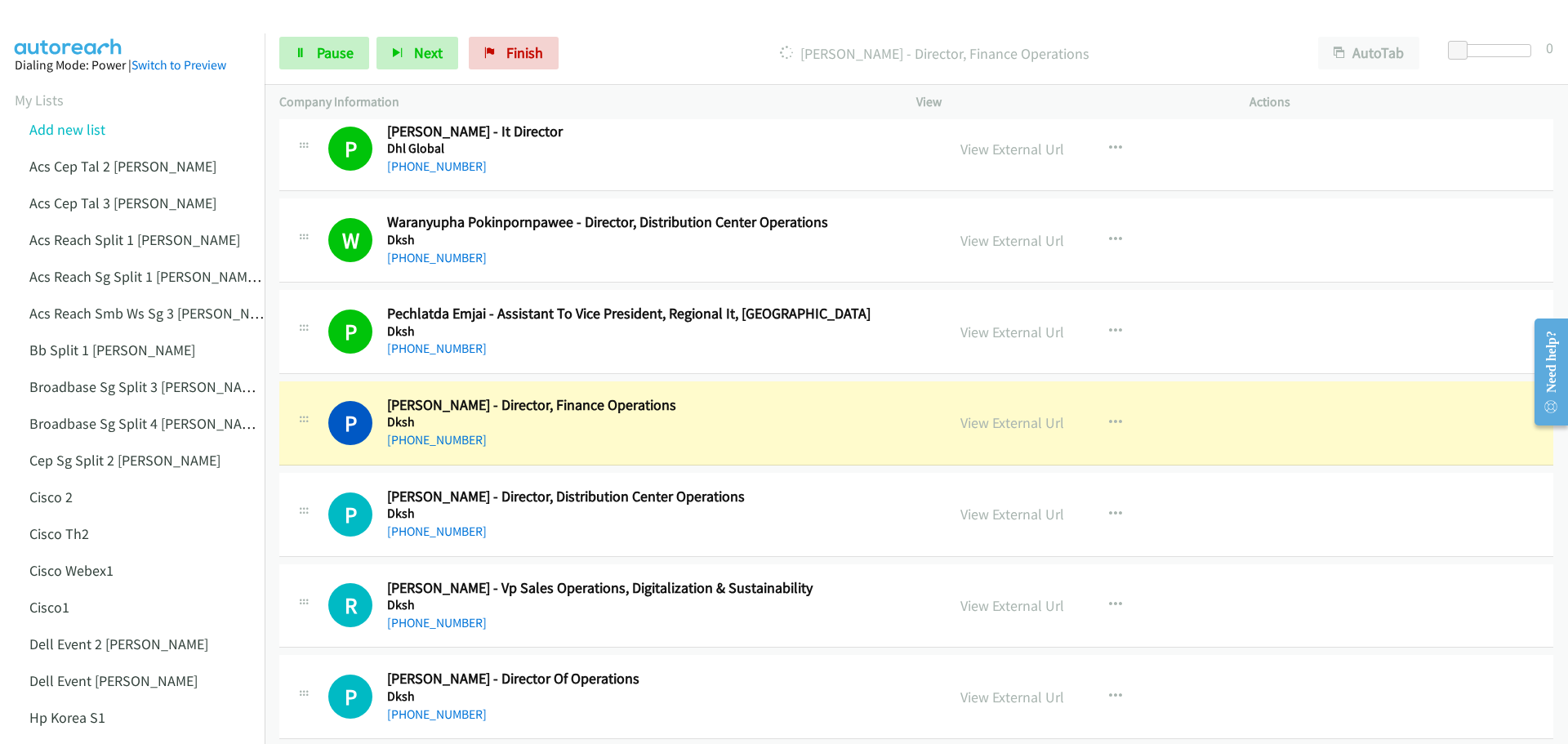
scroll to position [4492, 0]
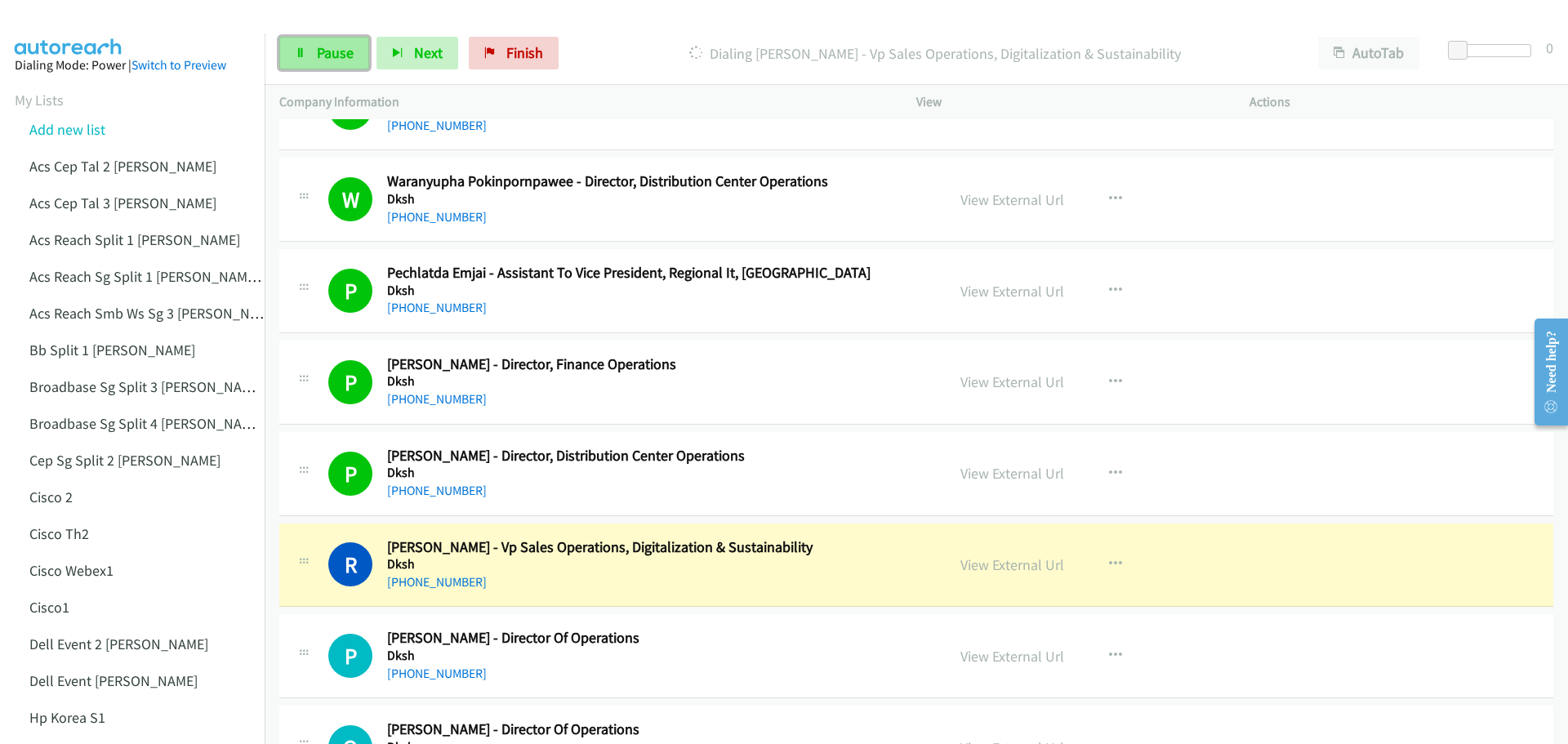
drag, startPoint x: 300, startPoint y: 54, endPoint x: 314, endPoint y: 51, distance: 14.3
click at [300, 54] on icon at bounding box center [300, 54] width 11 height 11
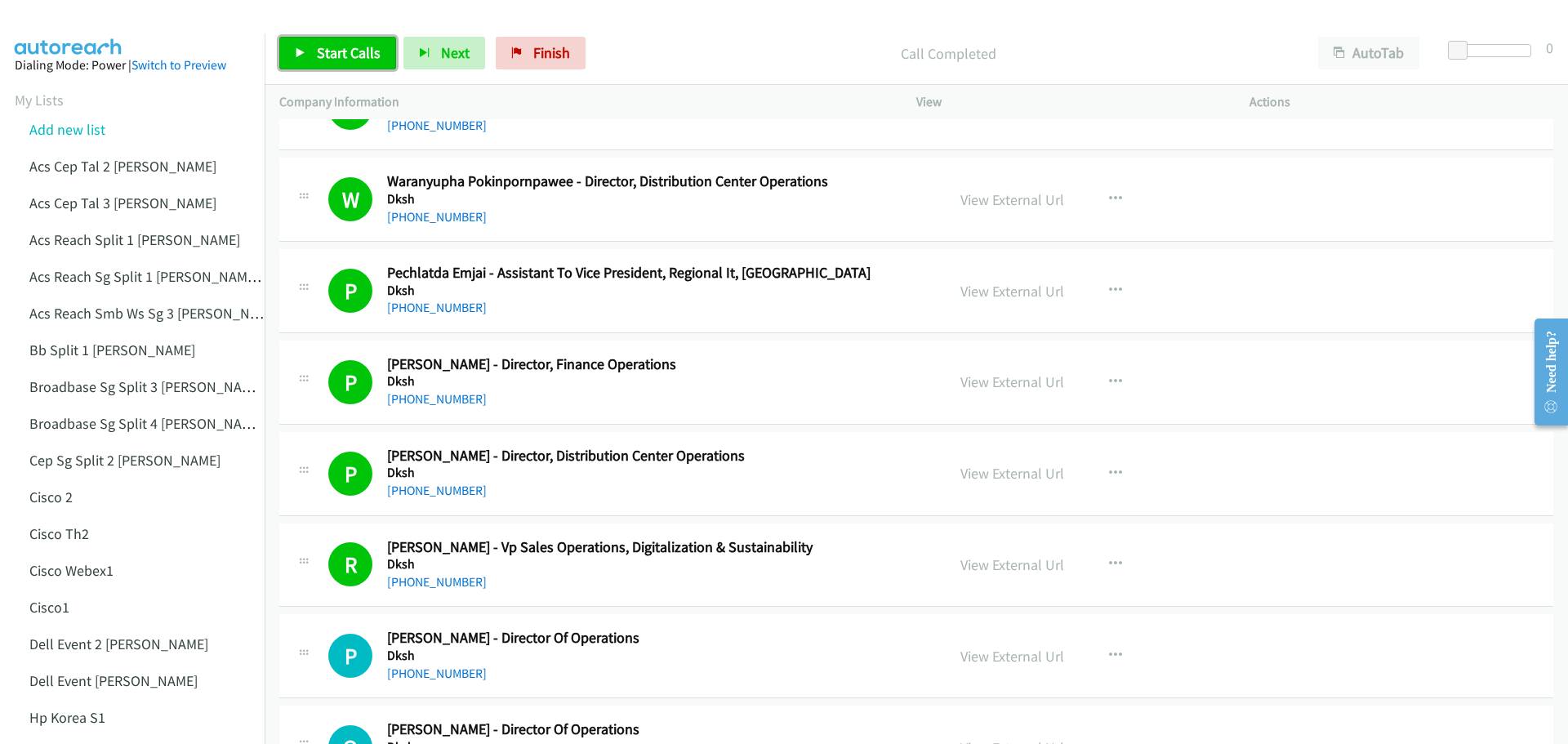
click at [343, 59] on span "Start Calls" at bounding box center [348, 53] width 64 height 19
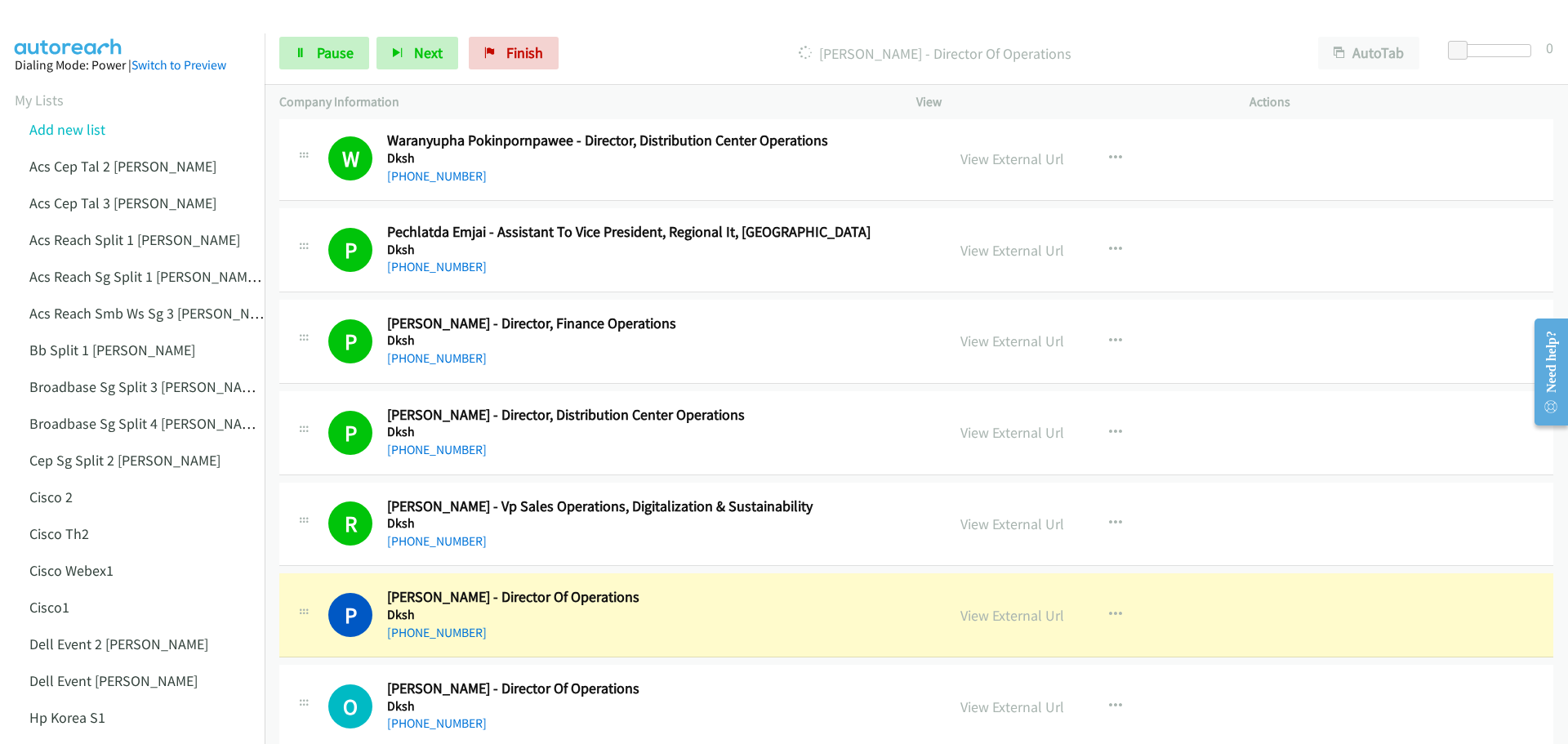
scroll to position [4574, 0]
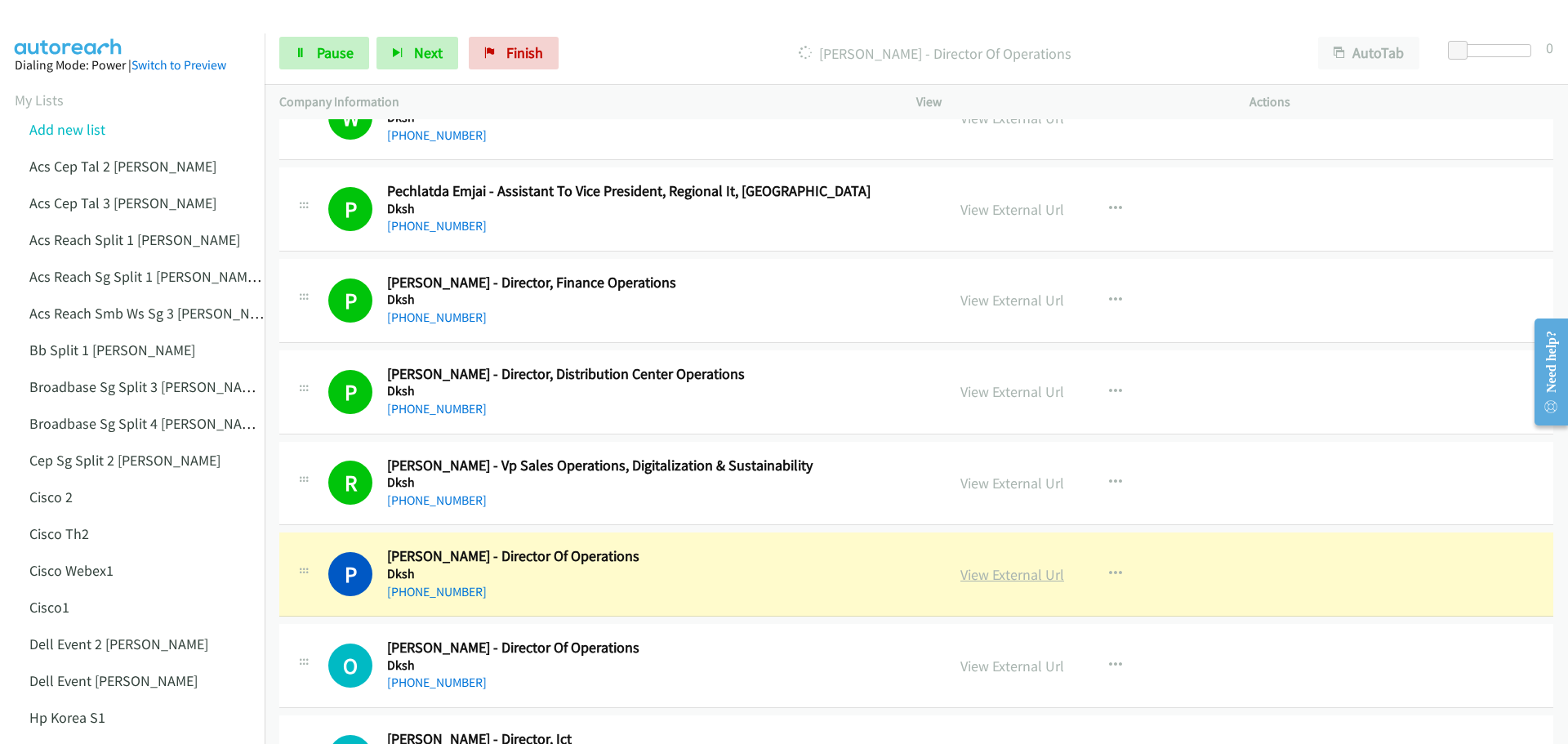
click at [1010, 575] on link "View External Url" at bounding box center [1012, 575] width 104 height 19
drag, startPoint x: 335, startPoint y: 54, endPoint x: 461, endPoint y: 24, distance: 129.5
click at [335, 54] on span "Pause" at bounding box center [335, 53] width 37 height 19
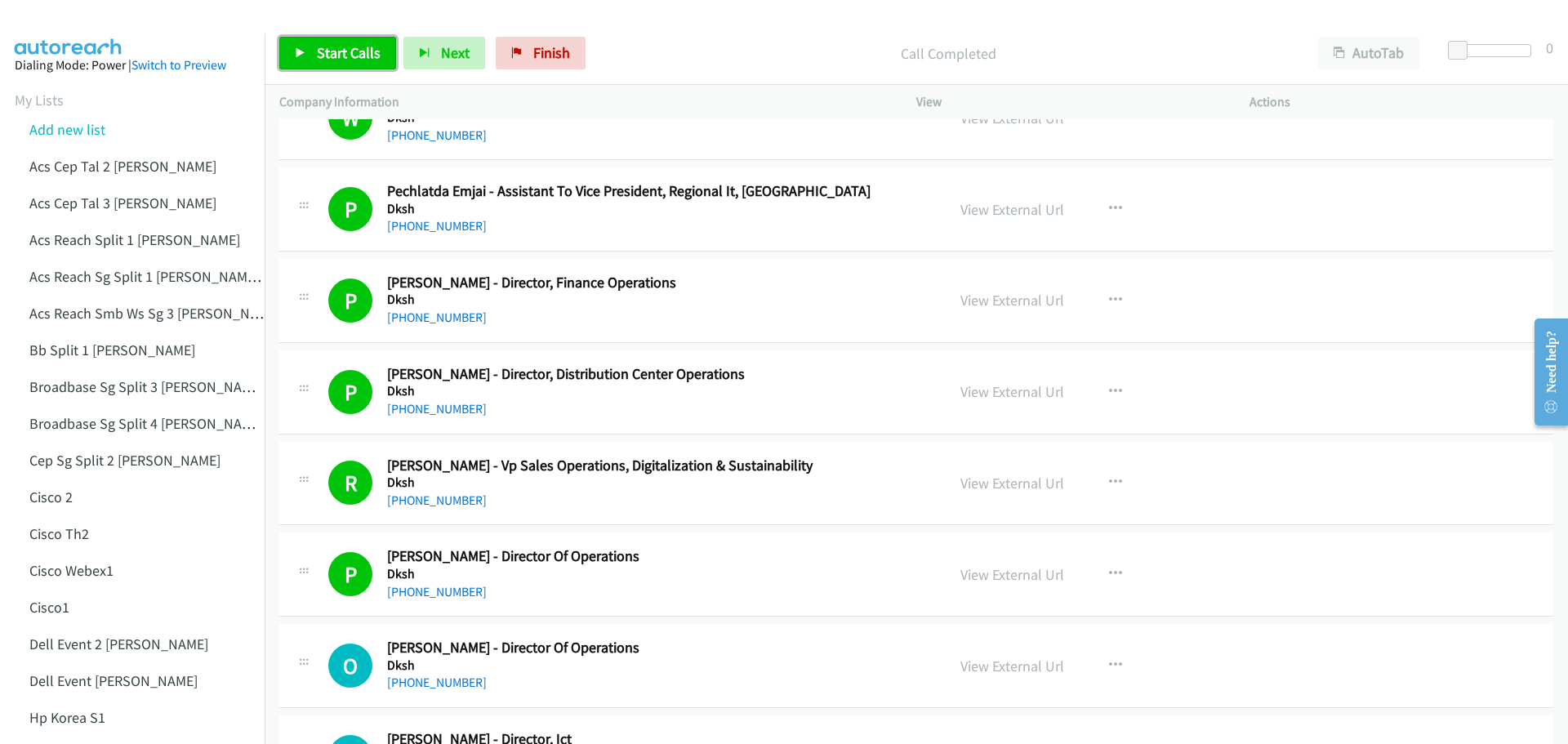
click at [345, 55] on span "Start Calls" at bounding box center [348, 53] width 64 height 19
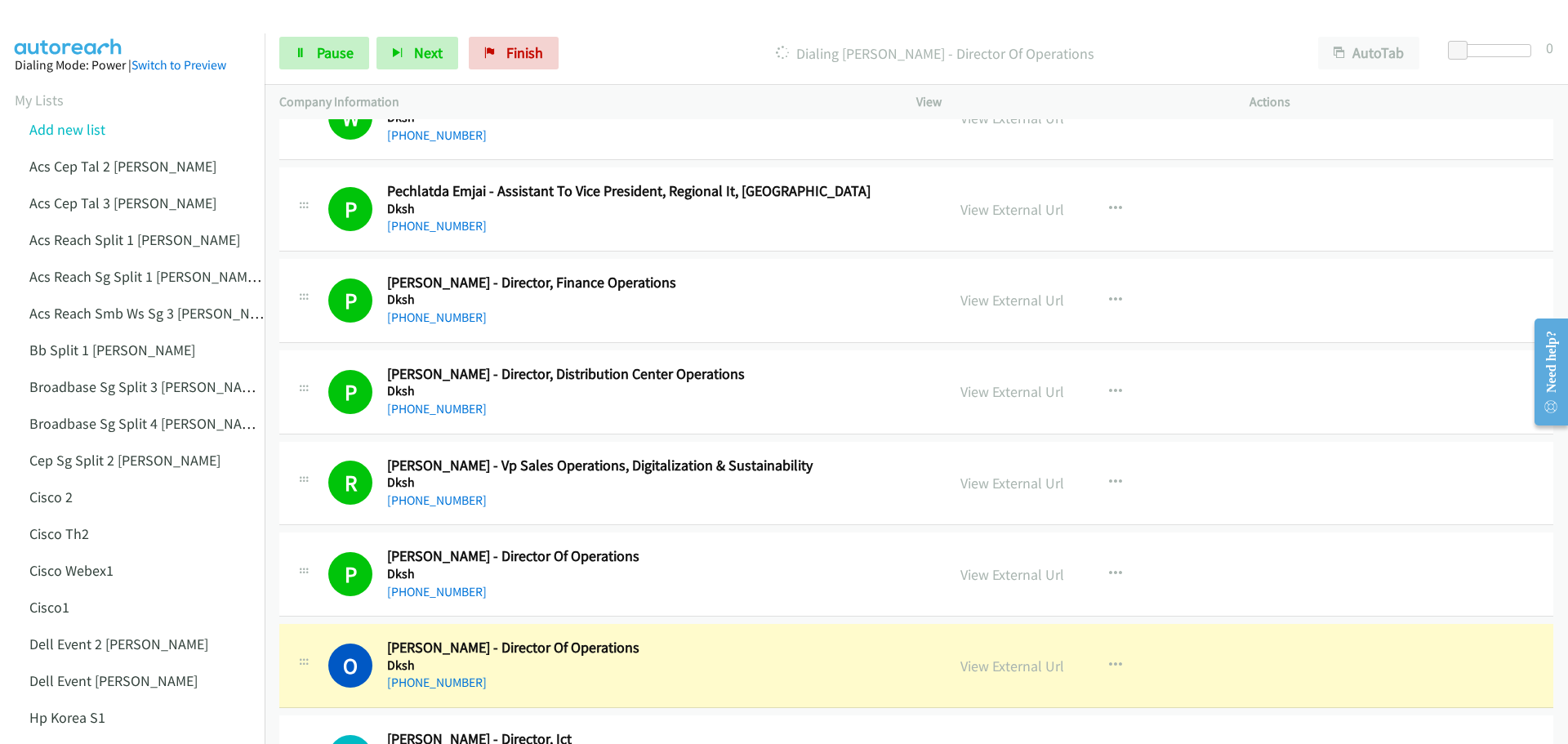
scroll to position [4656, 0]
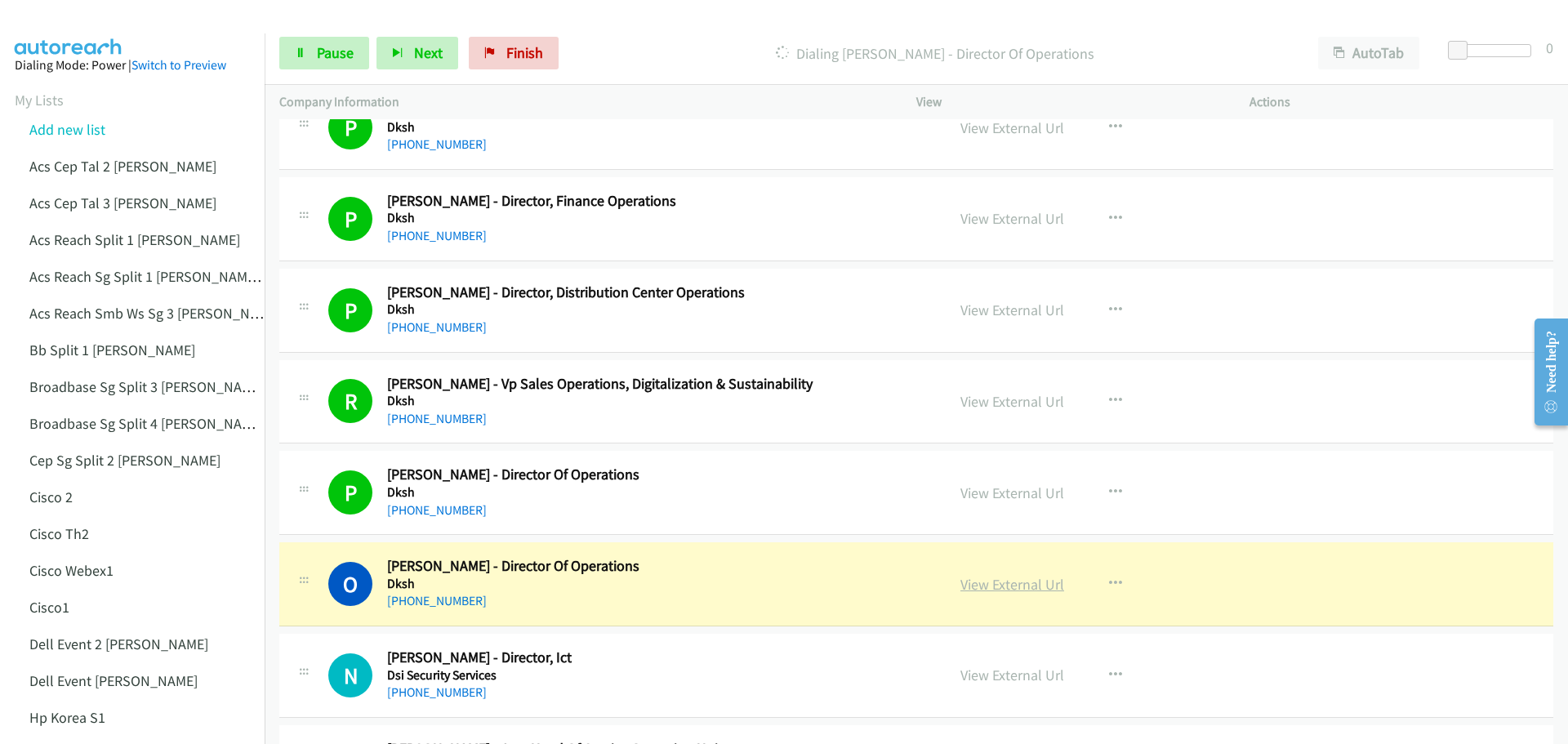
click at [995, 590] on link "View External Url" at bounding box center [1012, 585] width 104 height 19
click at [336, 54] on span "Pause" at bounding box center [335, 53] width 37 height 19
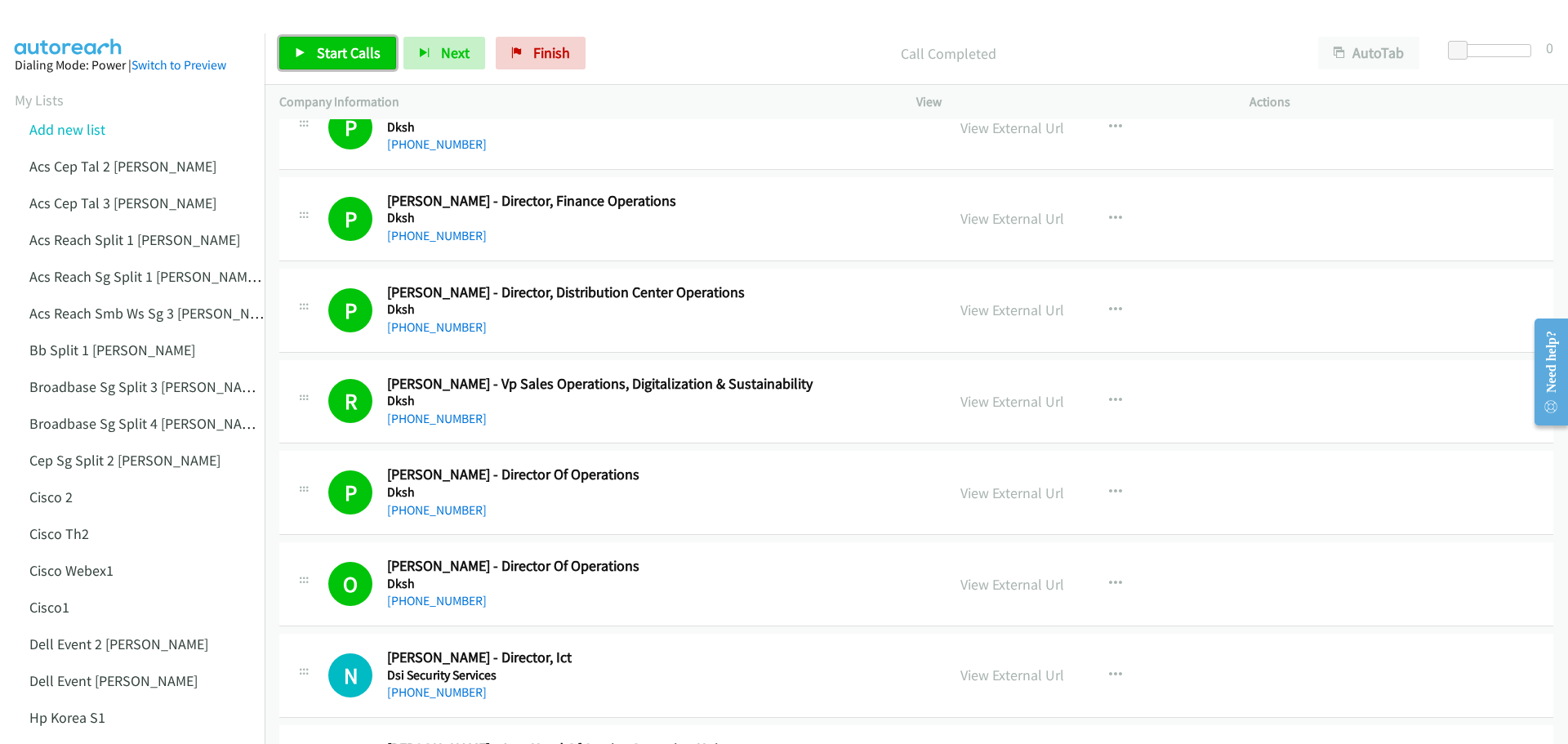
click at [351, 50] on span "Start Calls" at bounding box center [348, 53] width 64 height 19
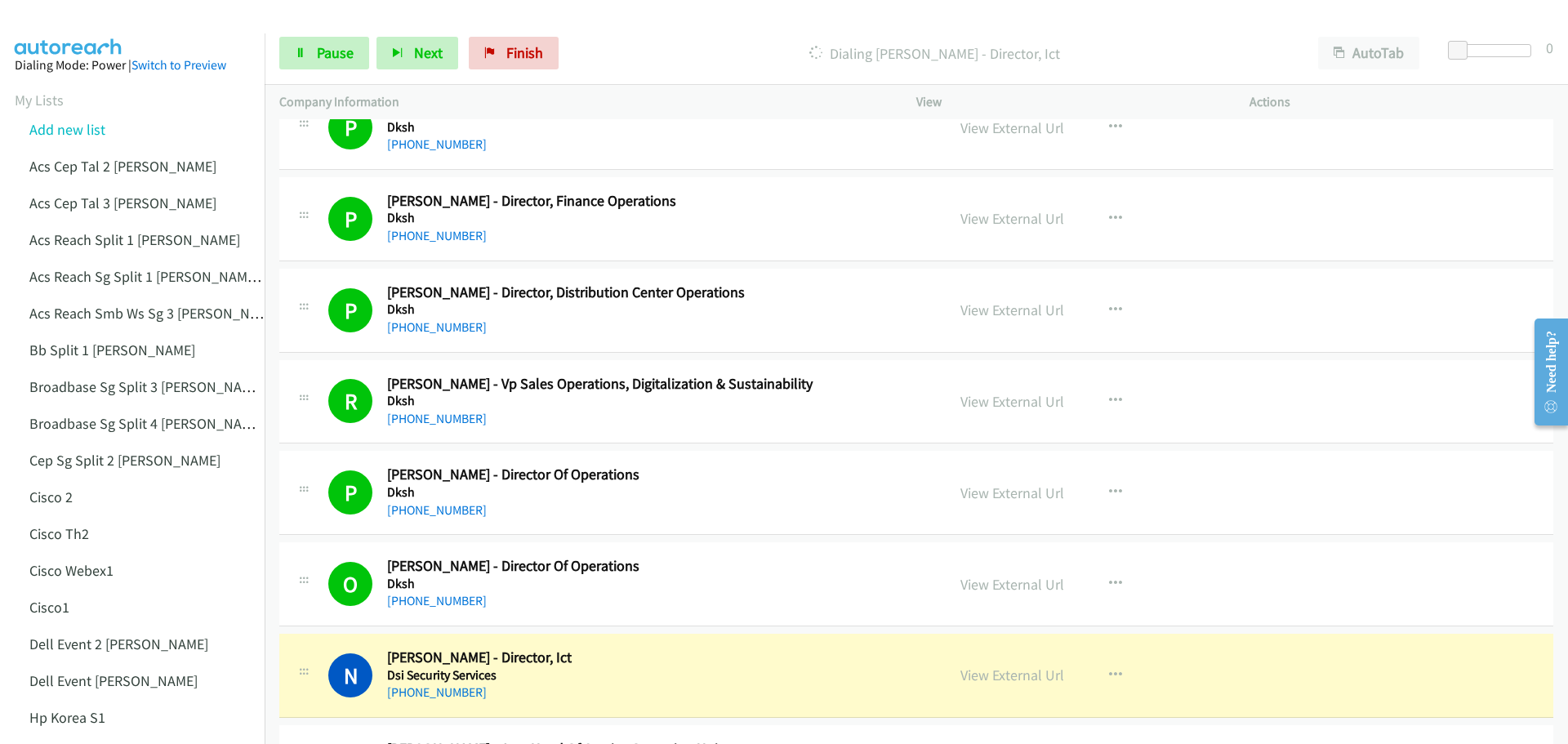
scroll to position [4737, 0]
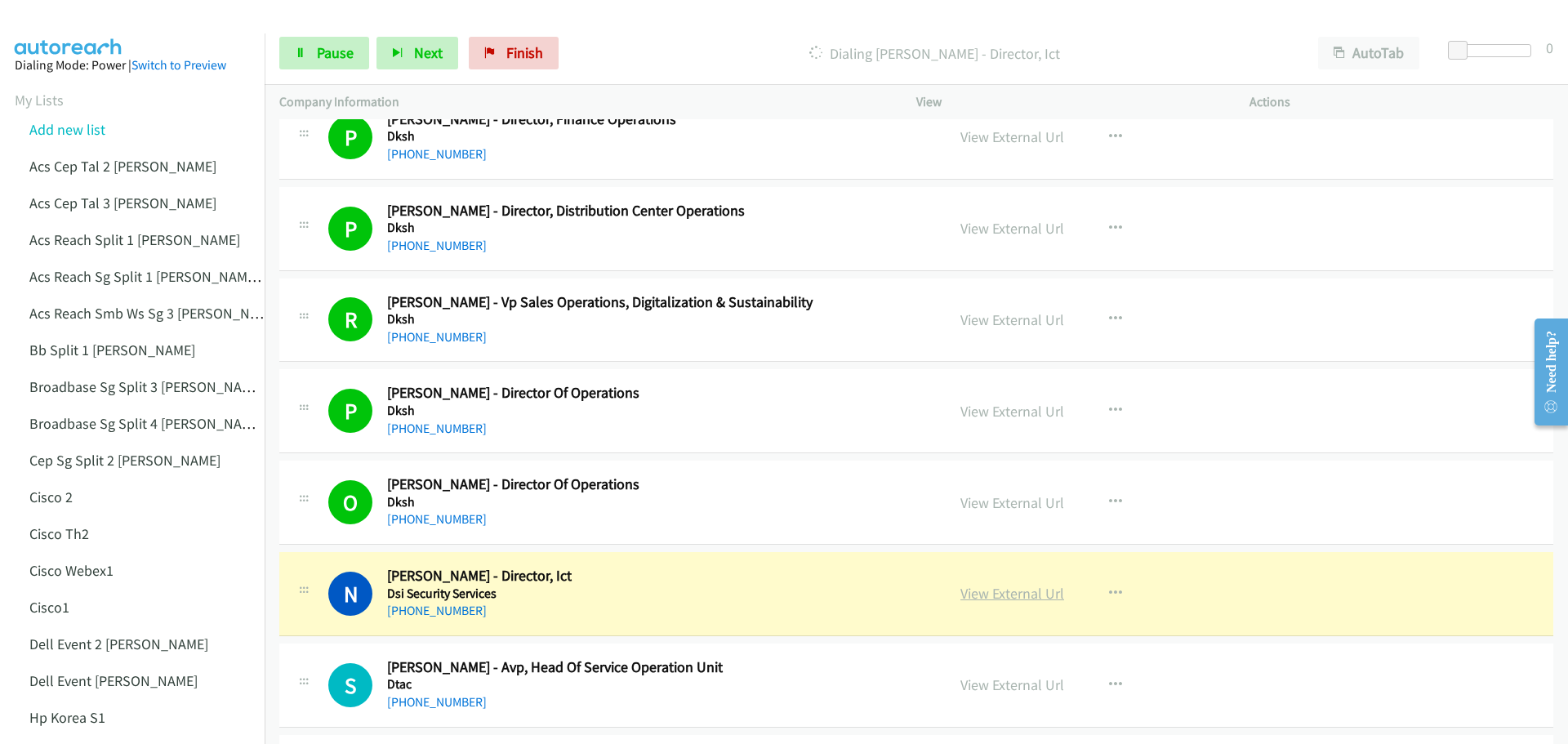
click at [999, 593] on link "View External Url" at bounding box center [1012, 593] width 104 height 19
click at [343, 46] on span "Pause" at bounding box center [335, 53] width 37 height 19
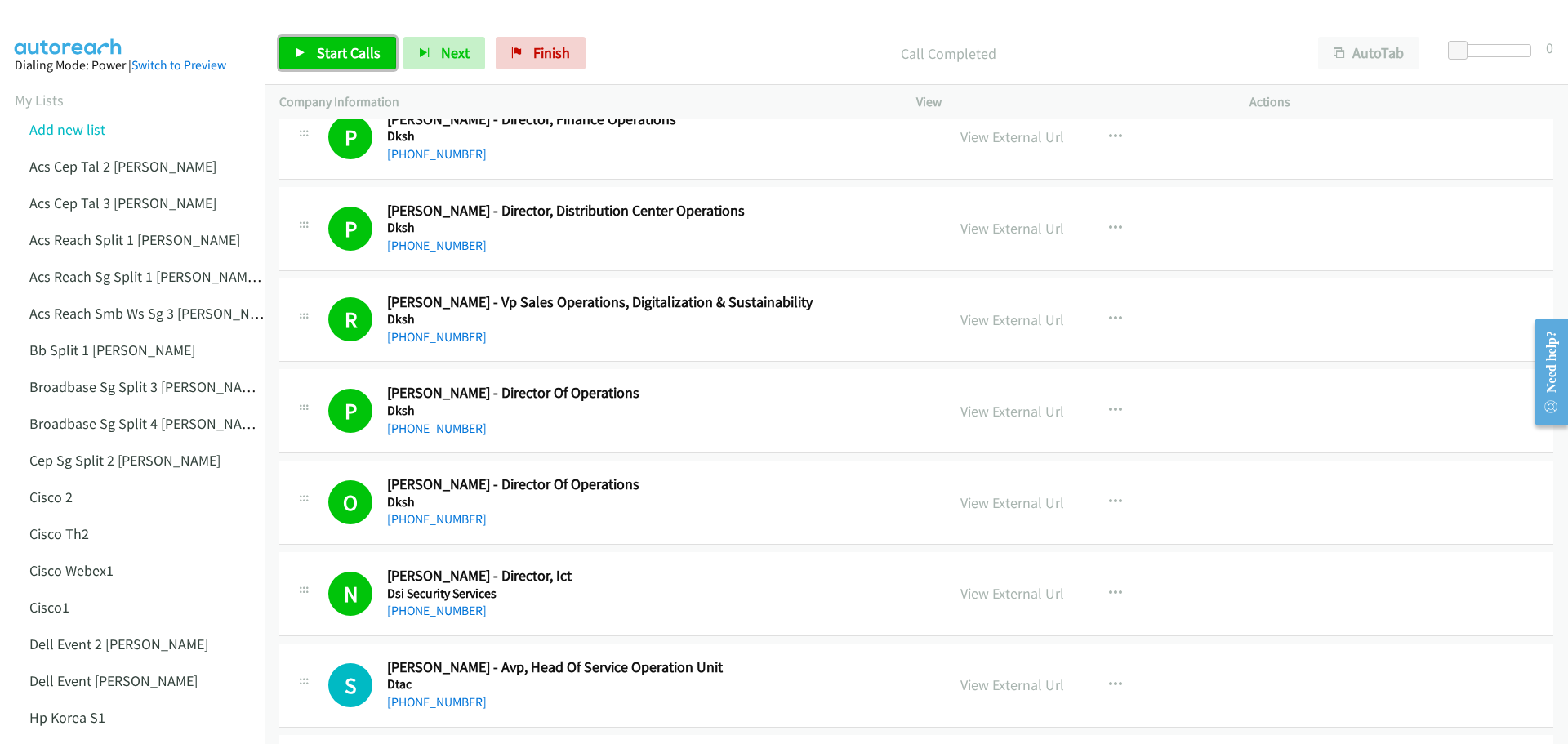
click at [318, 53] on span "Start Calls" at bounding box center [348, 53] width 64 height 19
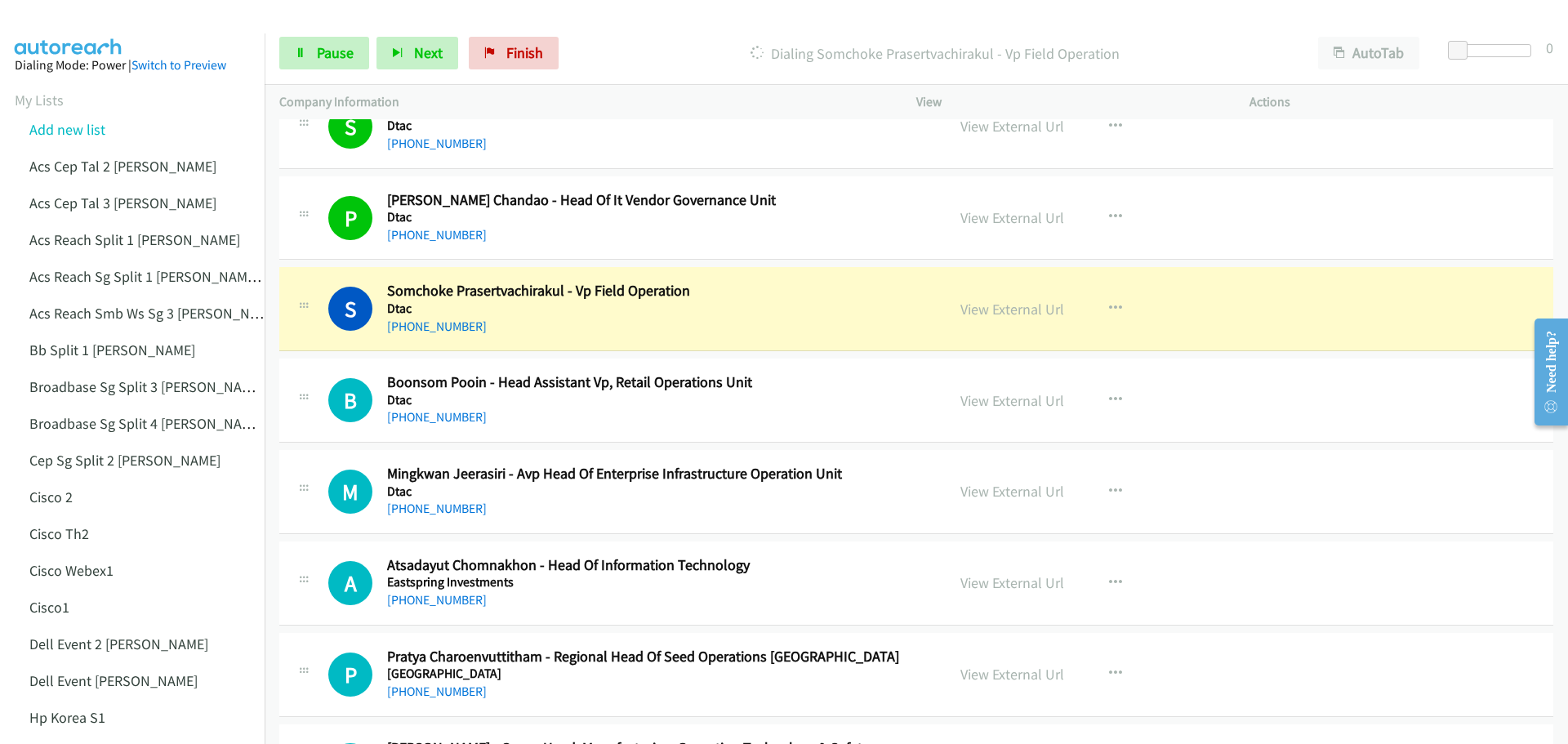
scroll to position [5309, 0]
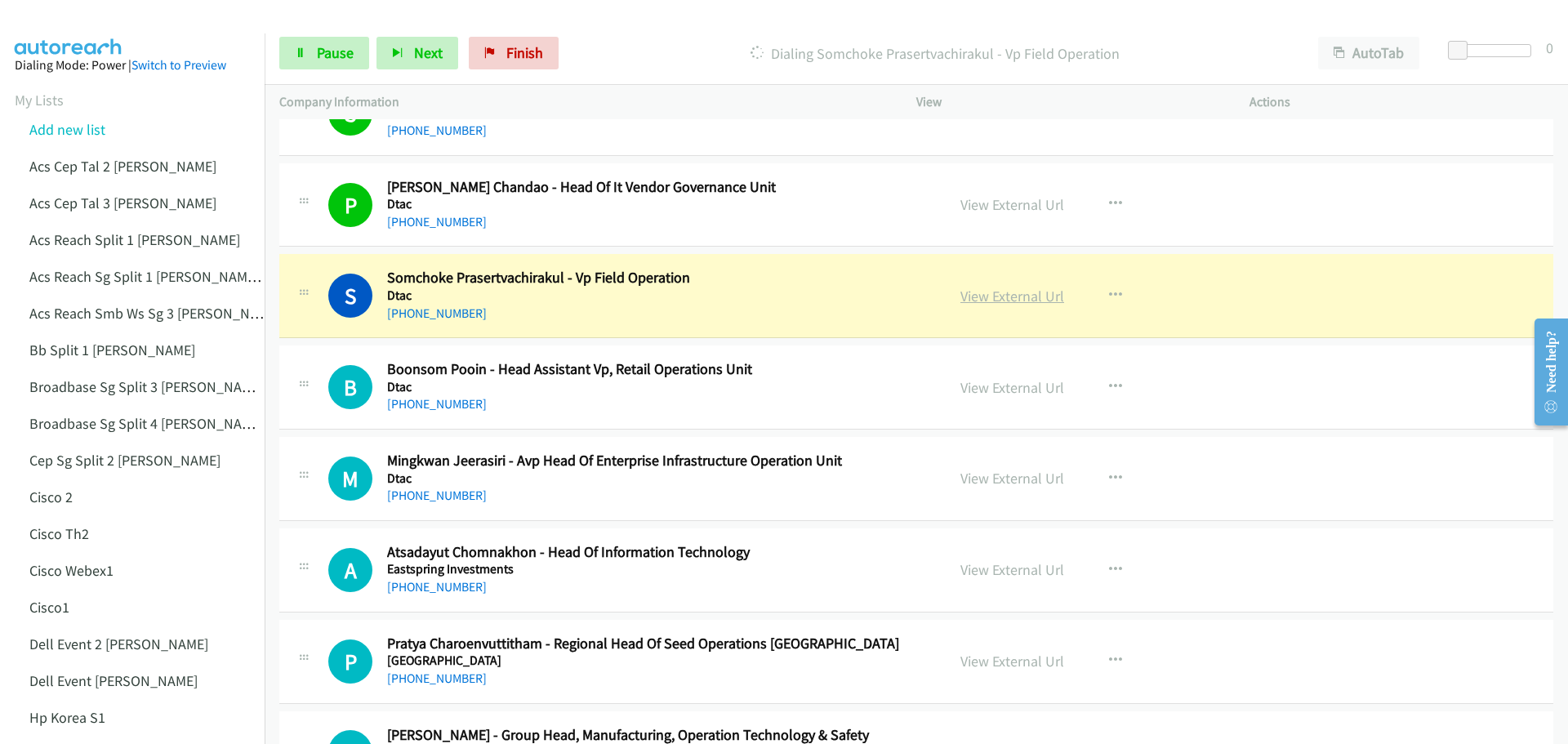
click at [1005, 299] on link "View External Url" at bounding box center [1012, 296] width 104 height 19
click at [338, 58] on span "Pause" at bounding box center [335, 53] width 37 height 19
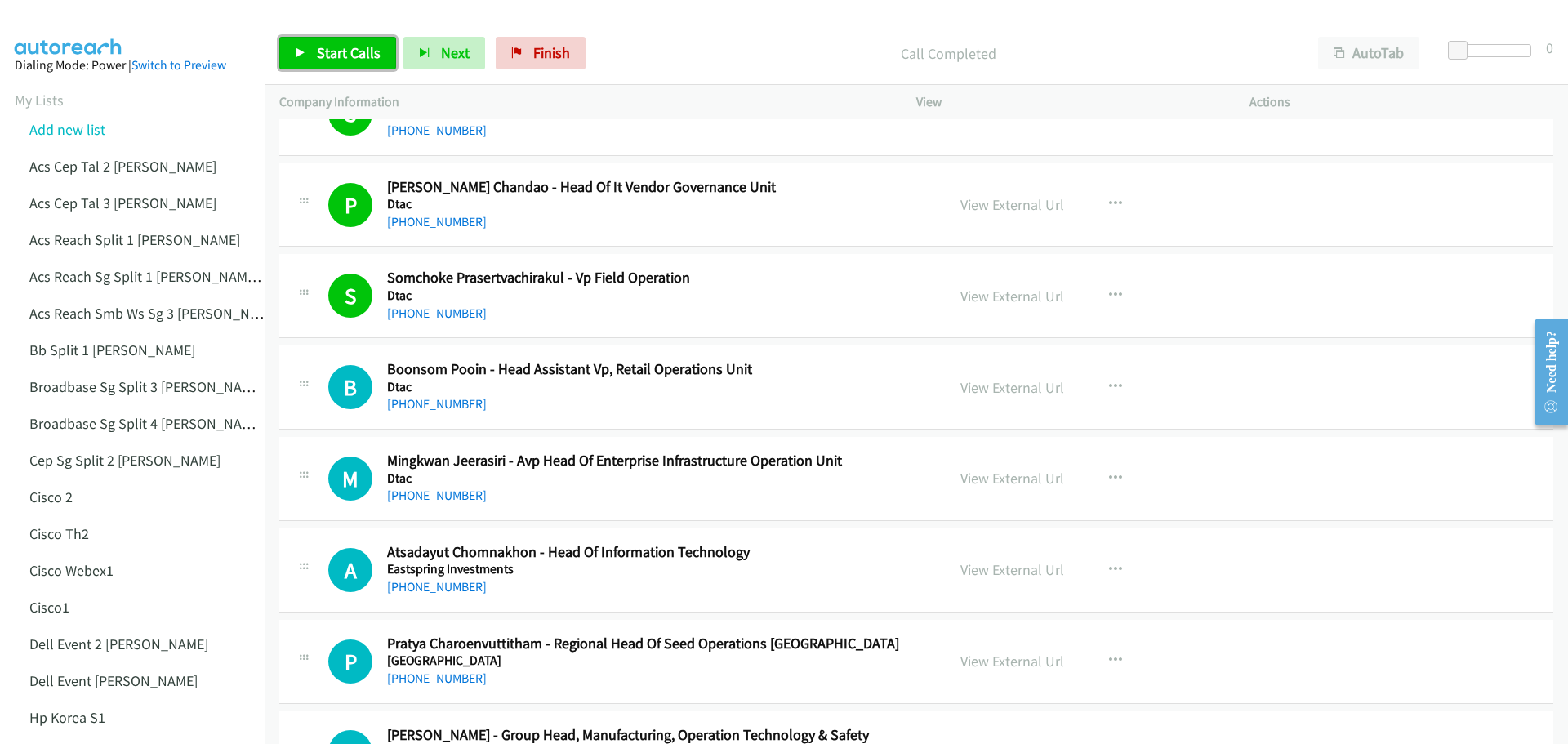
click at [343, 65] on link "Start Calls" at bounding box center [337, 53] width 117 height 32
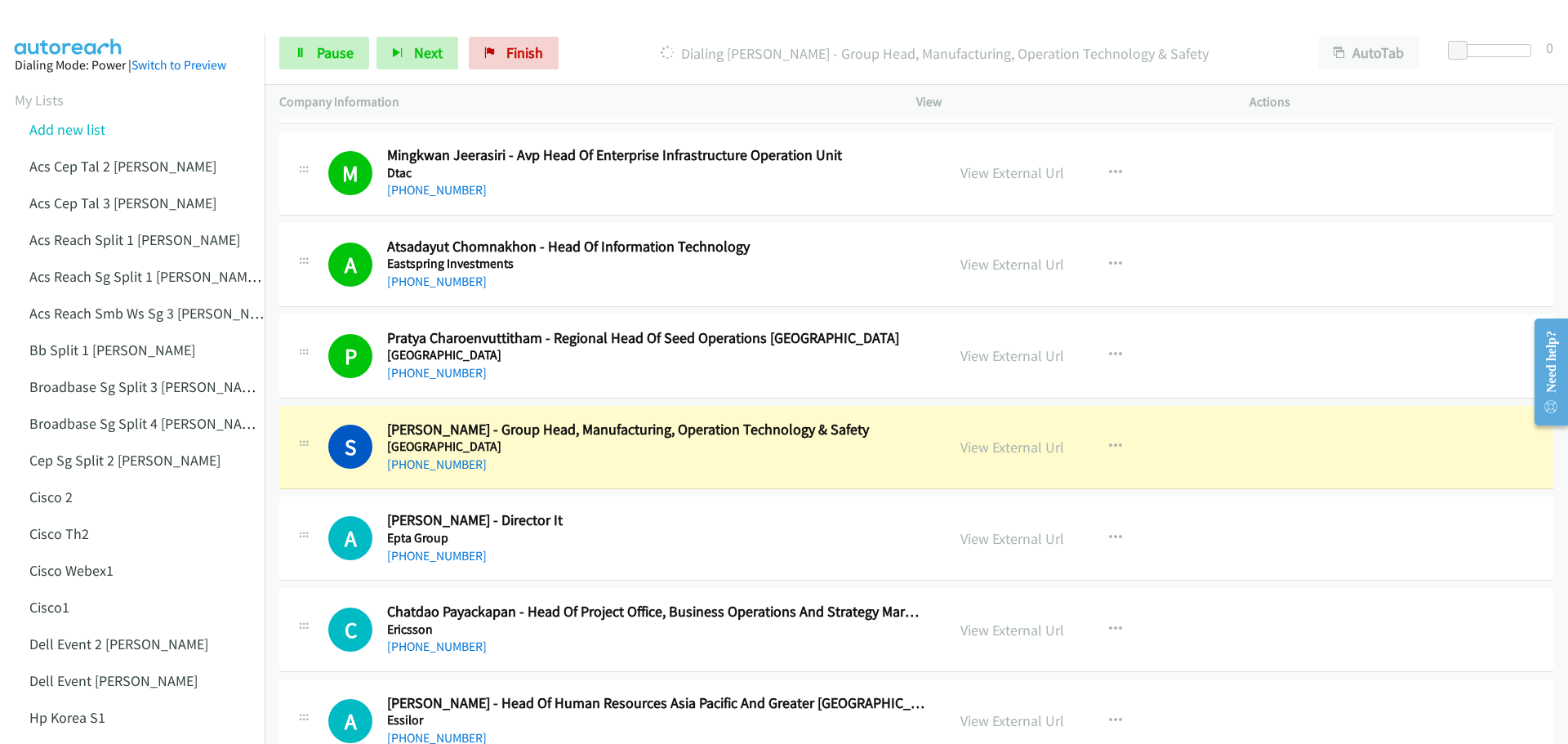
scroll to position [5636, 0]
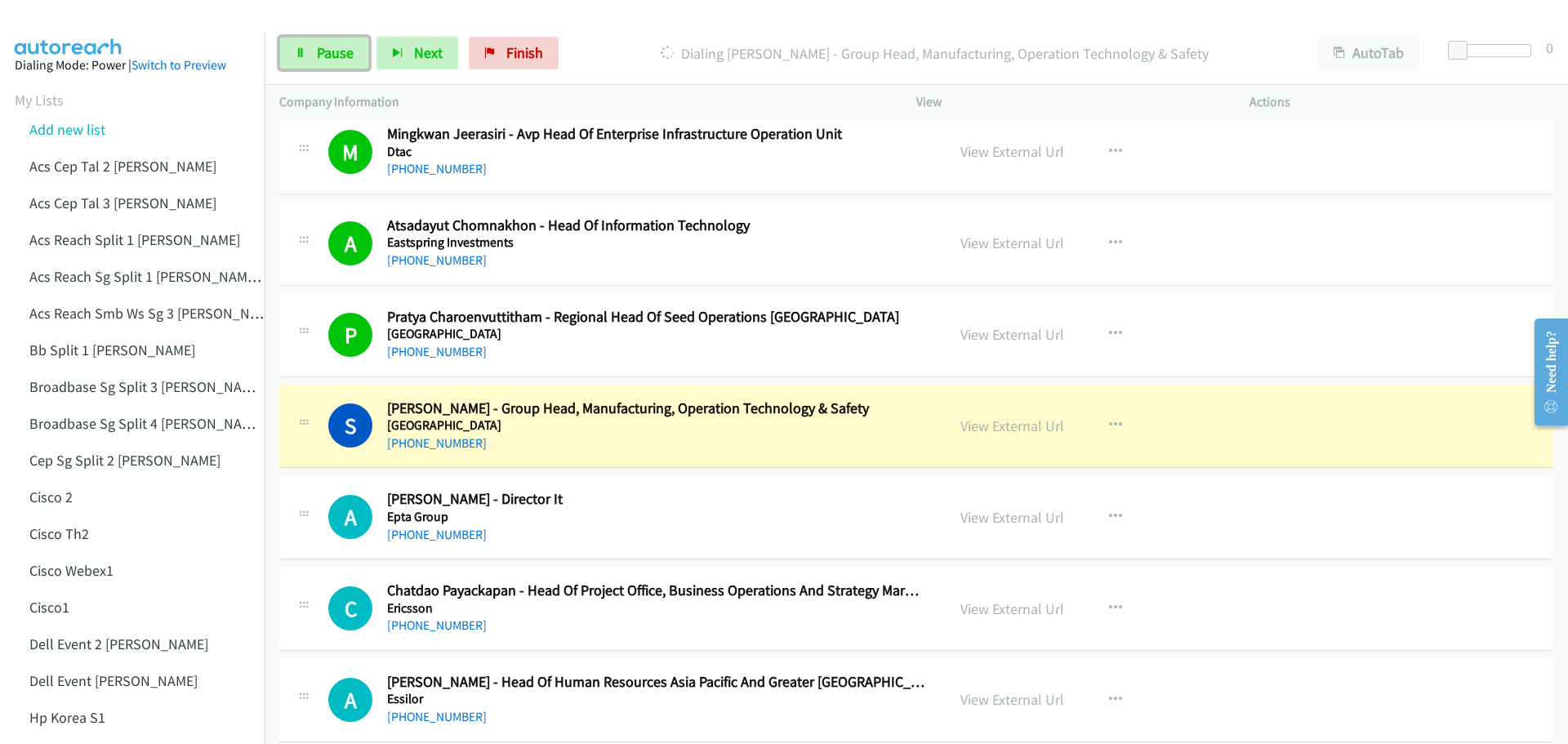
drag, startPoint x: 336, startPoint y: 49, endPoint x: 369, endPoint y: 61, distance: 35.1
click at [336, 49] on span "Pause" at bounding box center [335, 53] width 37 height 19
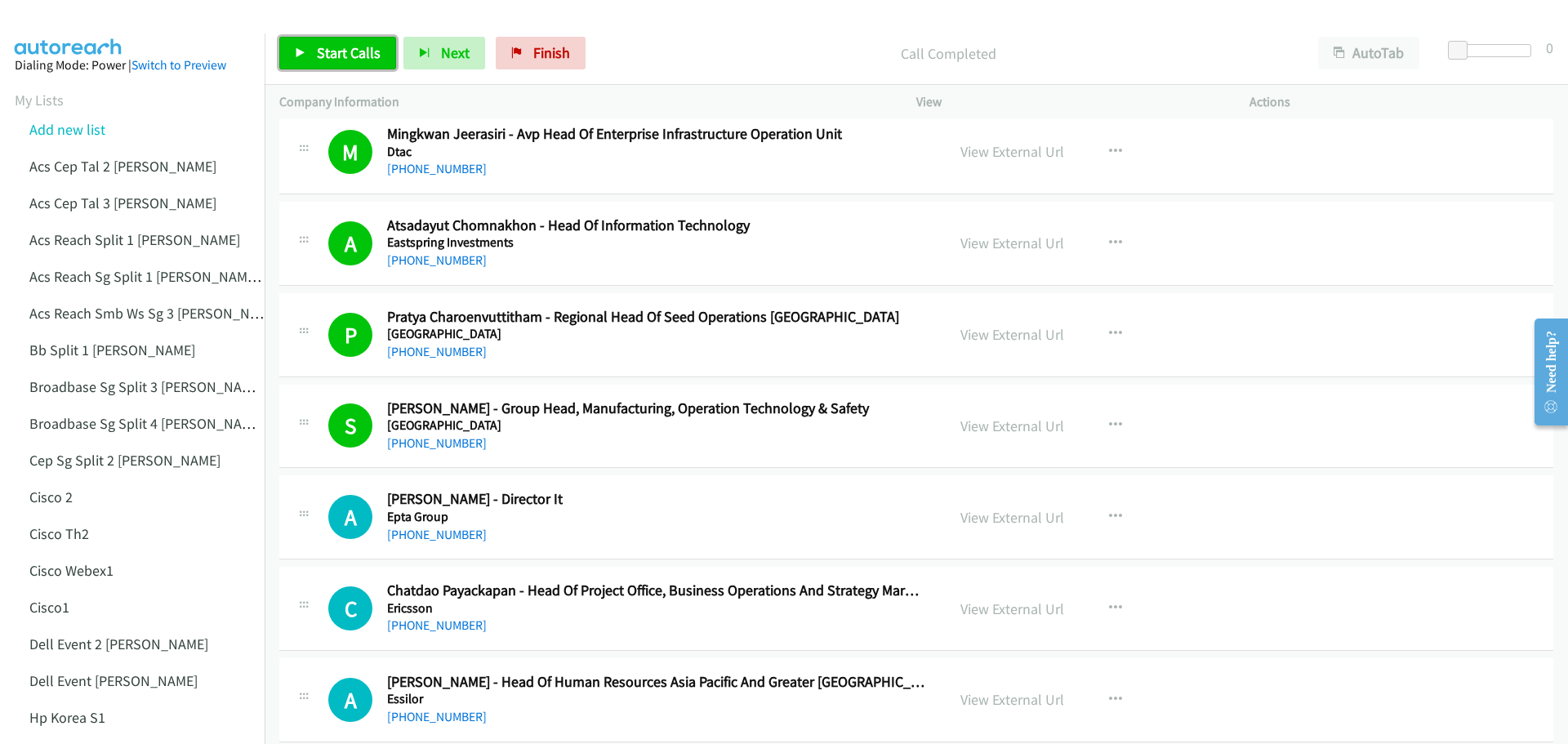
click at [334, 57] on span "Start Calls" at bounding box center [348, 53] width 64 height 19
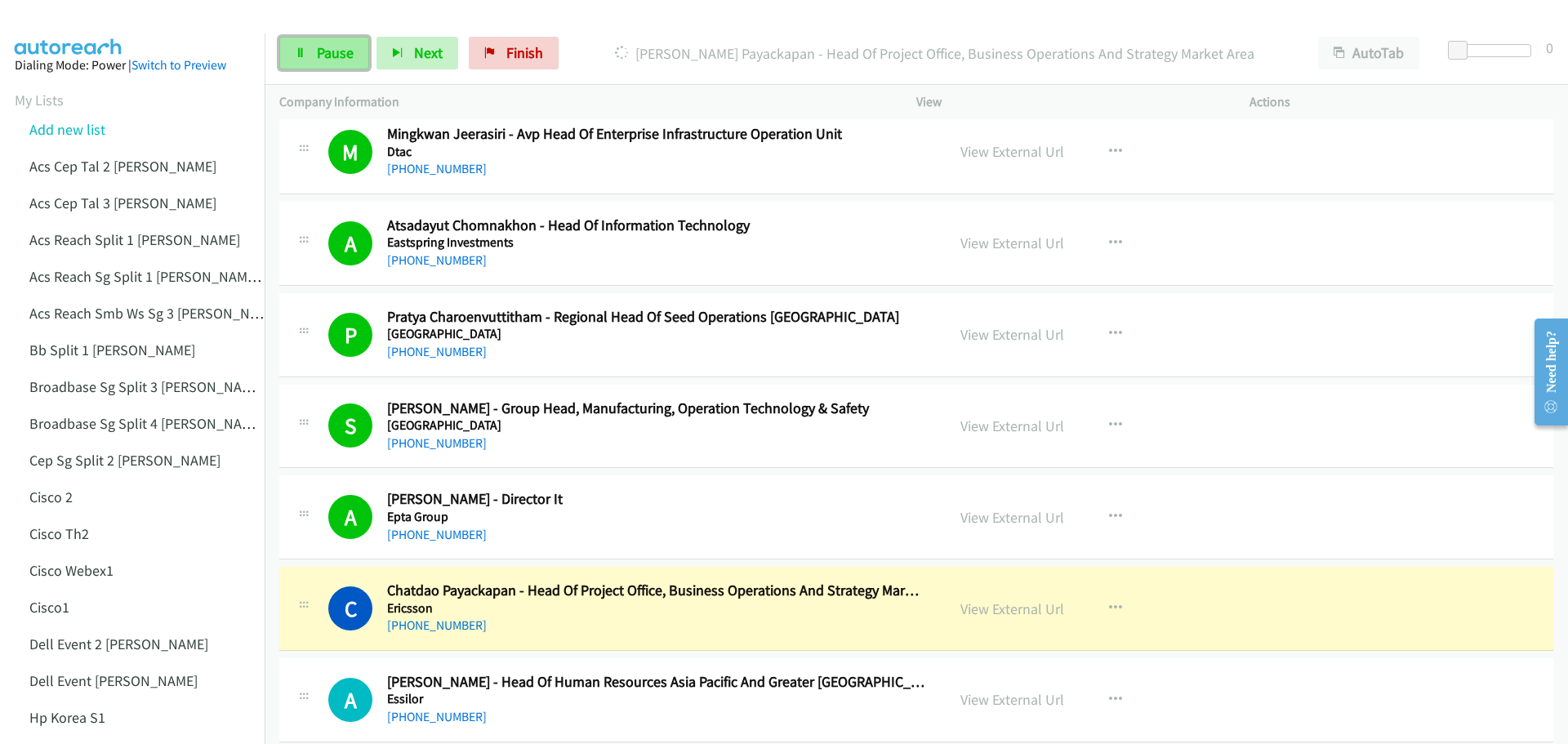
click at [329, 56] on span "Pause" at bounding box center [335, 53] width 37 height 19
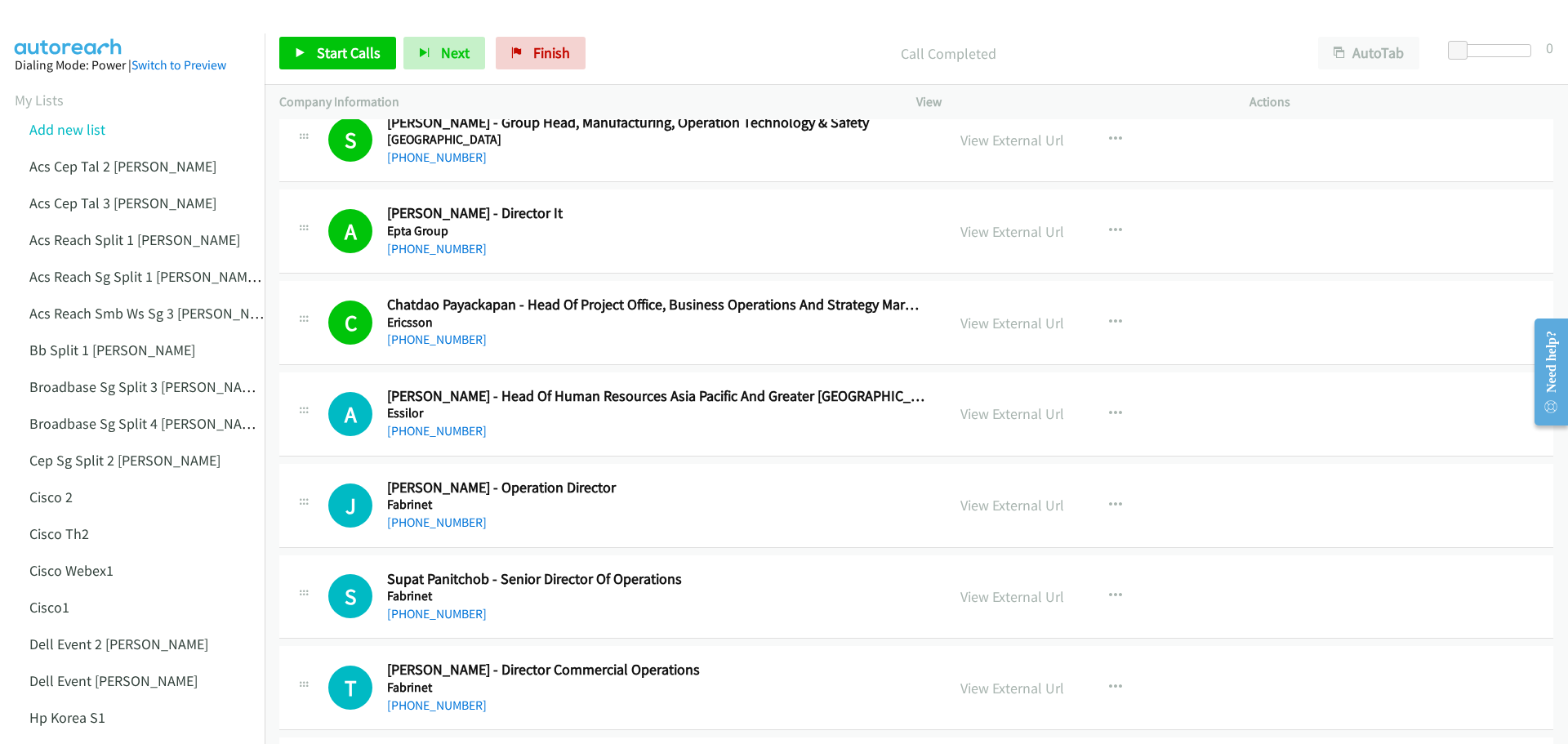
scroll to position [5881, 0]
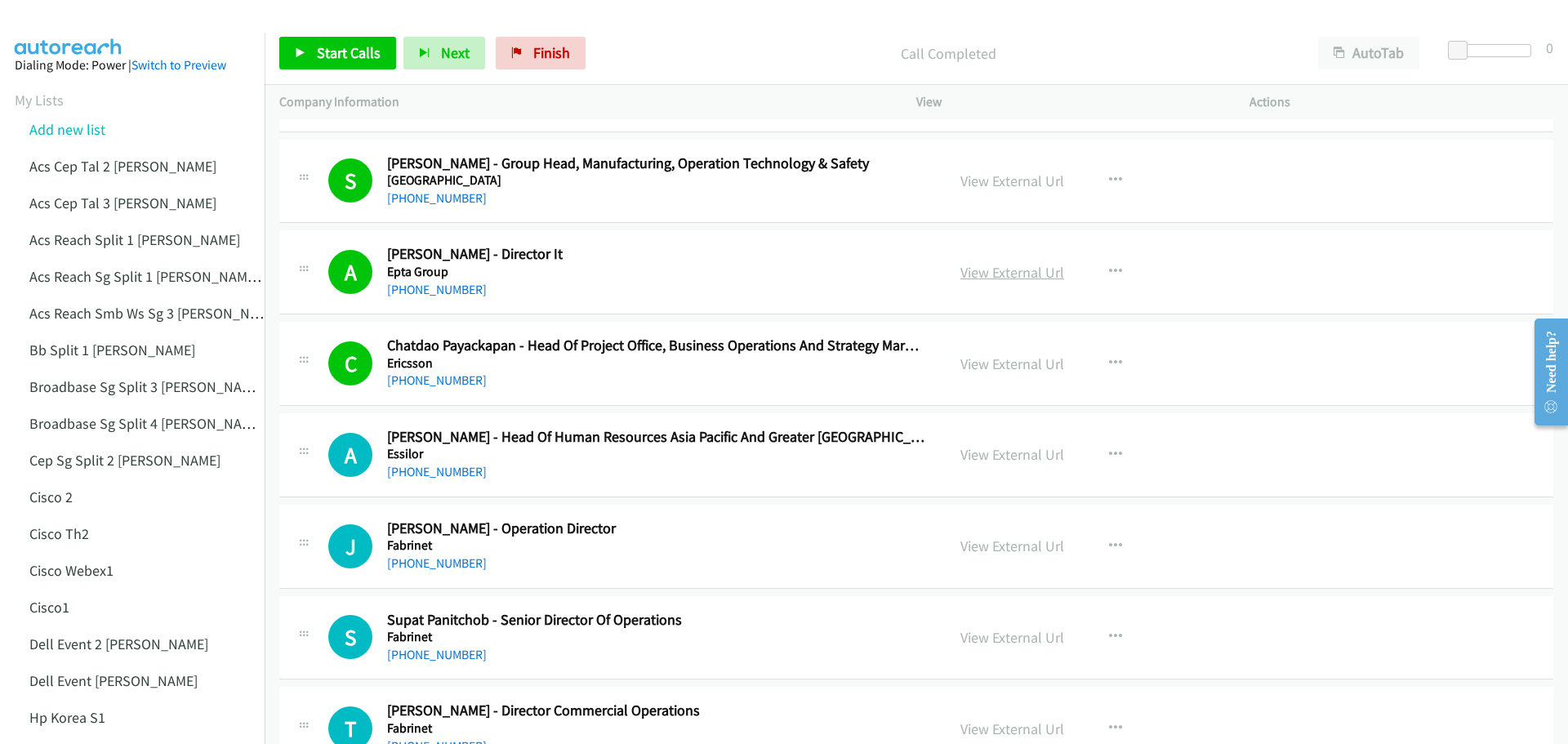
click at [1002, 268] on link "View External Url" at bounding box center [1012, 272] width 104 height 19
click at [346, 34] on div "Start Calls Pause Next Finish Call Completed AutoTab AutoTab 0" at bounding box center [916, 54] width 1303 height 63
click at [335, 48] on span "Start Calls" at bounding box center [348, 53] width 64 height 19
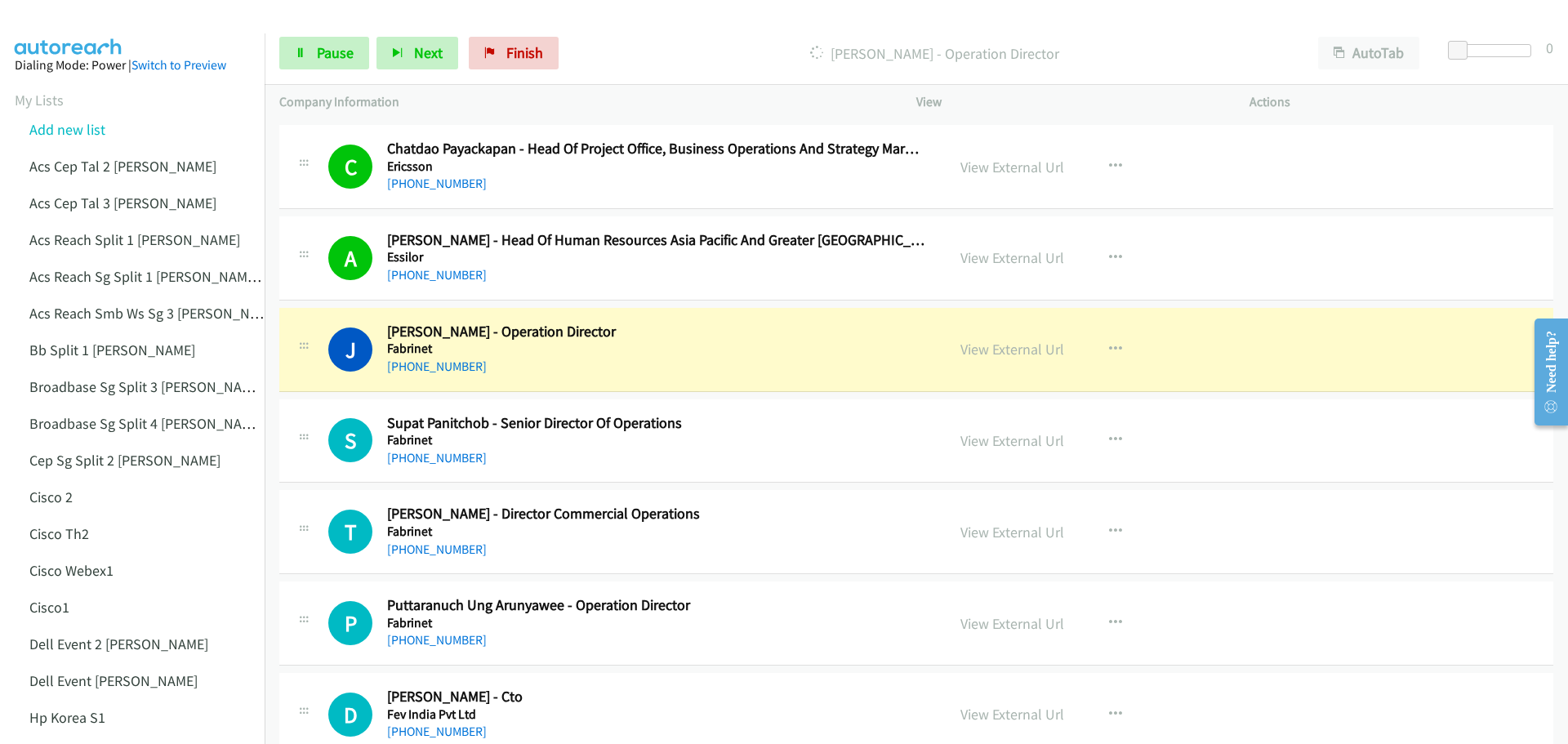
scroll to position [6126, 0]
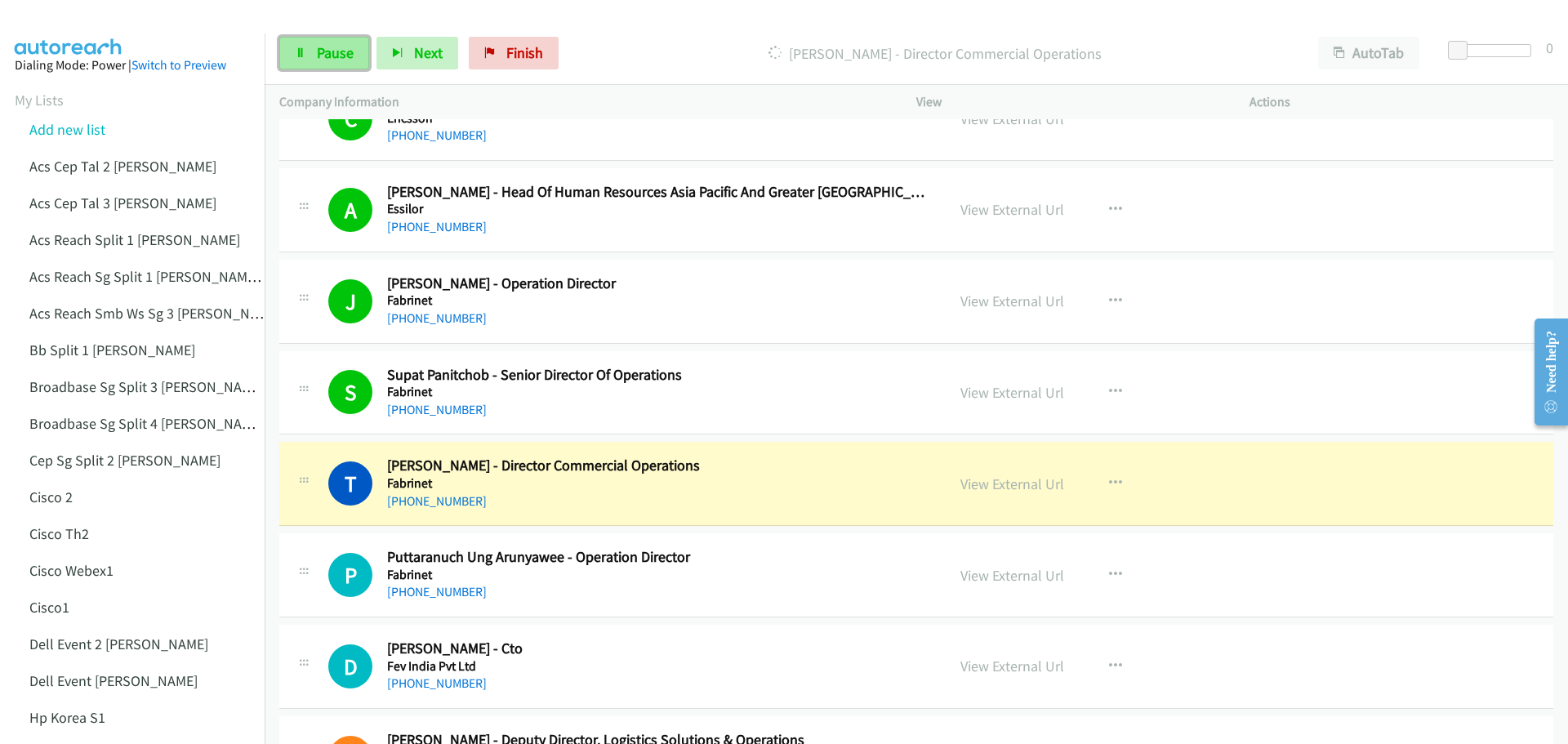
click at [310, 48] on link "Pause" at bounding box center [324, 53] width 90 height 32
click at [1016, 396] on link "View External Url" at bounding box center [1012, 392] width 104 height 19
click at [986, 485] on link "View External Url" at bounding box center [1012, 484] width 104 height 19
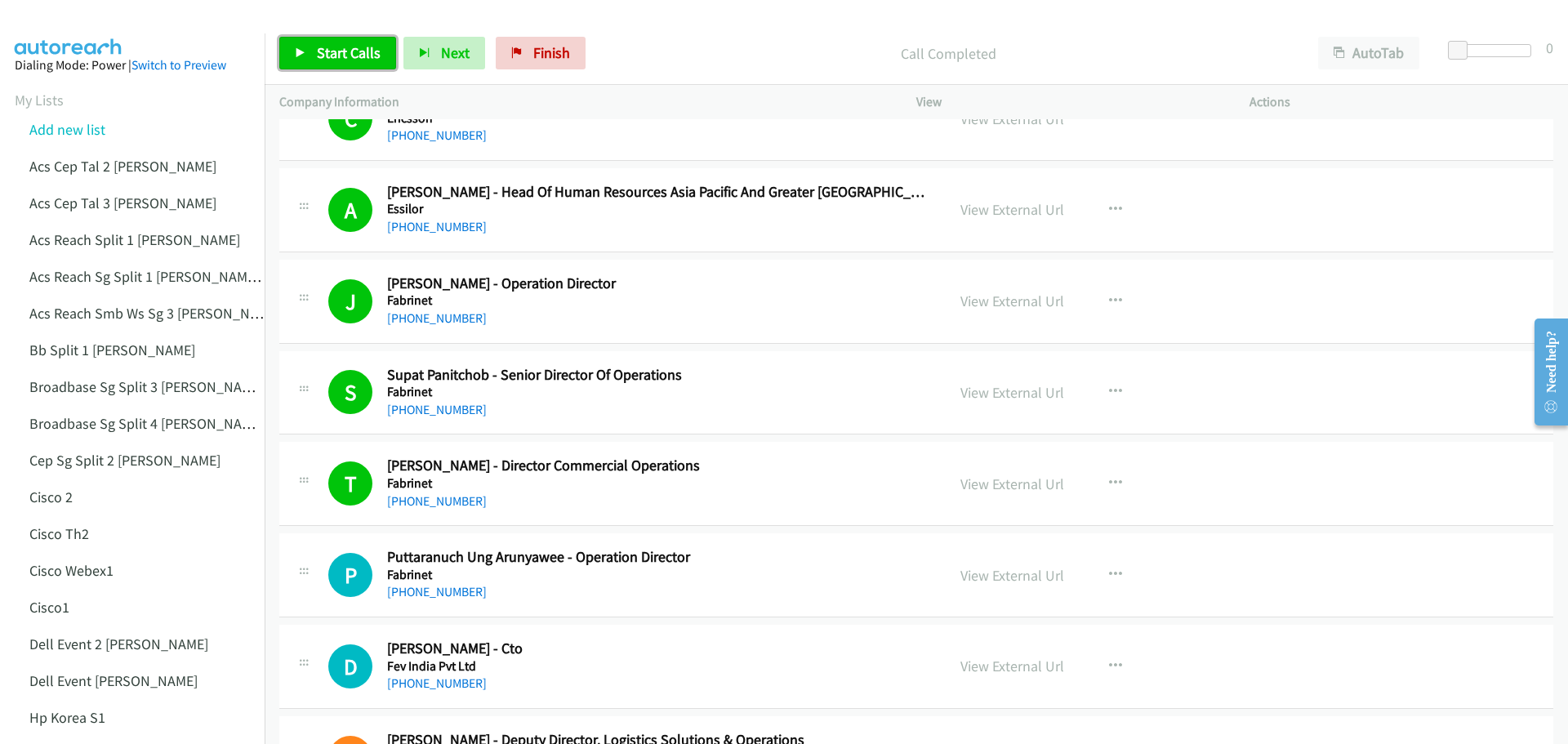
click at [335, 51] on span "Start Calls" at bounding box center [348, 53] width 64 height 19
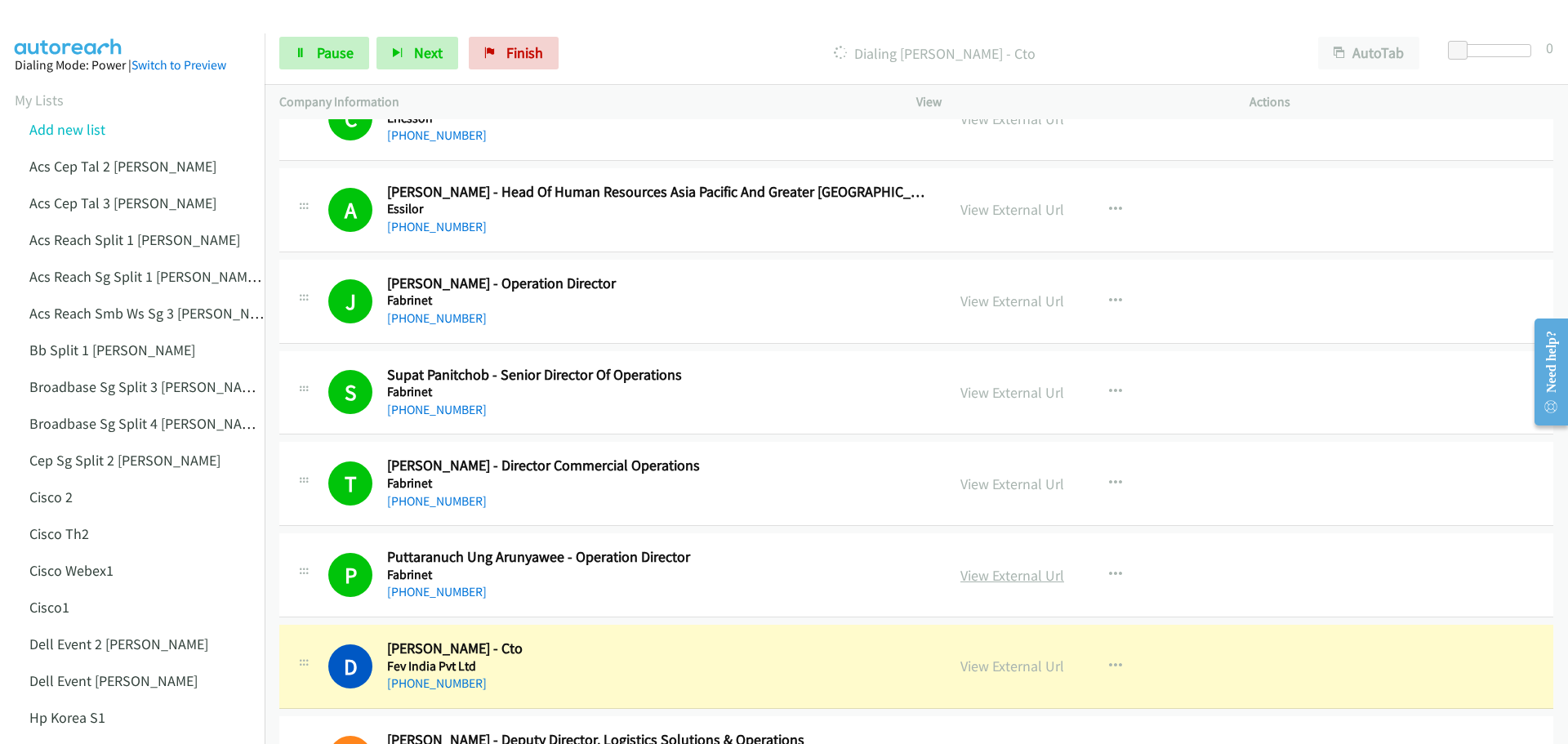
click at [1021, 575] on link "View External Url" at bounding box center [1012, 575] width 104 height 19
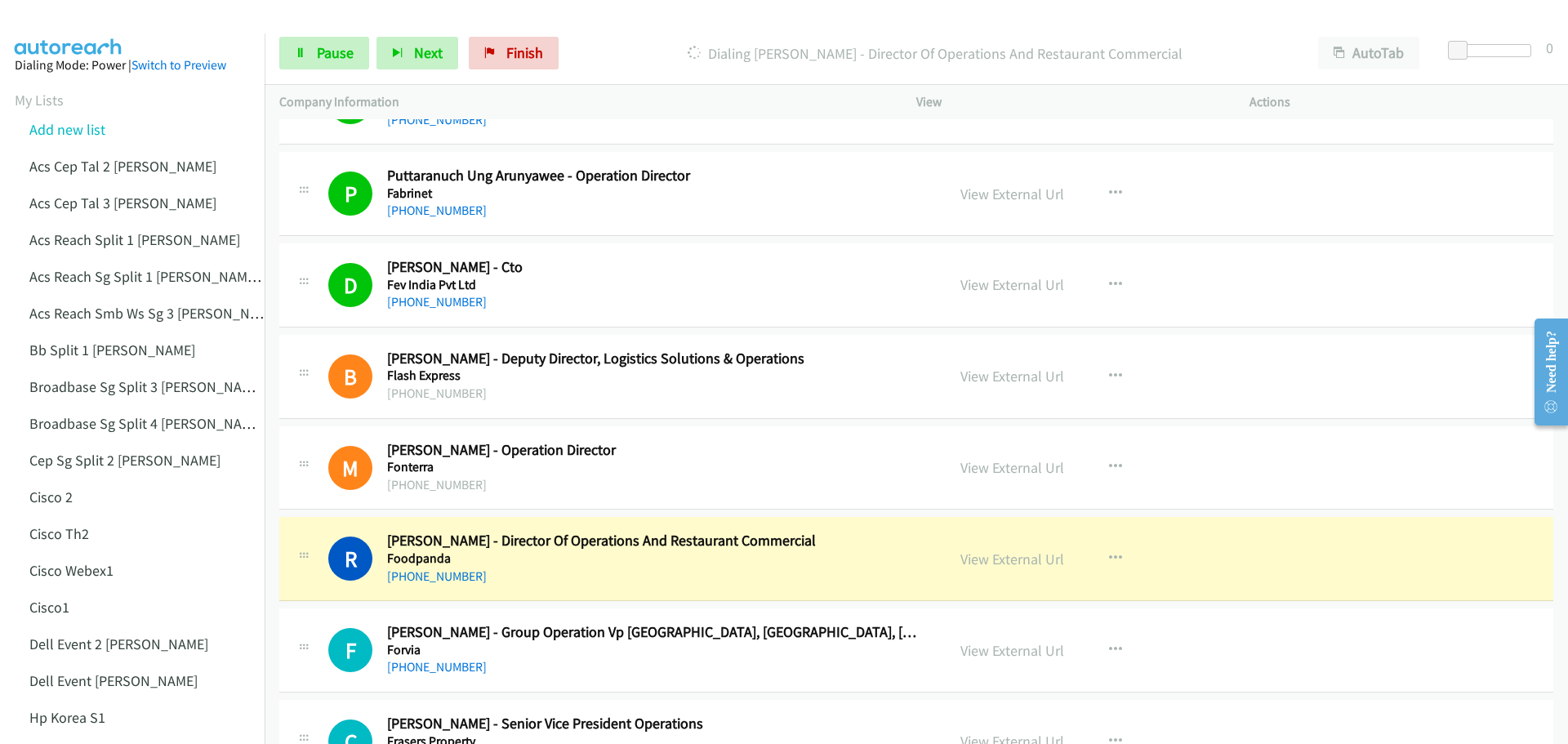
scroll to position [6616, 0]
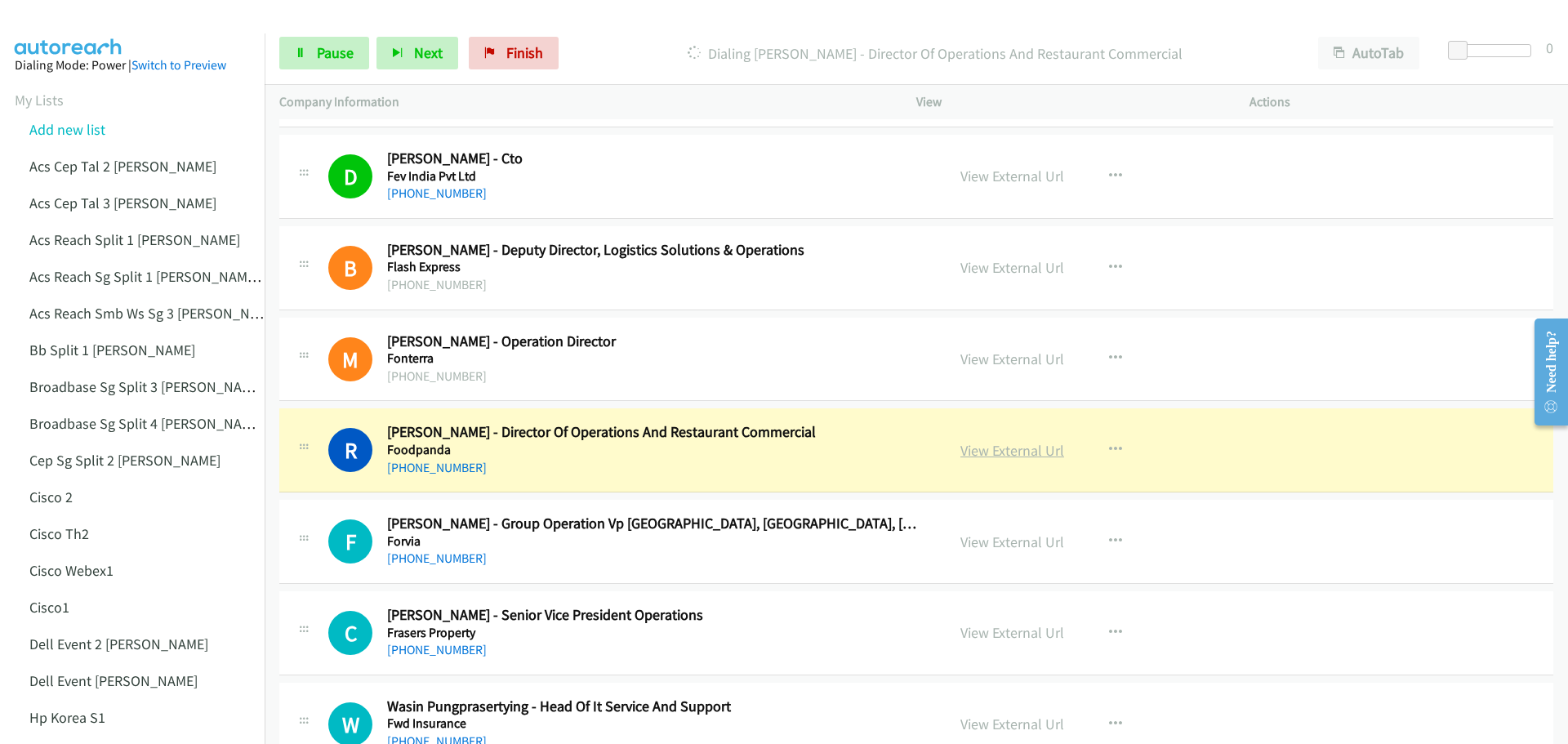
click at [981, 449] on link "View External Url" at bounding box center [1012, 450] width 104 height 19
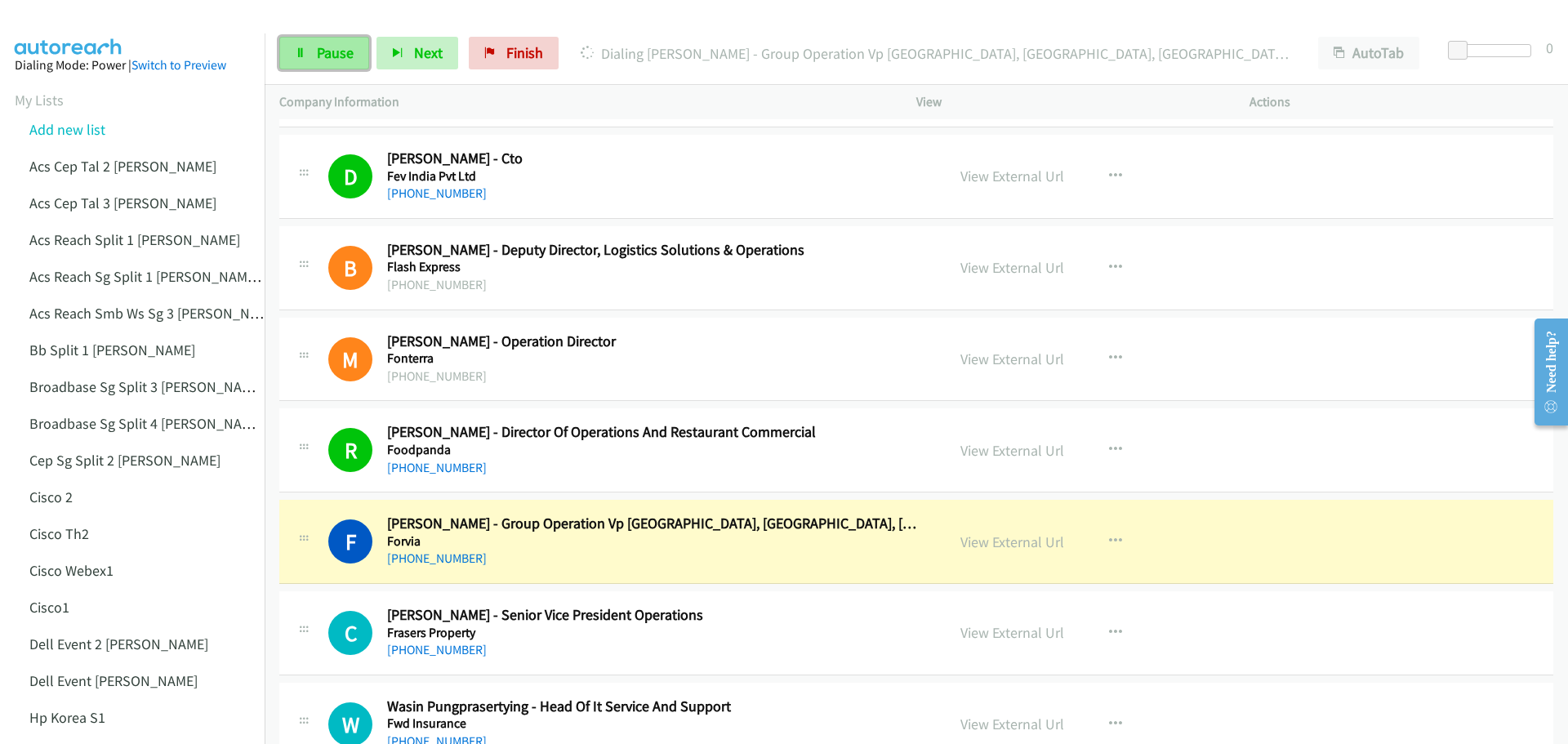
click at [337, 49] on span "Pause" at bounding box center [335, 53] width 37 height 19
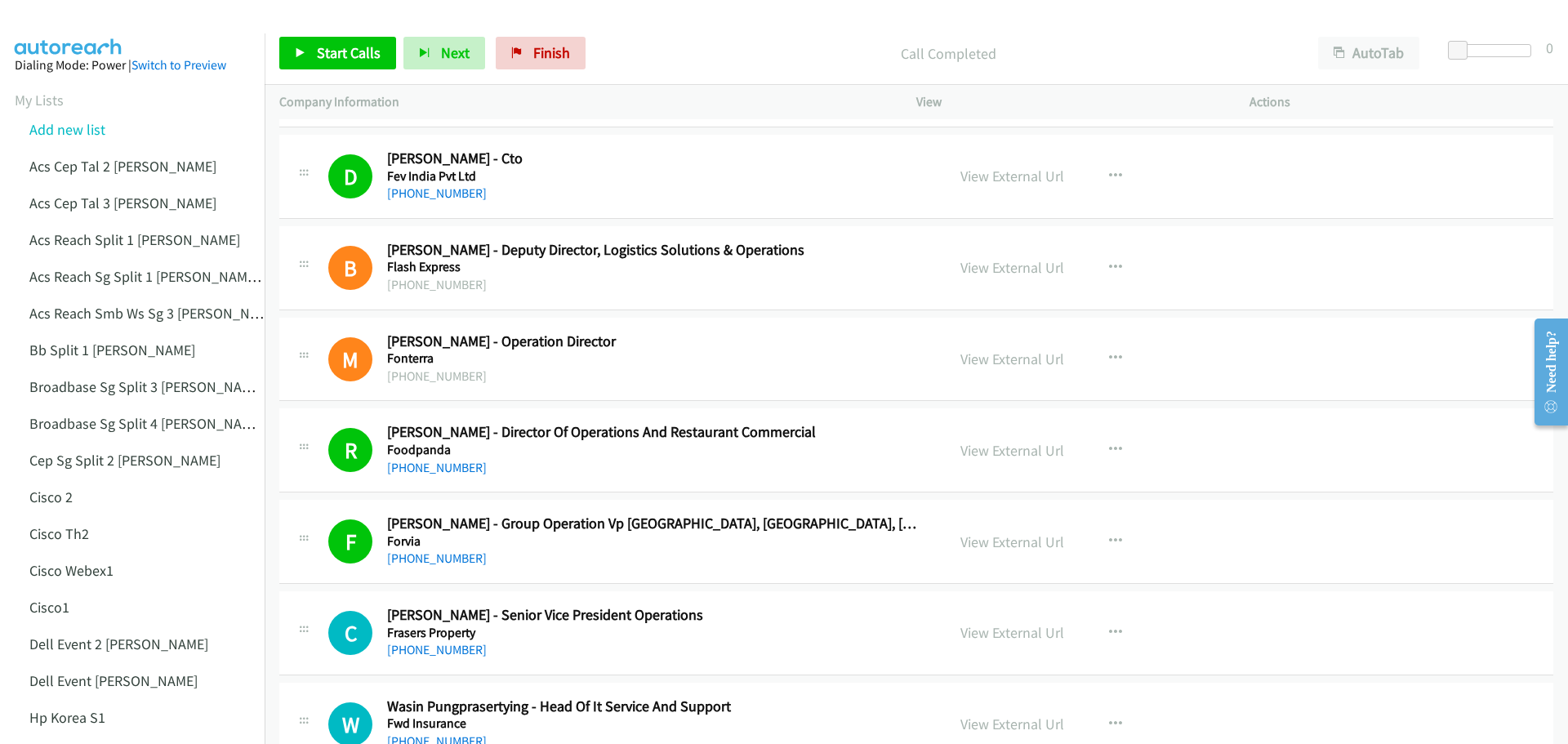
click at [321, 35] on div "Start Calls Pause Next Finish Call Completed AutoTab AutoTab 0" at bounding box center [916, 54] width 1303 height 63
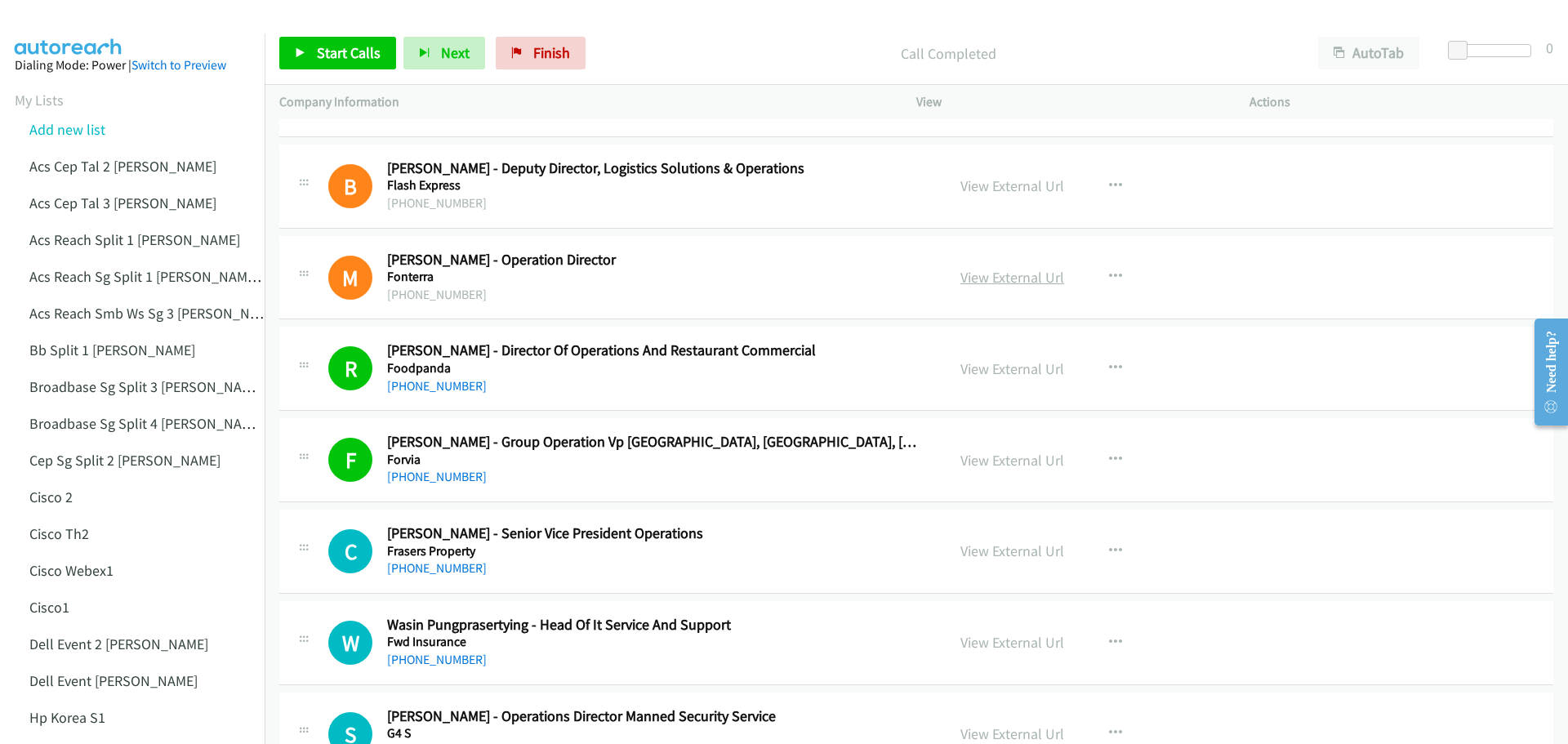
click at [1013, 278] on link "View External Url" at bounding box center [1012, 278] width 104 height 19
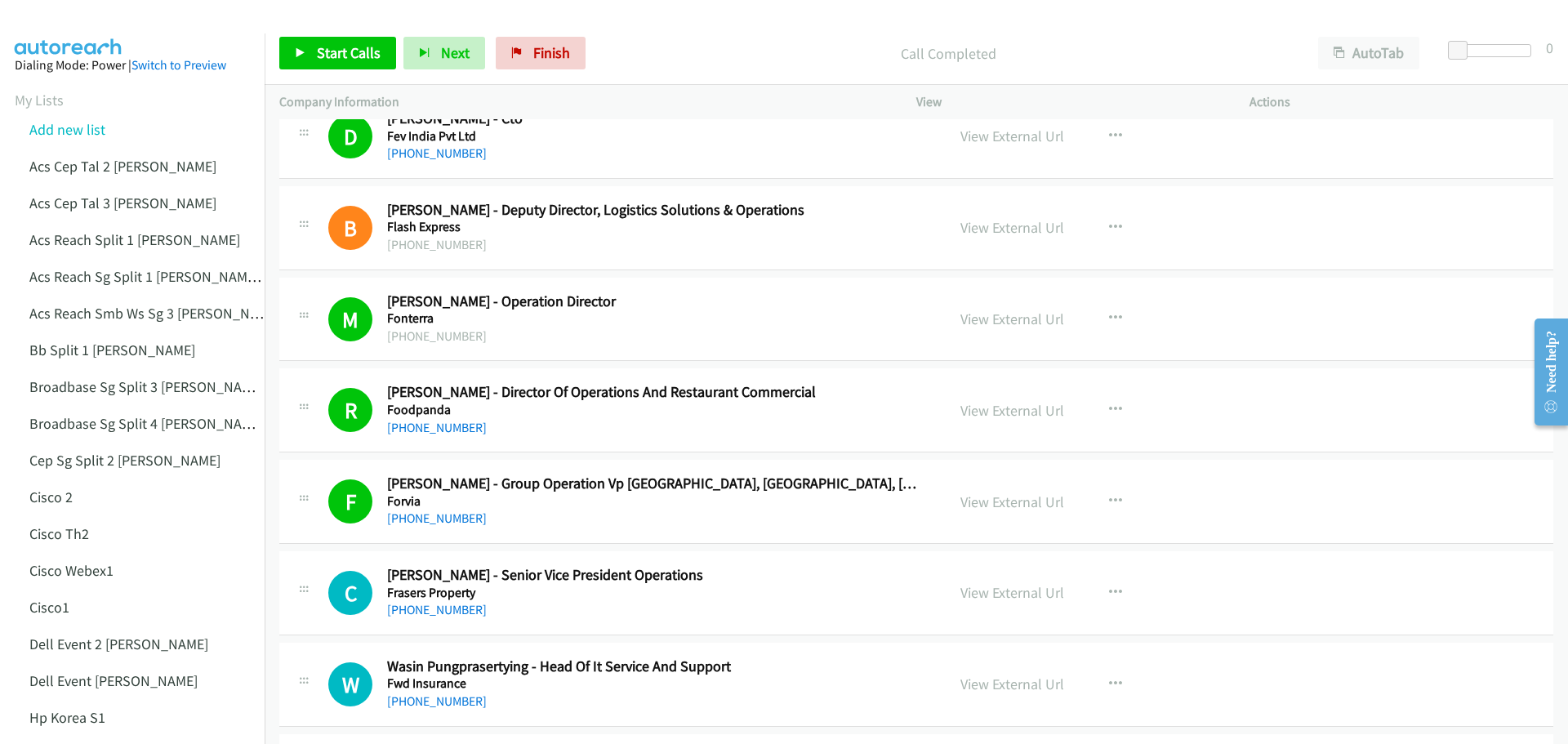
scroll to position [6616, 0]
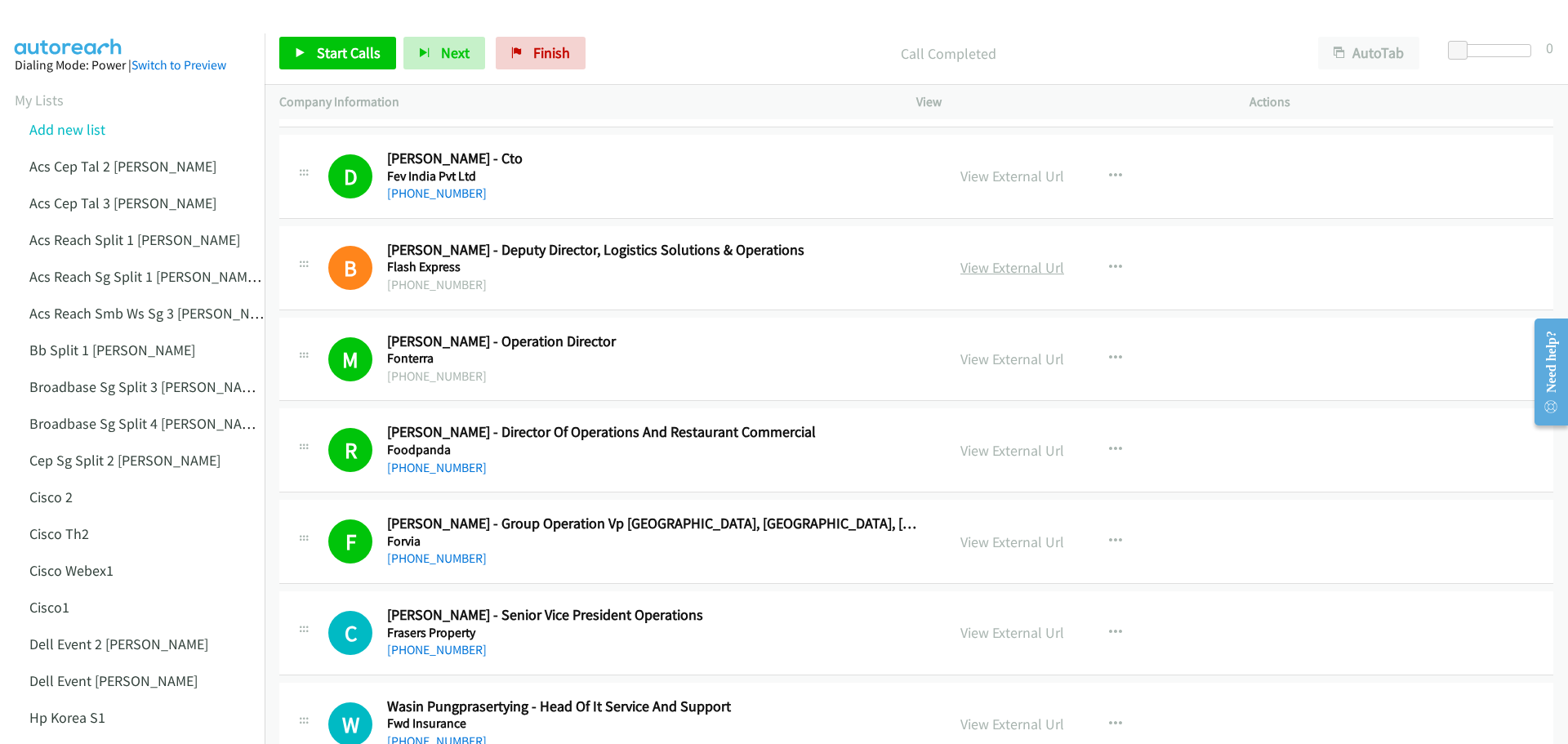
click at [1021, 269] on link "View External Url" at bounding box center [1012, 267] width 104 height 19
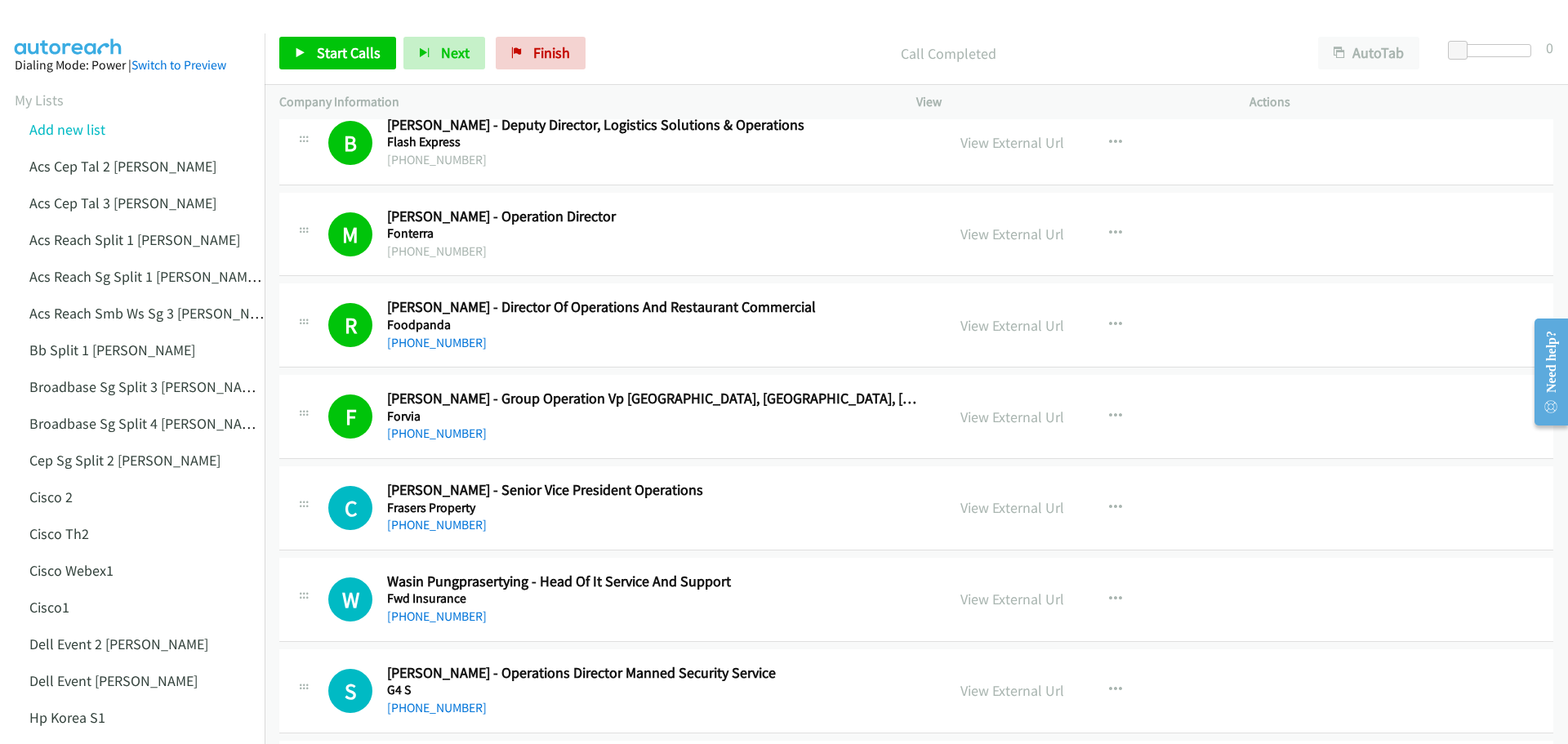
scroll to position [6779, 0]
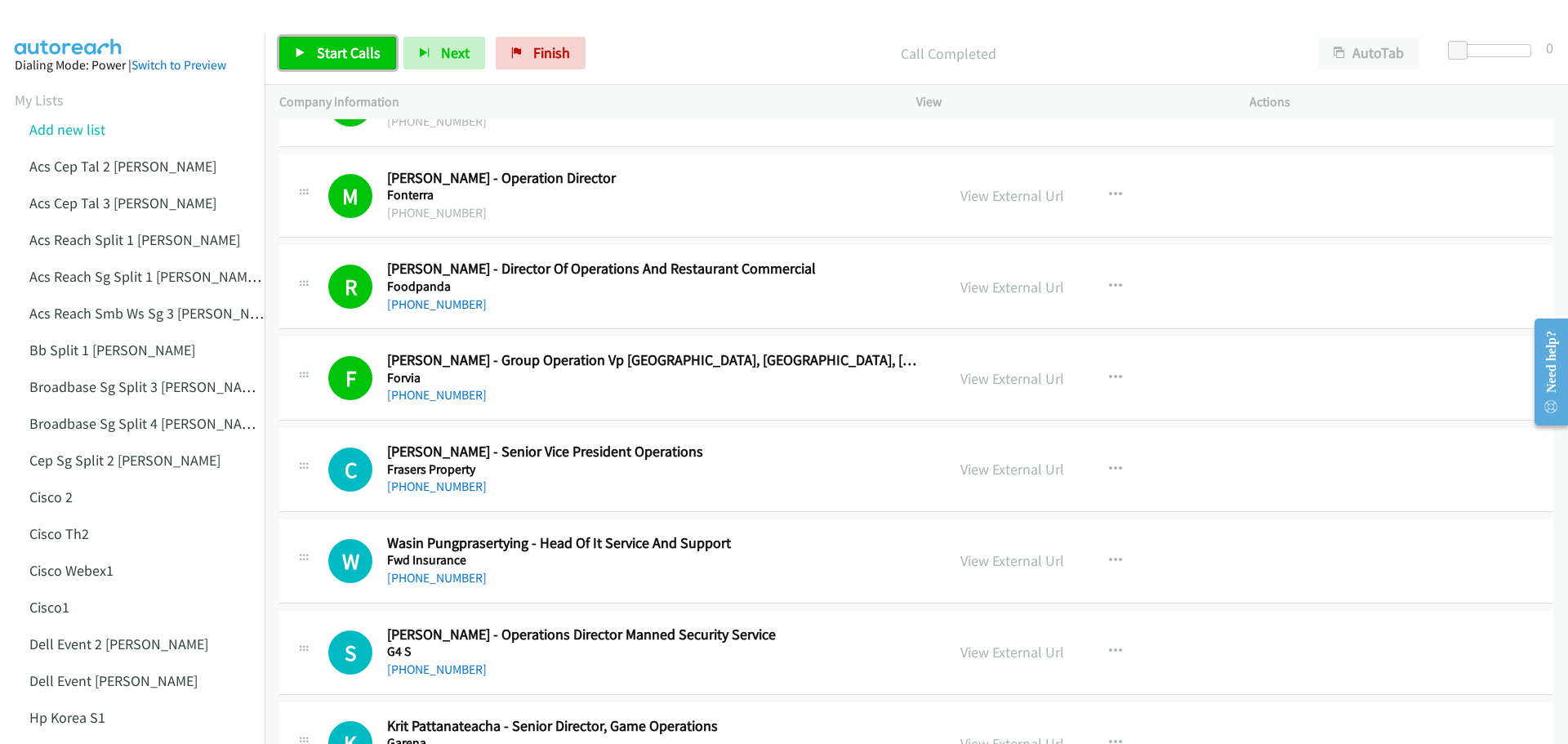
click at [331, 51] on span "Start Calls" at bounding box center [348, 53] width 64 height 19
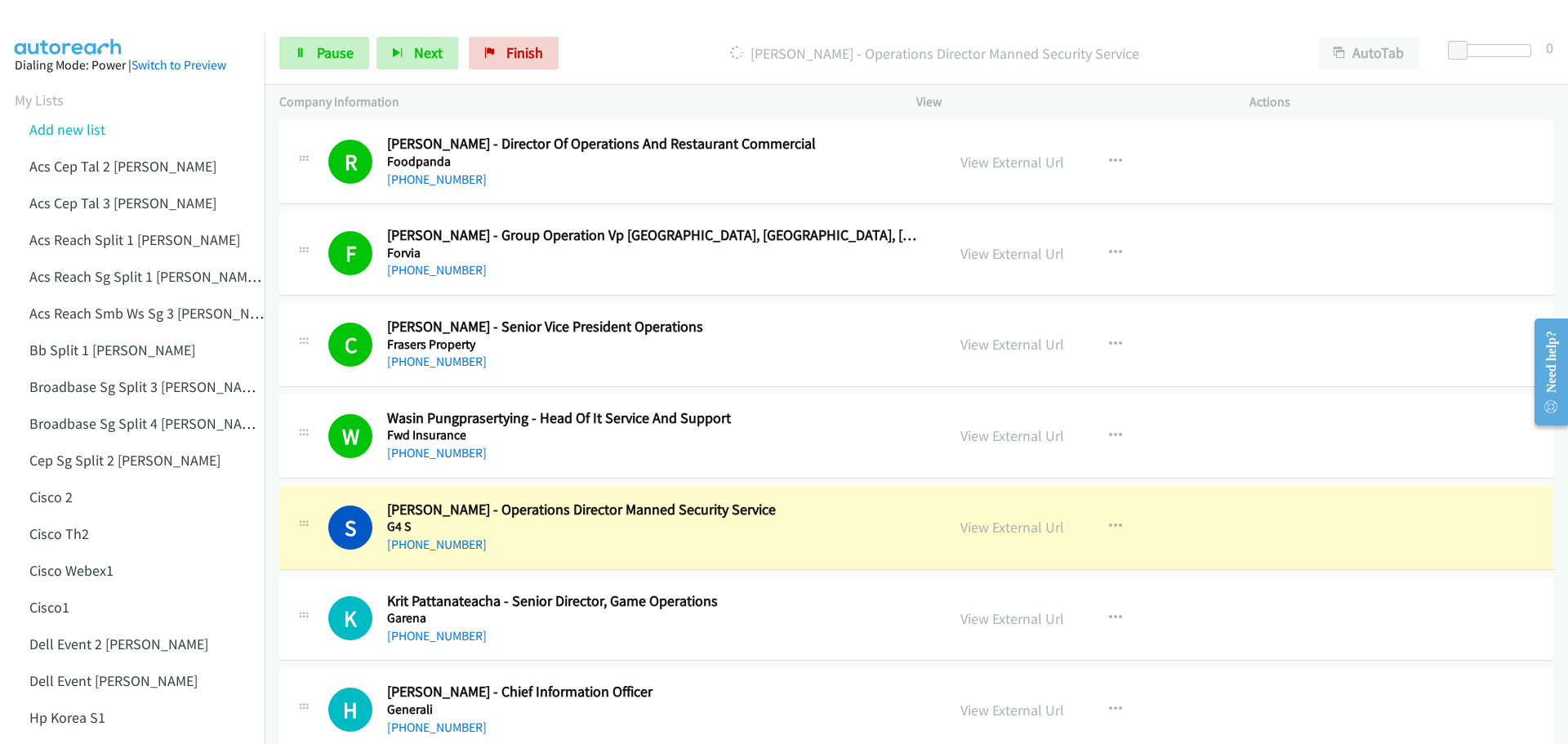
scroll to position [6943, 0]
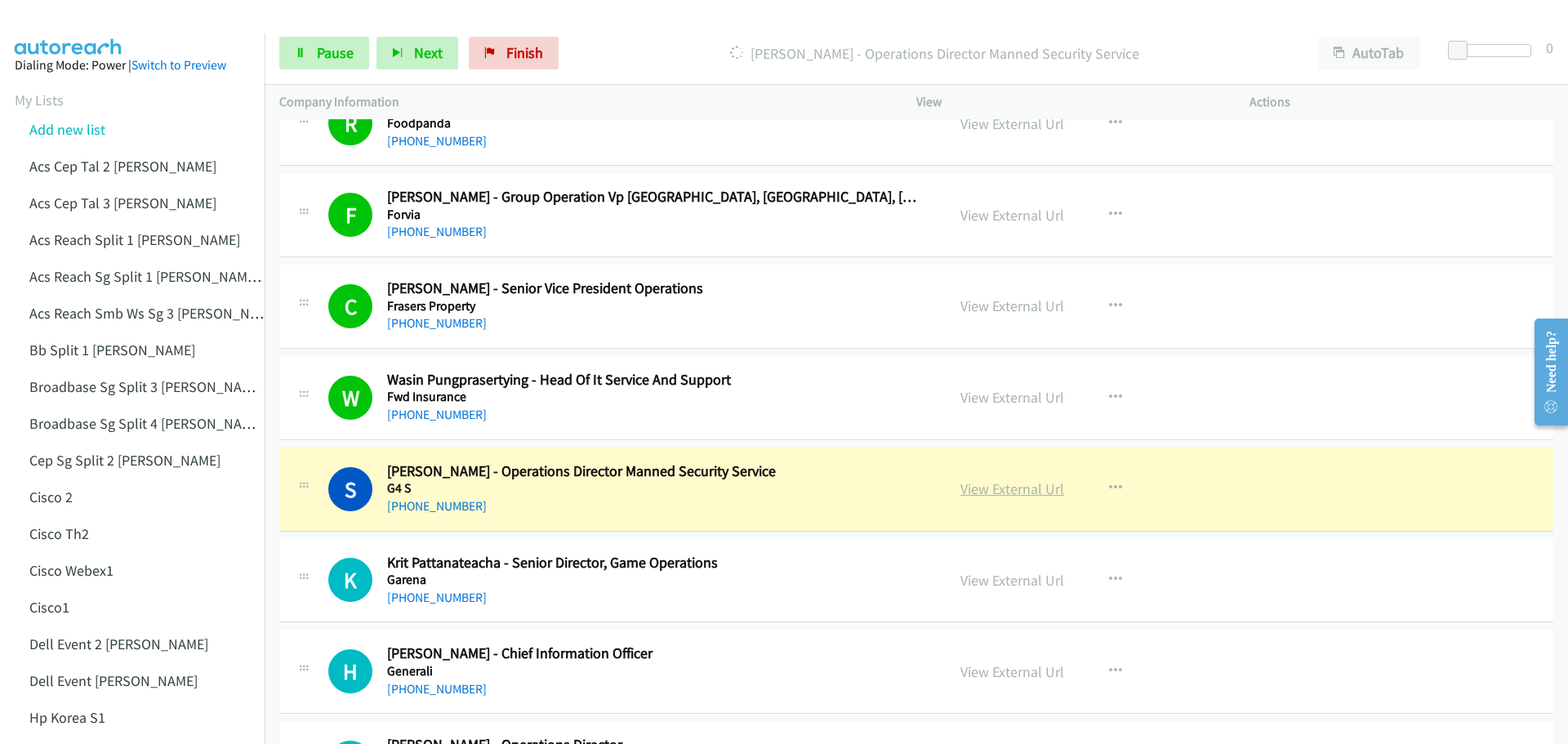
click at [987, 495] on link "View External Url" at bounding box center [1012, 489] width 104 height 19
drag, startPoint x: 327, startPoint y: 60, endPoint x: 341, endPoint y: 57, distance: 14.3
click at [327, 60] on span "Pause" at bounding box center [335, 53] width 37 height 19
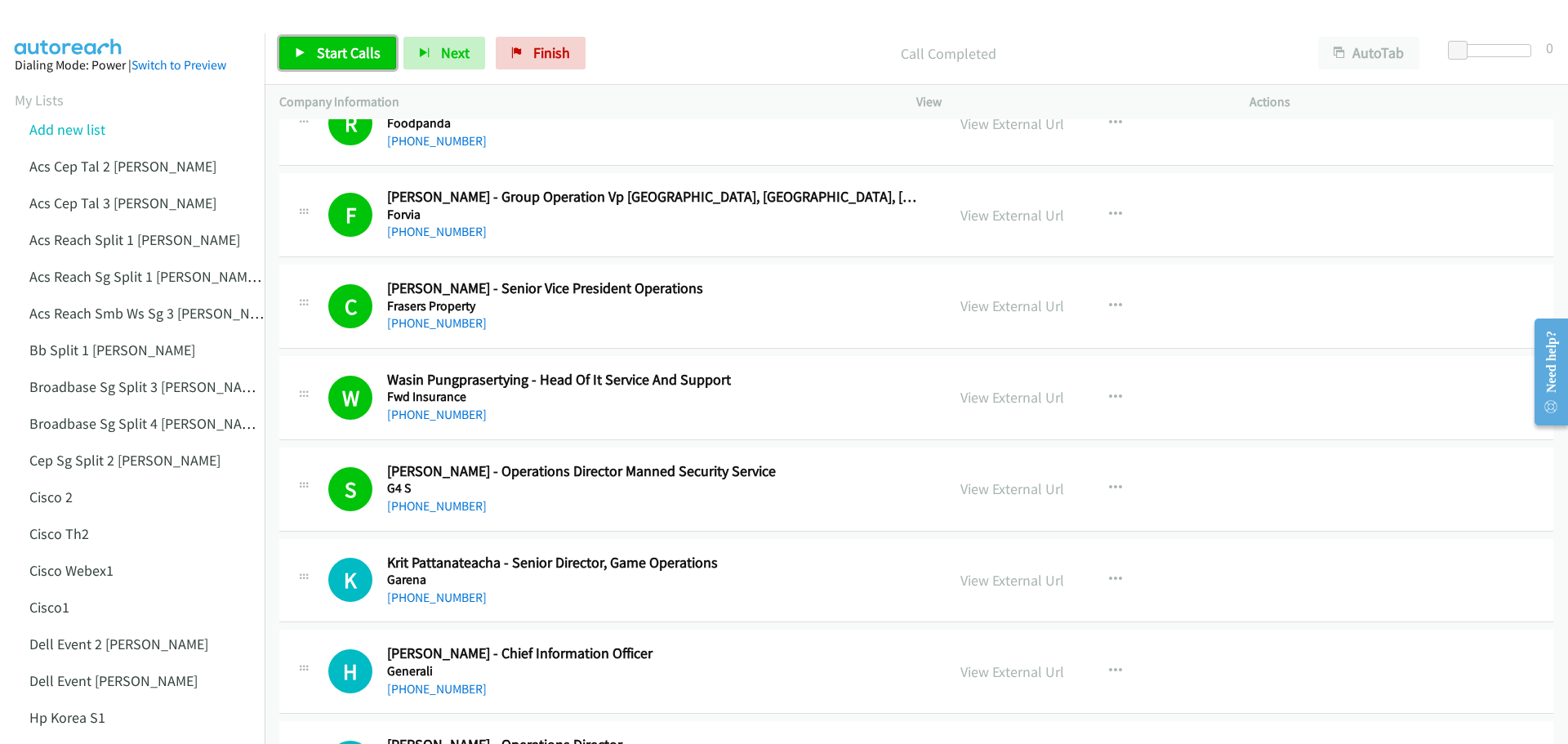
click at [341, 58] on span "Start Calls" at bounding box center [348, 53] width 64 height 19
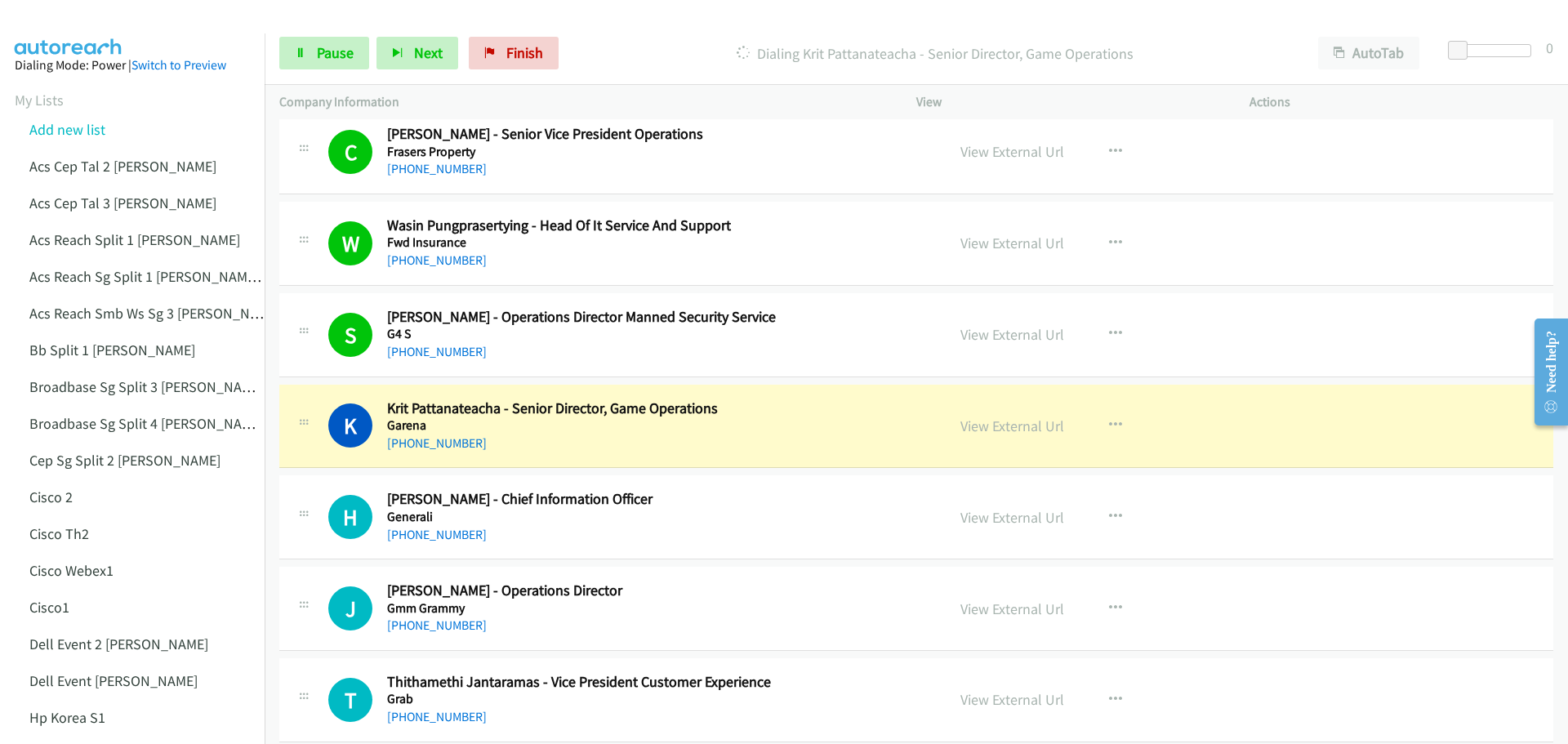
scroll to position [7106, 0]
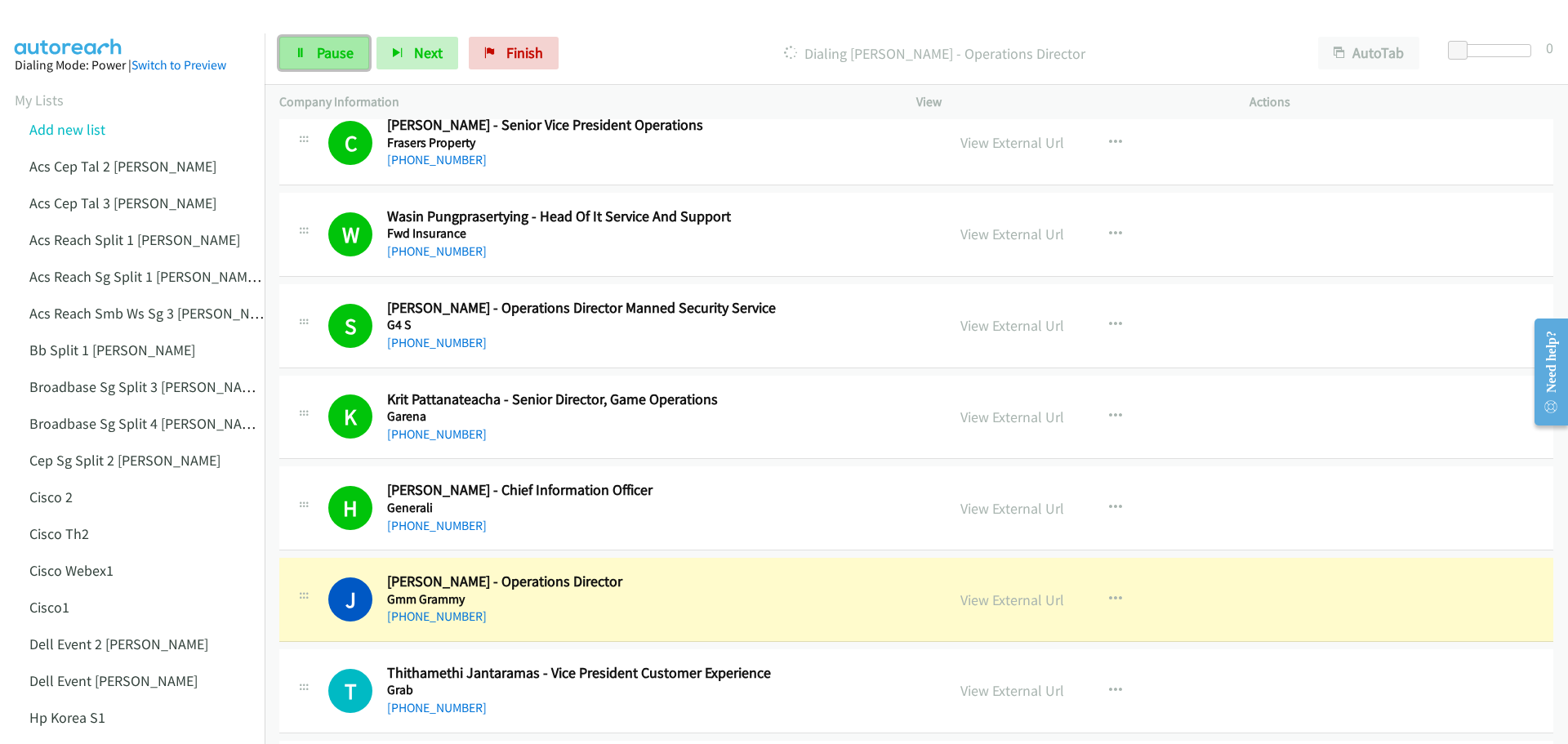
click at [327, 58] on span "Pause" at bounding box center [335, 53] width 37 height 19
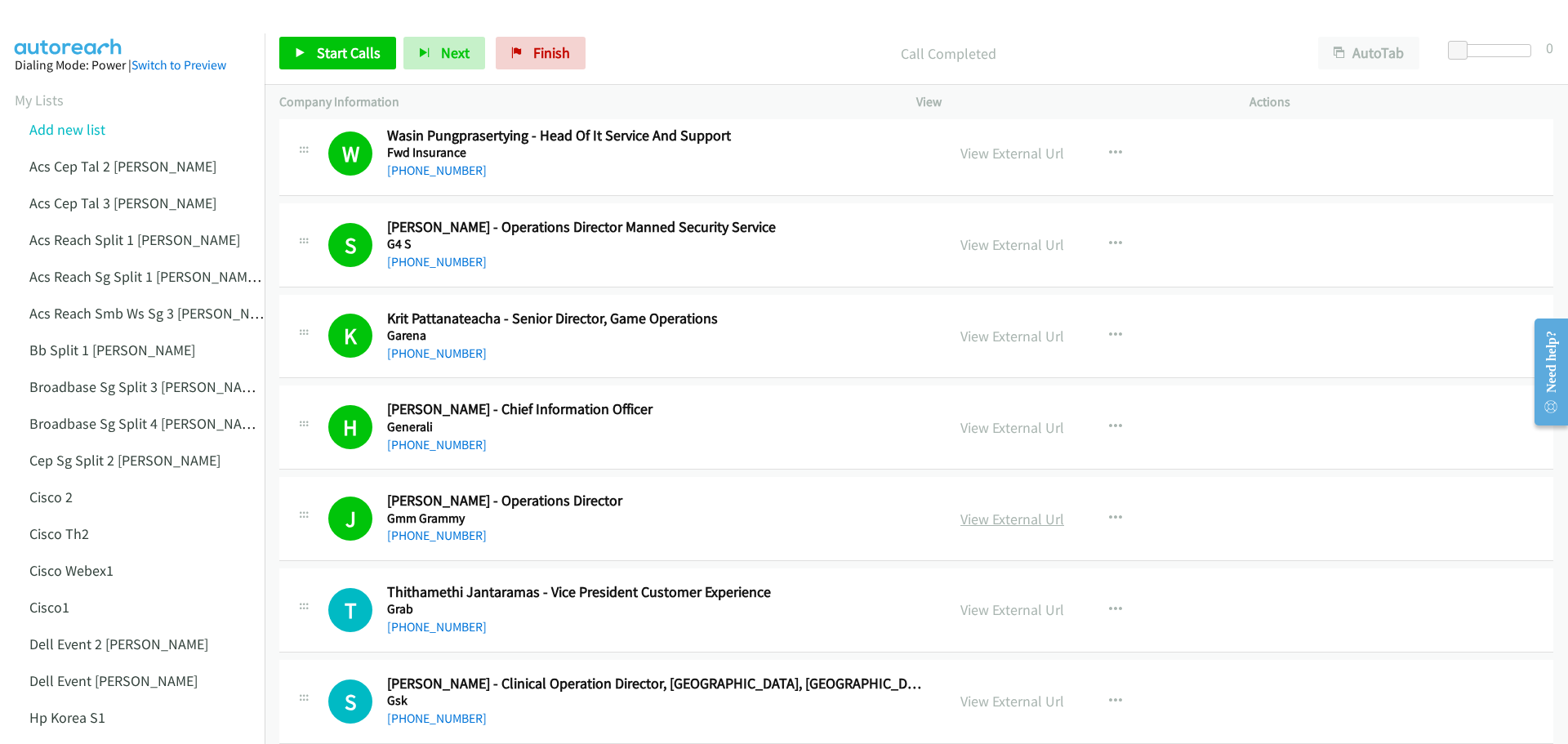
scroll to position [7188, 0]
click at [1006, 520] on link "View External Url" at bounding box center [1012, 518] width 104 height 19
drag, startPoint x: 352, startPoint y: 58, endPoint x: 367, endPoint y: 56, distance: 15.1
click at [352, 58] on span "Start Calls" at bounding box center [348, 53] width 64 height 19
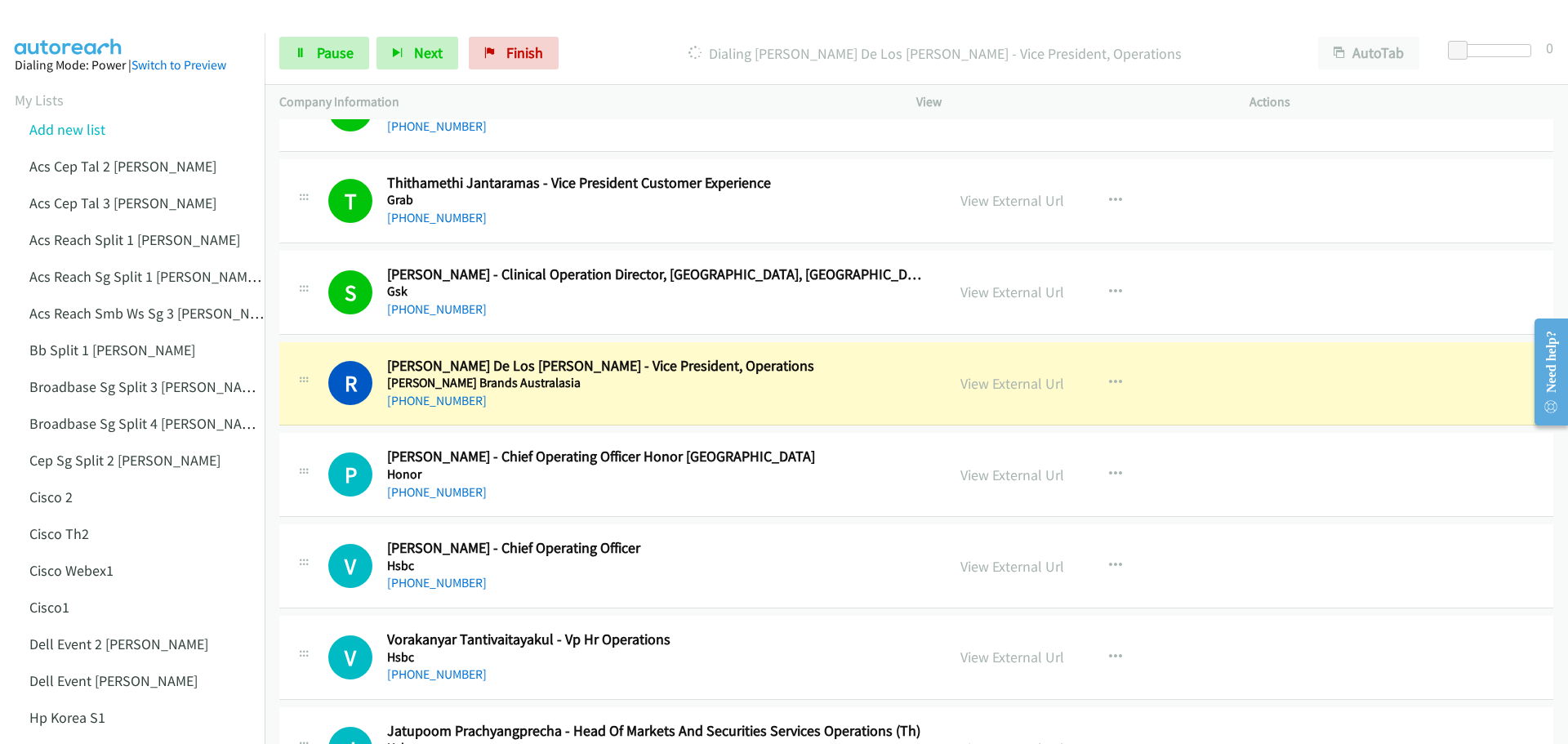
scroll to position [7678, 0]
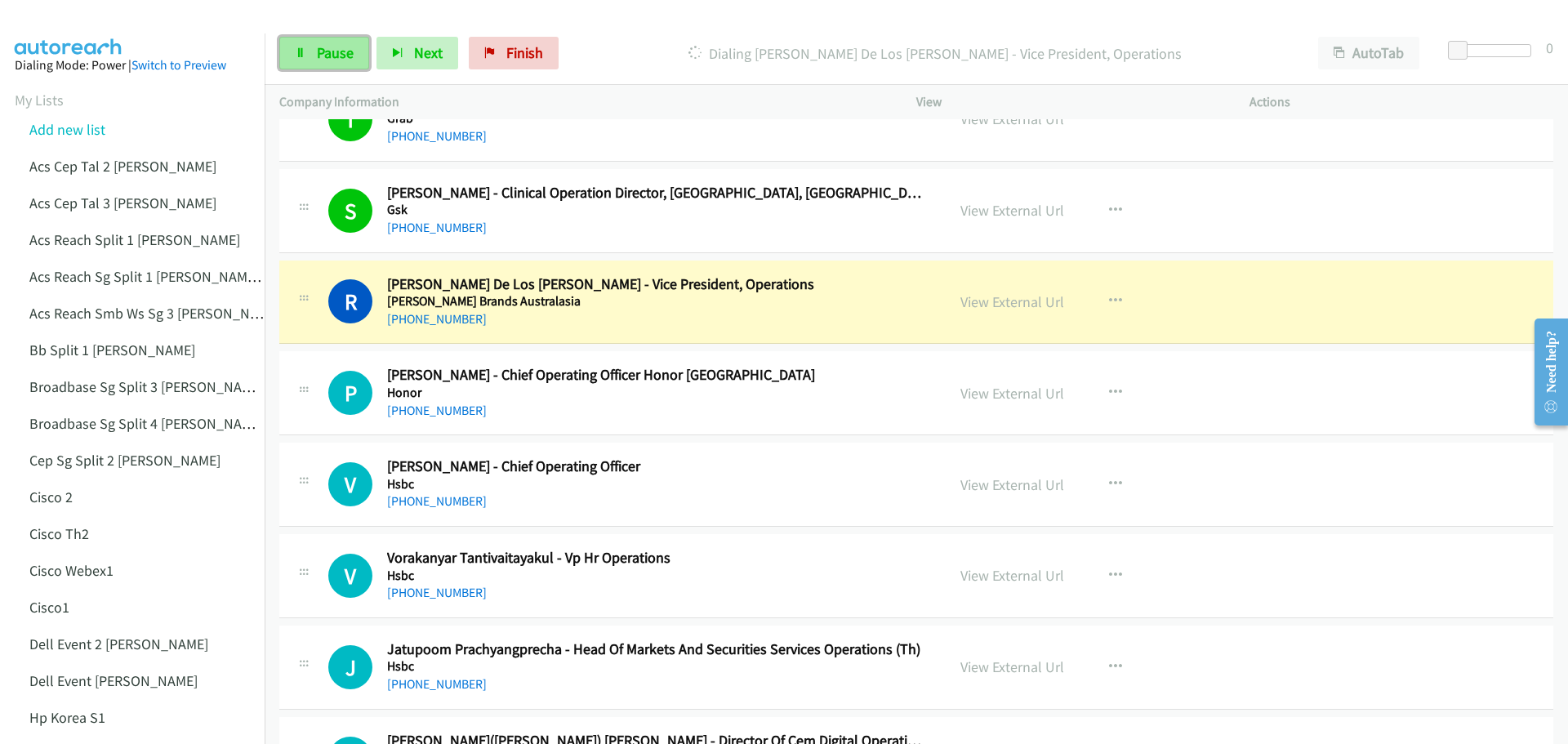
click at [335, 60] on span "Pause" at bounding box center [335, 53] width 37 height 19
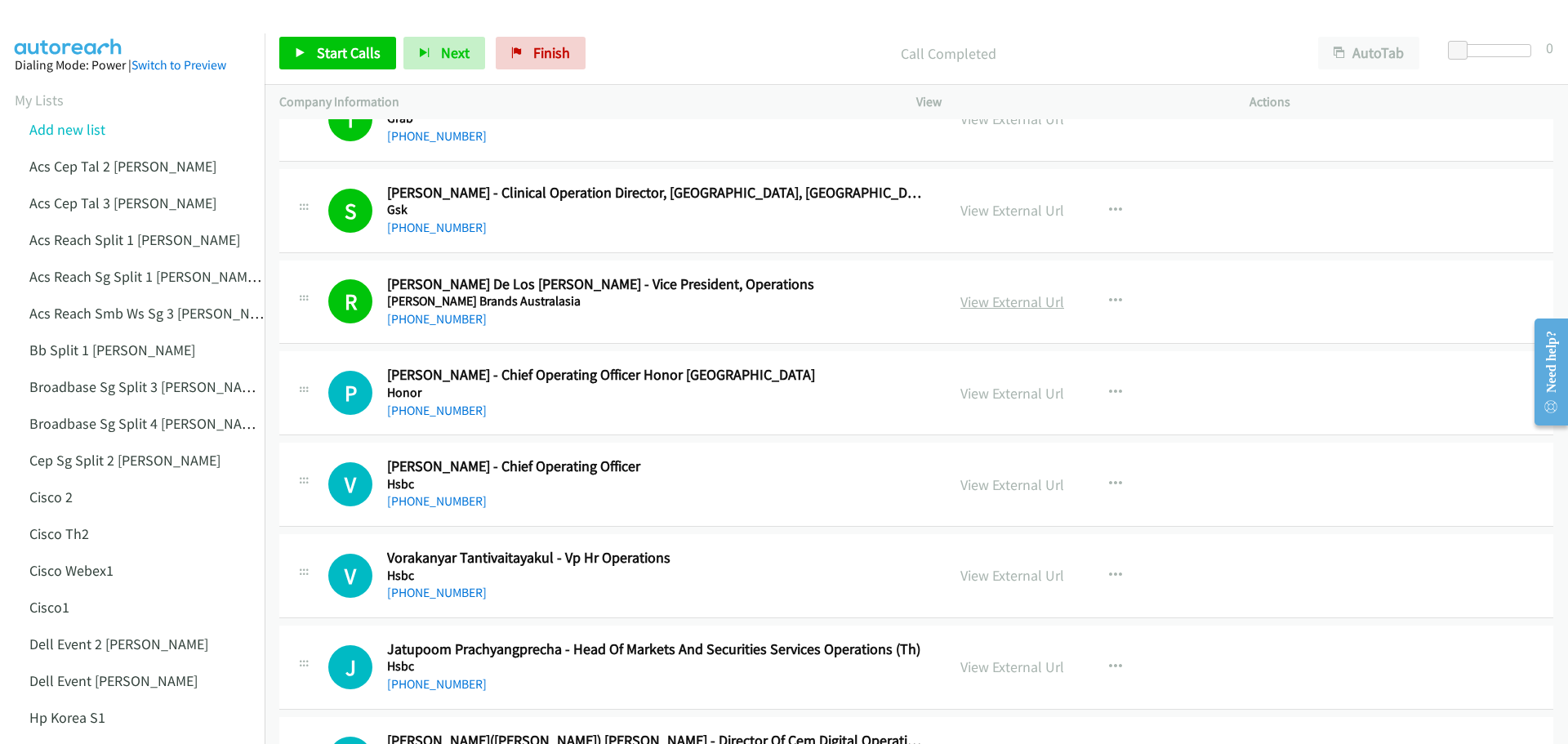
click at [981, 306] on link "View External Url" at bounding box center [1012, 302] width 104 height 19
click at [331, 42] on link "Start Calls" at bounding box center [337, 53] width 117 height 32
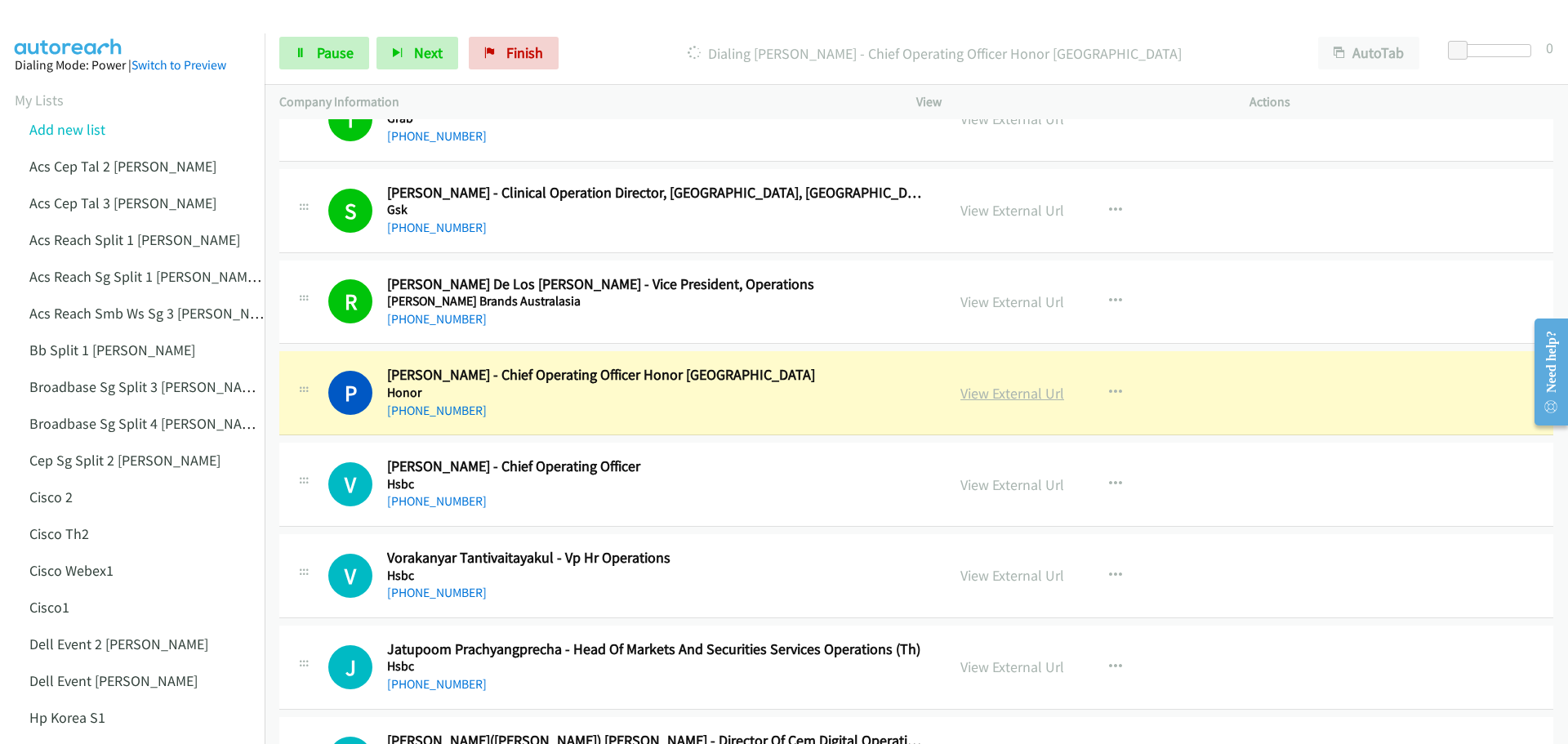
click at [1004, 392] on link "View External Url" at bounding box center [1012, 393] width 104 height 19
click at [306, 50] on link "Pause" at bounding box center [324, 53] width 90 height 32
